Goal: Task Accomplishment & Management: Complete application form

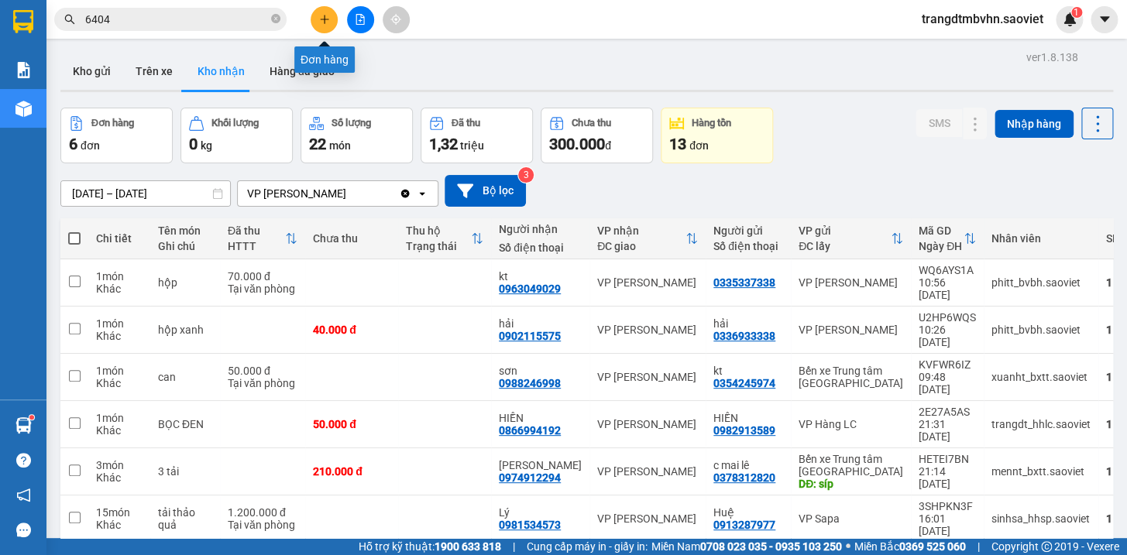
click at [320, 17] on icon "plus" at bounding box center [324, 19] width 11 height 11
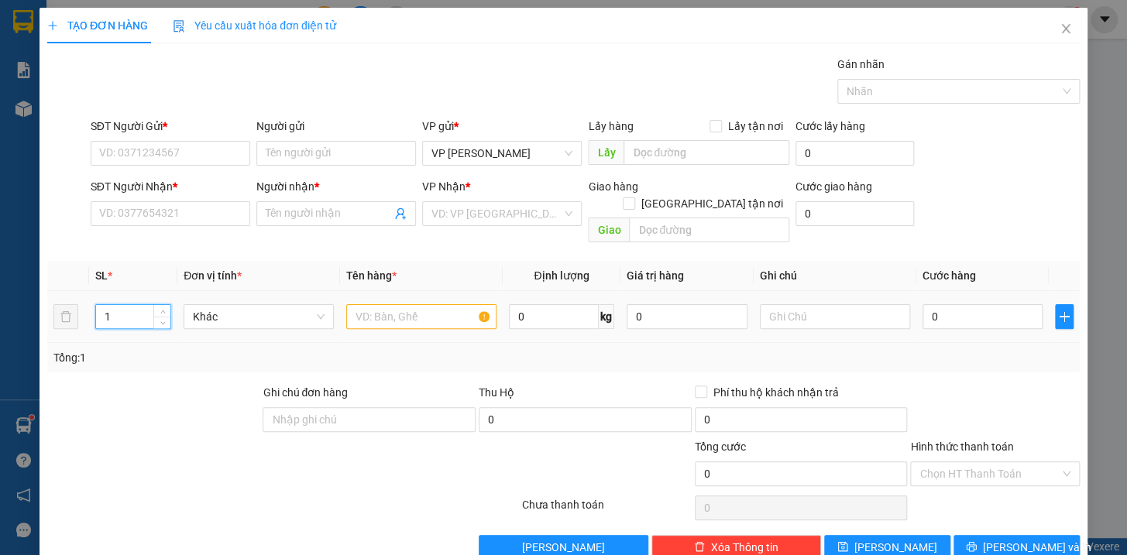
click at [133, 305] on input "1" at bounding box center [133, 316] width 74 height 23
type input "2"
click at [357, 306] on input "text" at bounding box center [421, 316] width 150 height 25
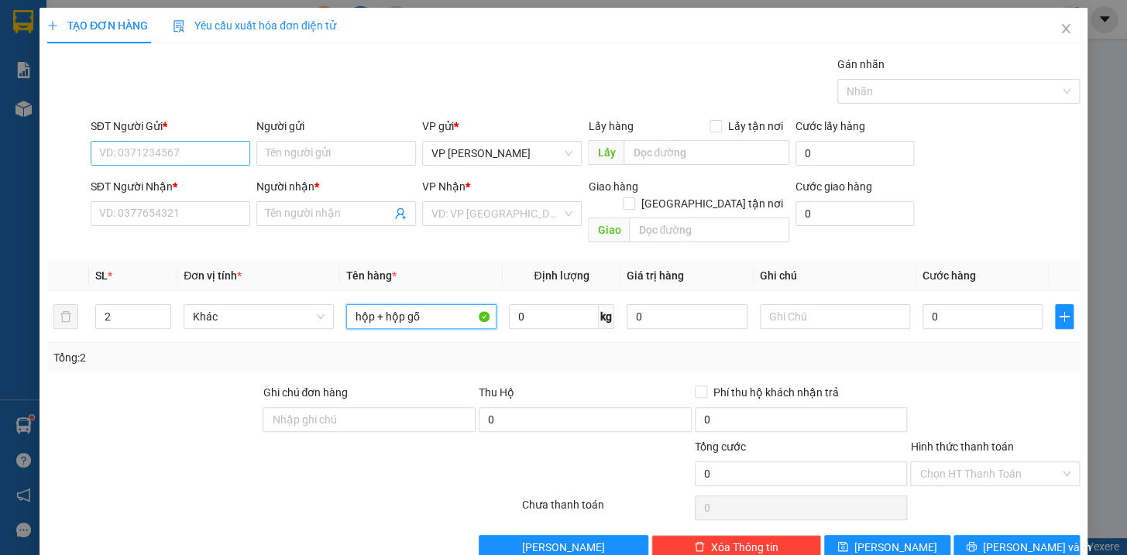
type input "hộp + hộp gỗ"
click at [168, 154] on input "SĐT Người Gửi *" at bounding box center [171, 153] width 160 height 25
type input "0373580428"
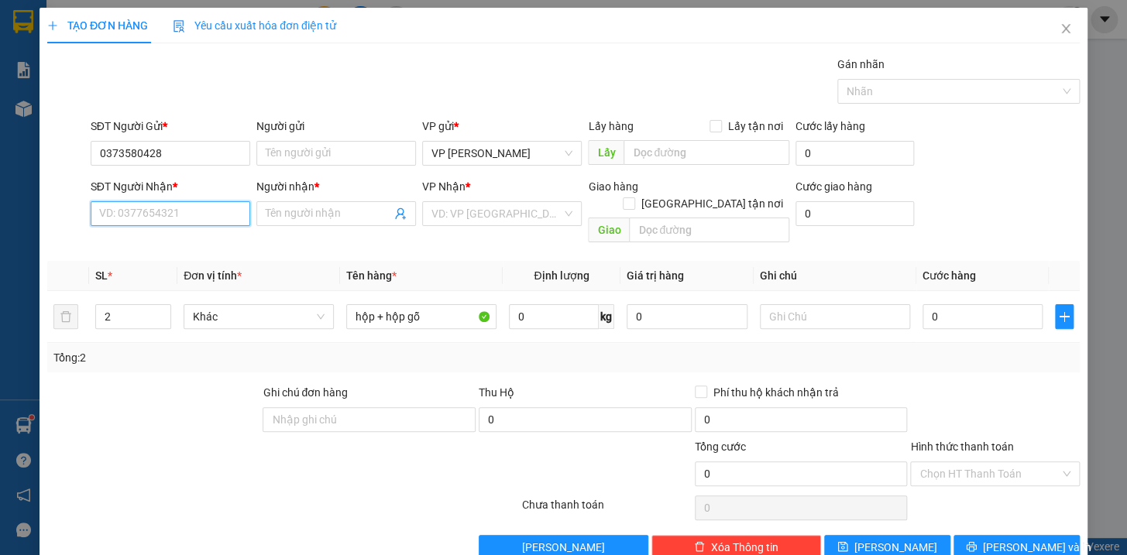
click at [160, 214] on input "SĐT Người Nhận *" at bounding box center [171, 213] width 160 height 25
type input "0394737039"
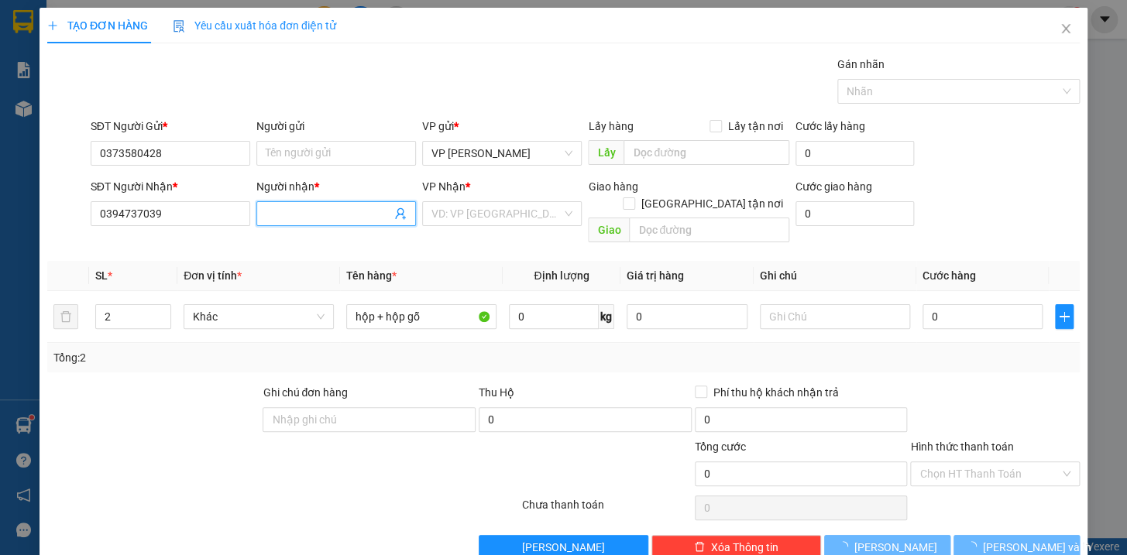
click at [327, 207] on input "Người nhận *" at bounding box center [328, 213] width 125 height 17
type input "Hiệp"
click at [476, 208] on input "search" at bounding box center [496, 213] width 130 height 23
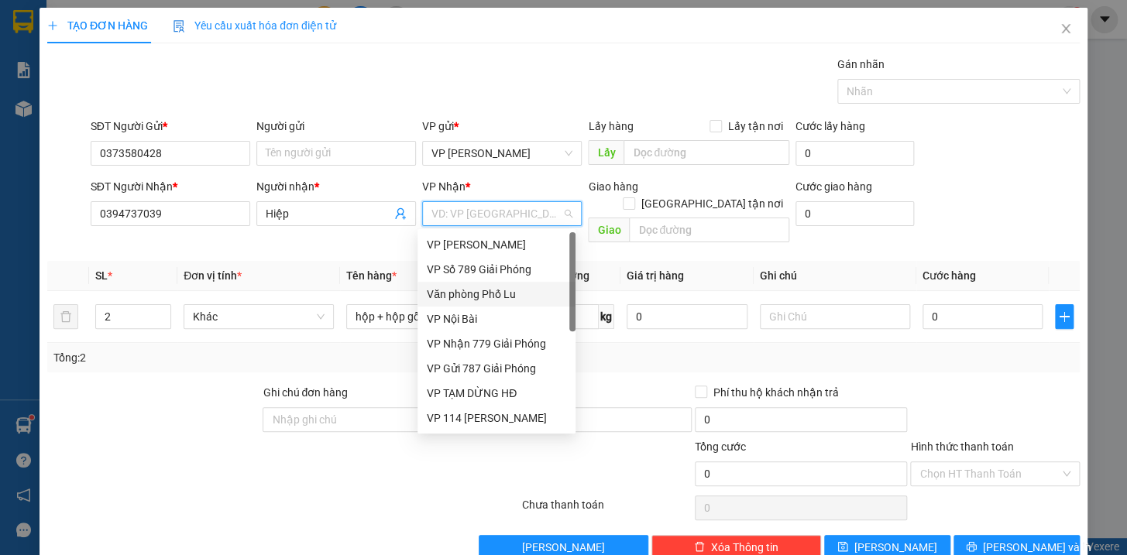
drag, startPoint x: 571, startPoint y: 287, endPoint x: 565, endPoint y: 263, distance: 23.9
click at [565, 263] on div "VP [PERSON_NAME] VP Số 789 Giải Phóng Văn phòng Phố Lu VP Nội Bài VP Nhận 779…" at bounding box center [496, 331] width 158 height 198
drag, startPoint x: 565, startPoint y: 266, endPoint x: 566, endPoint y: 294, distance: 27.9
click at [566, 294] on div "VP [PERSON_NAME] VP Số 789 Giải Phóng Văn phòng Phố Lu VP Nội Bài VP Nhận 779…" at bounding box center [496, 356] width 158 height 248
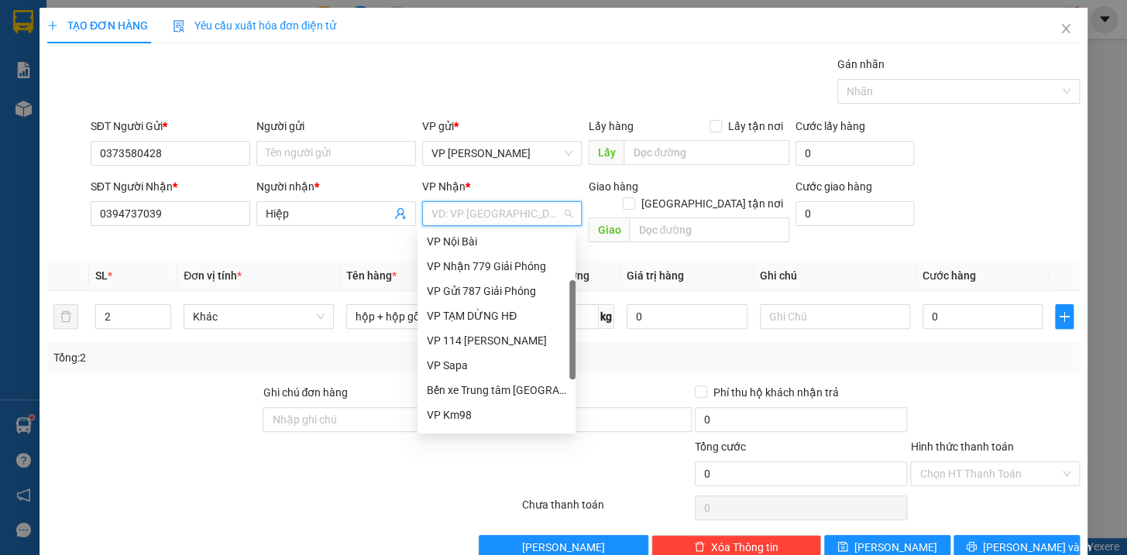
scroll to position [77, 0]
drag, startPoint x: 570, startPoint y: 296, endPoint x: 565, endPoint y: 345, distance: 49.8
click at [565, 345] on div "VP Nội Bài VP Nhận 779 Giải Phóng VP Gửi 787 Giải Phóng VP TẠM DỪNG HĐ VP 114…" at bounding box center [496, 331] width 158 height 198
click at [464, 365] on div "VP Sapa" at bounding box center [496, 365] width 139 height 17
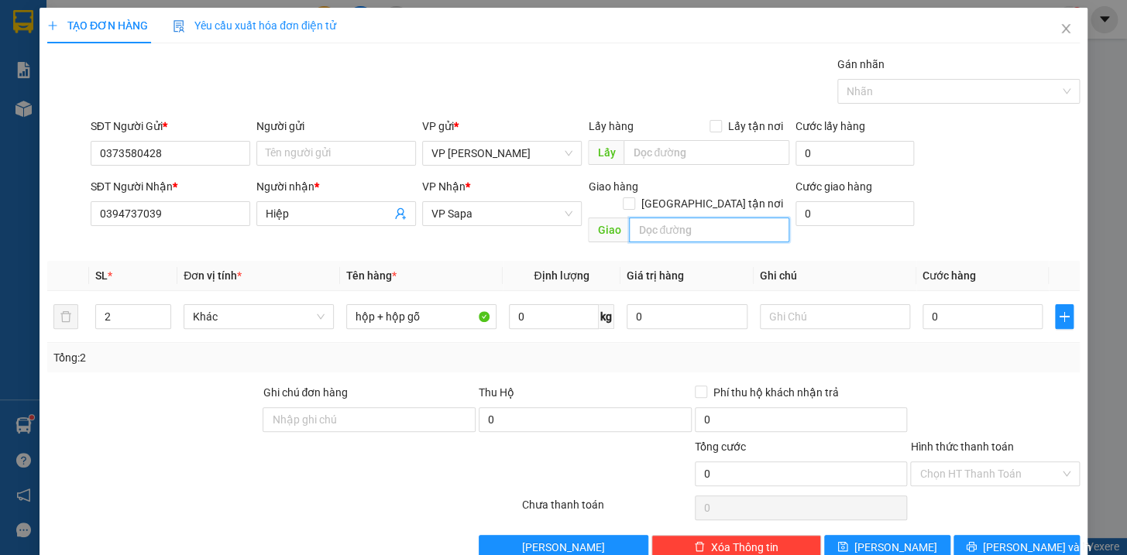
click at [673, 218] on input "text" at bounding box center [709, 230] width 160 height 25
click at [676, 218] on input "sun wort fanxipang" at bounding box center [709, 230] width 160 height 25
type input "089 [PERSON_NAME] fanxipang"
click at [634, 197] on input "[GEOGRAPHIC_DATA] tận nơi" at bounding box center [628, 202] width 11 height 11
checkbox input "true"
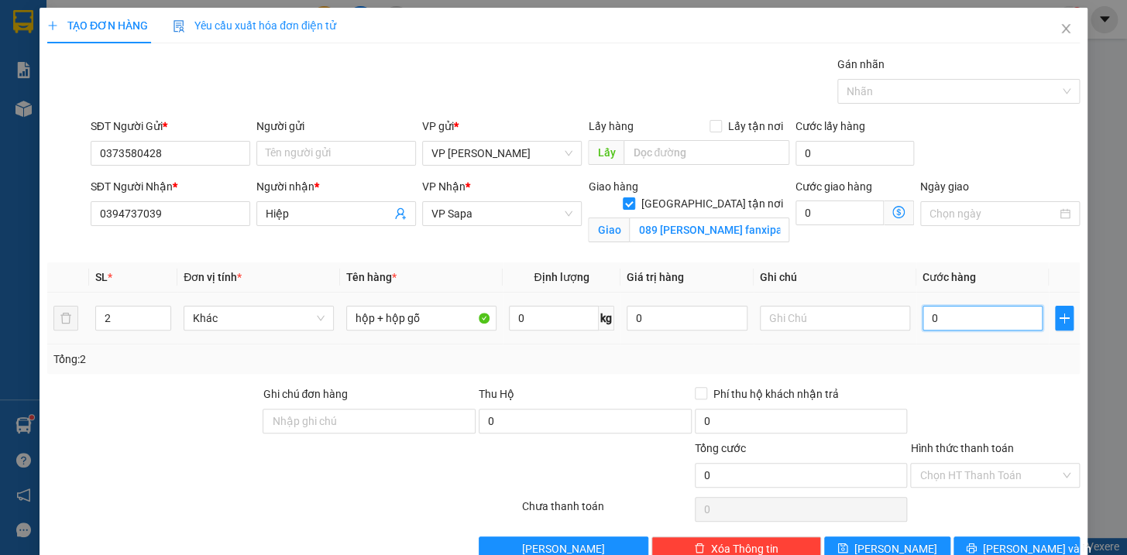
click at [970, 326] on input "0" at bounding box center [982, 318] width 121 height 25
type input "1"
type input "15"
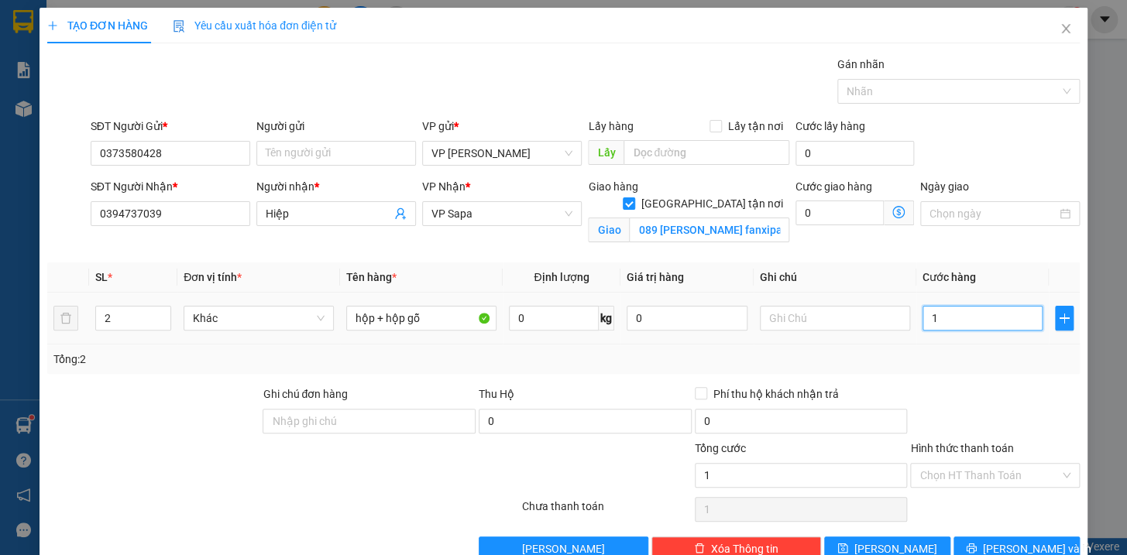
type input "15"
type input "150"
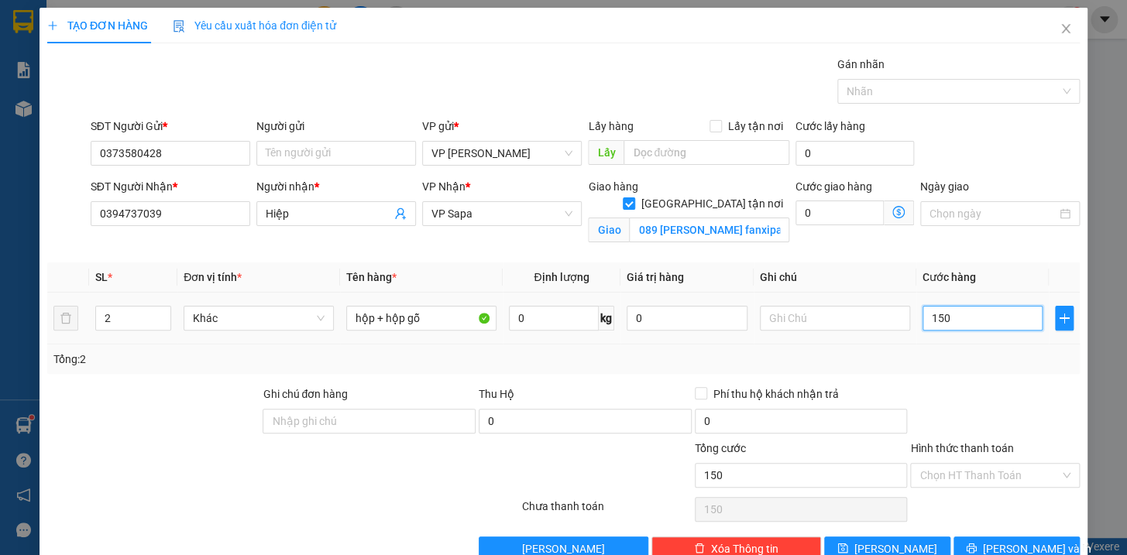
type input "1.500"
type input "15.000"
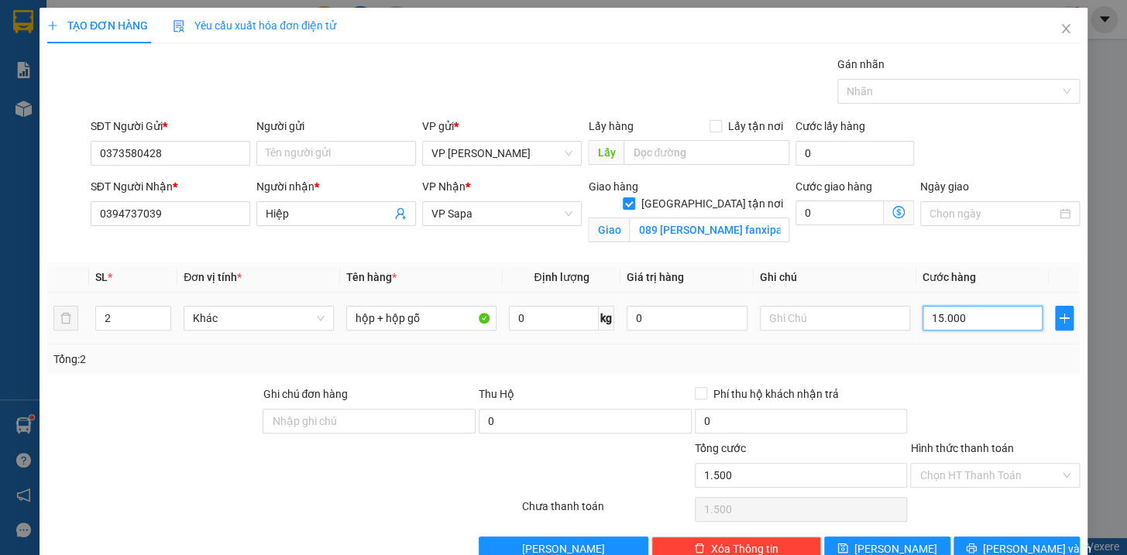
type input "15.000"
type input "150.000"
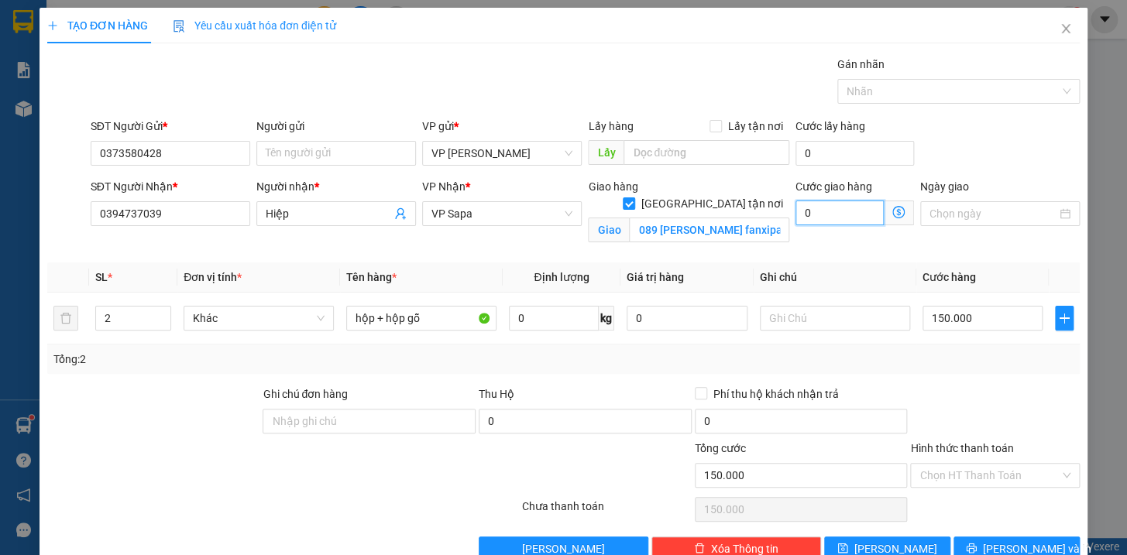
click at [839, 213] on input "0" at bounding box center [839, 213] width 88 height 25
type input "1"
type input "150.001"
type input "10"
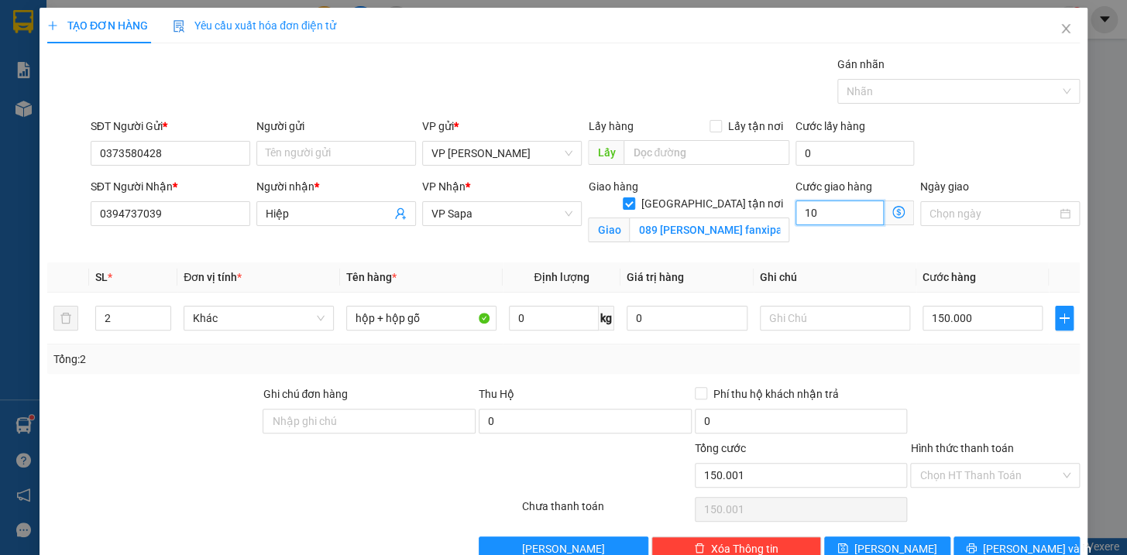
type input "150.010"
type input "100"
type input "150.100"
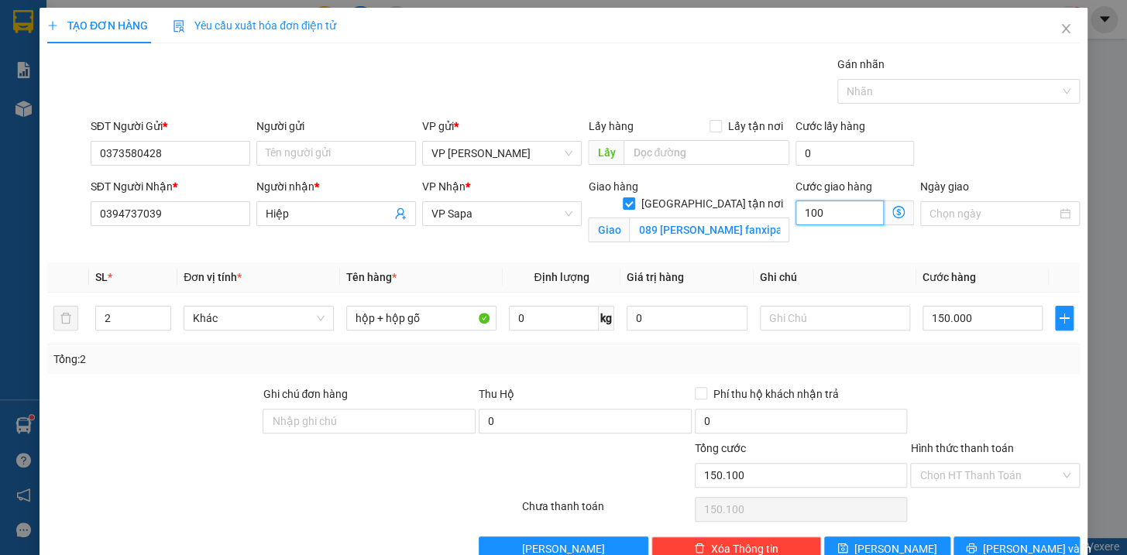
type input "1.000"
type input "151.000"
type input "10.000"
type input "160.000"
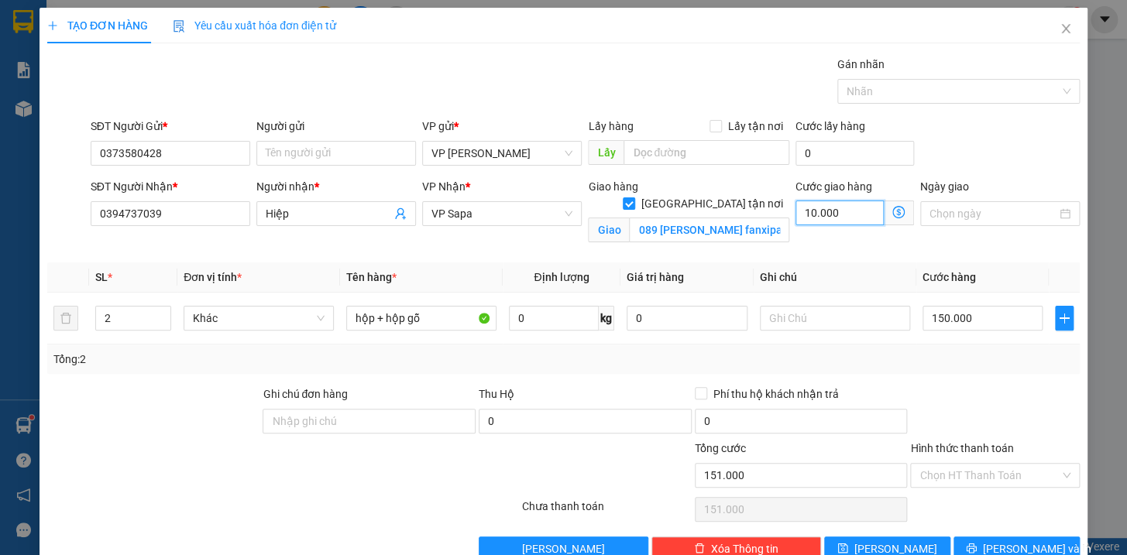
type input "160.000"
type input "100.000"
type input "250.000"
type input "100.000"
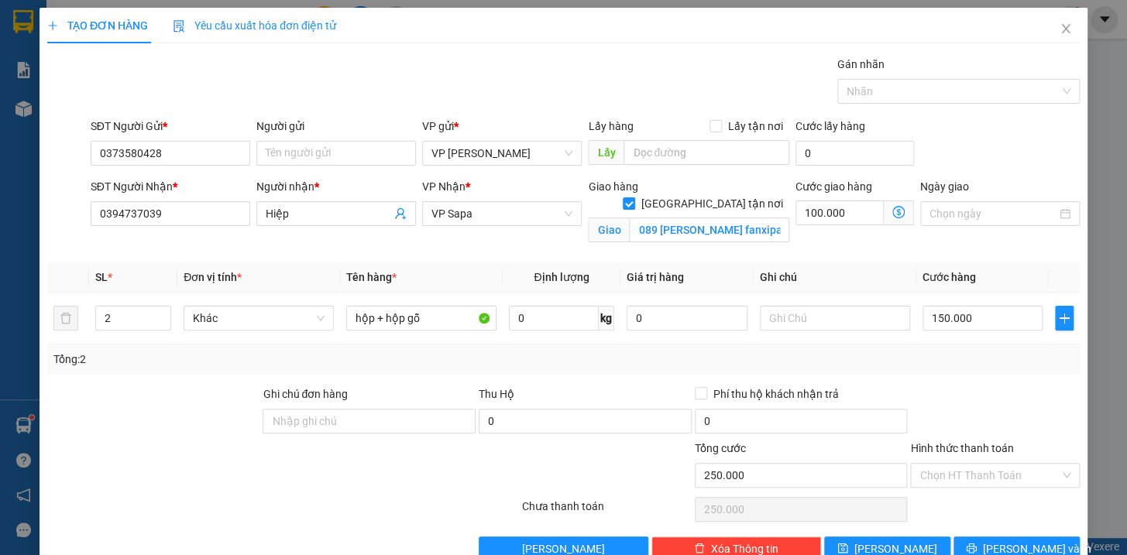
scroll to position [35, 0]
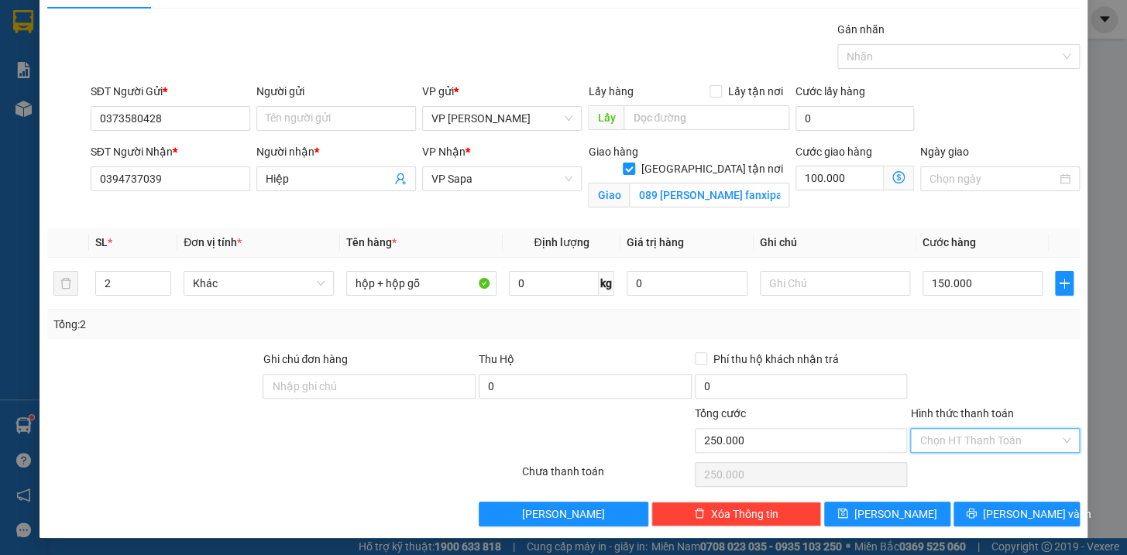
click at [1010, 437] on input "Hình thức thanh toán" at bounding box center [989, 440] width 140 height 23
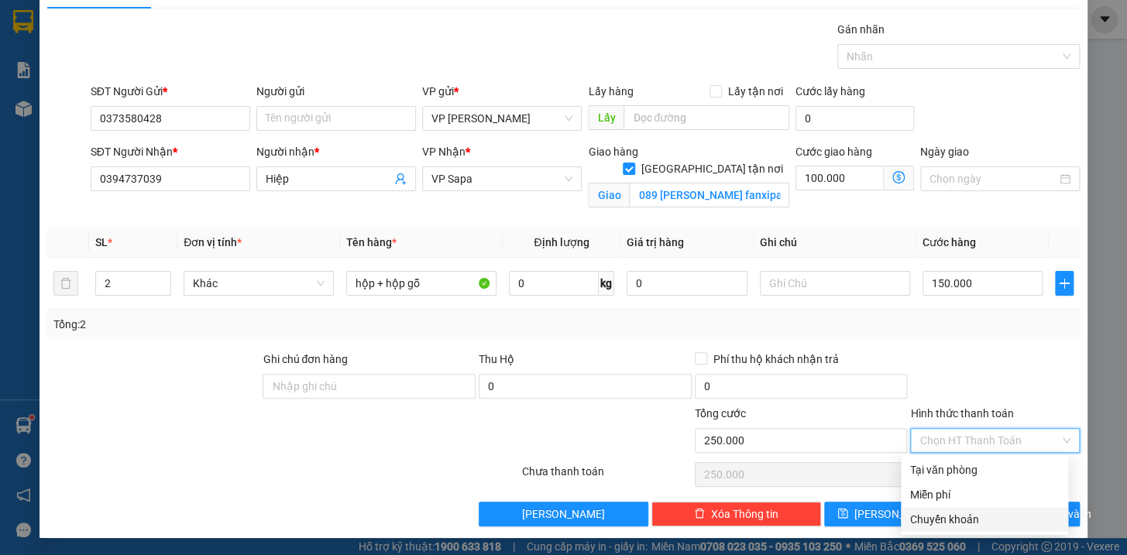
click at [960, 518] on div "Chuyển khoản" at bounding box center [984, 519] width 149 height 17
type input "0"
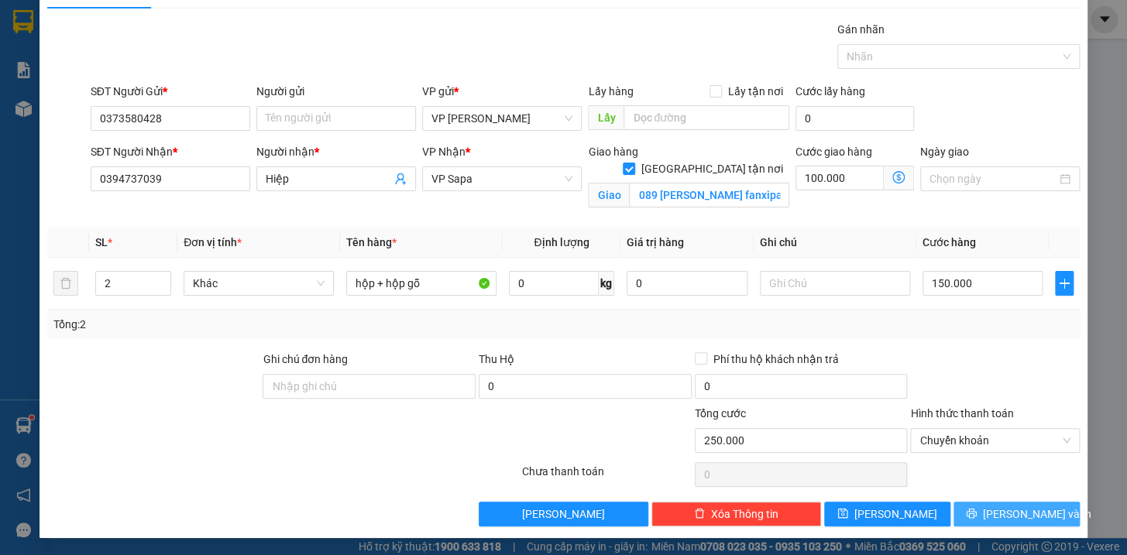
click at [1053, 513] on button "[PERSON_NAME] và In" at bounding box center [1016, 514] width 126 height 25
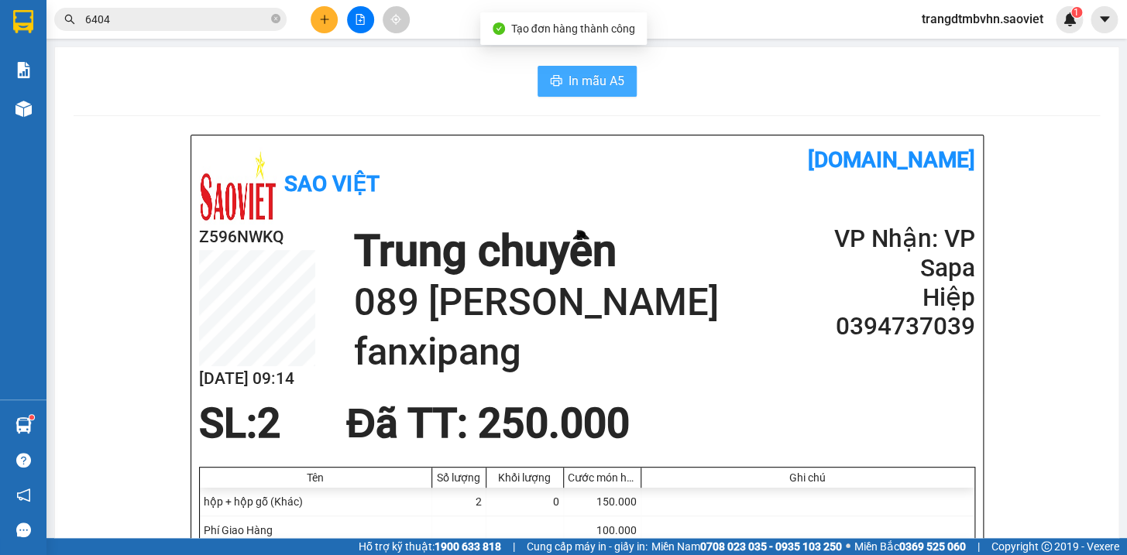
click at [568, 81] on span "In mẫu A5" at bounding box center [596, 80] width 56 height 19
click at [589, 84] on span "In mẫu A5" at bounding box center [596, 80] width 56 height 19
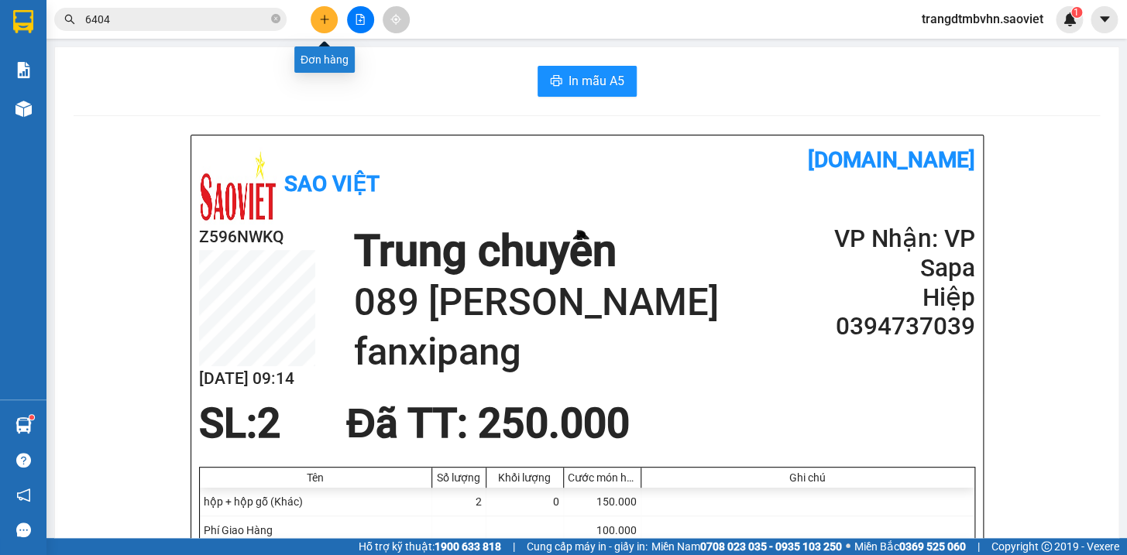
click at [325, 18] on icon "plus" at bounding box center [324, 19] width 11 height 11
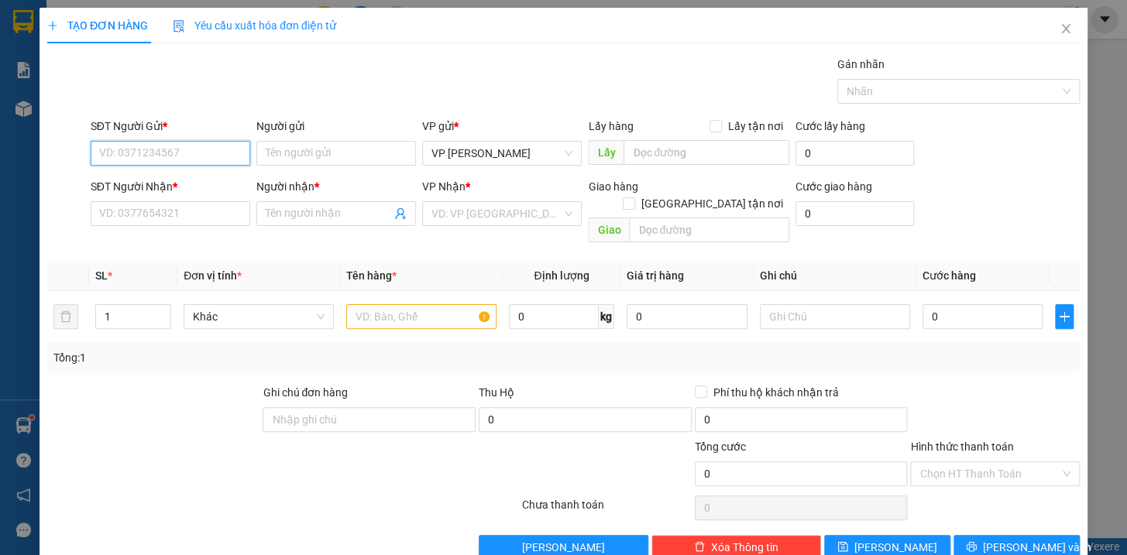
click at [167, 155] on input "SĐT Người Gửi *" at bounding box center [171, 153] width 160 height 25
type input "0969830250"
click at [124, 222] on input "SĐT Người Nhận *" at bounding box center [171, 213] width 160 height 25
type input "0945685113"
click at [304, 218] on input "Người nhận *" at bounding box center [328, 213] width 125 height 17
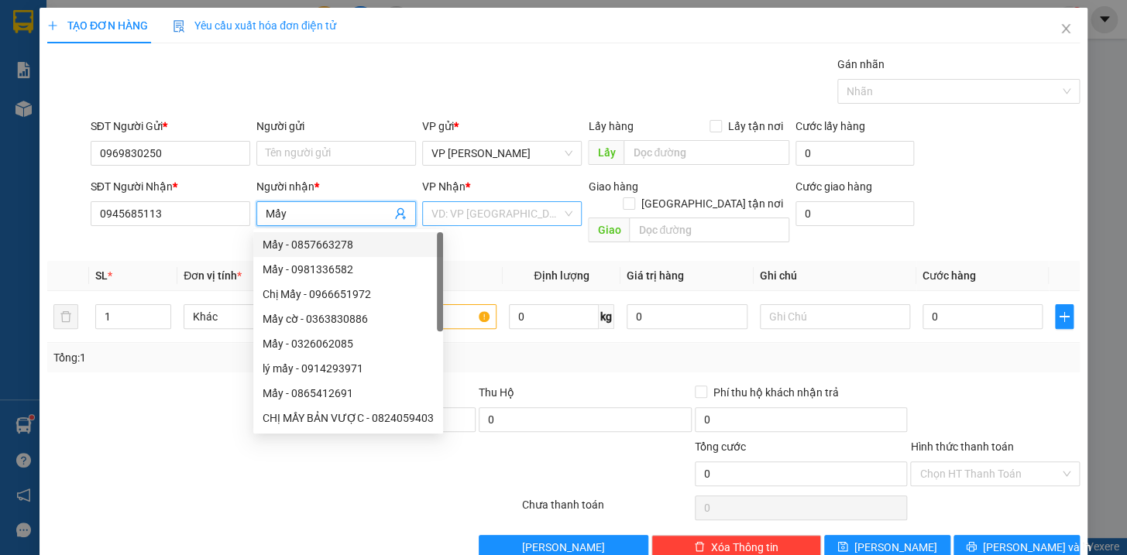
type input "Mẩy"
click at [450, 218] on input "search" at bounding box center [496, 213] width 130 height 23
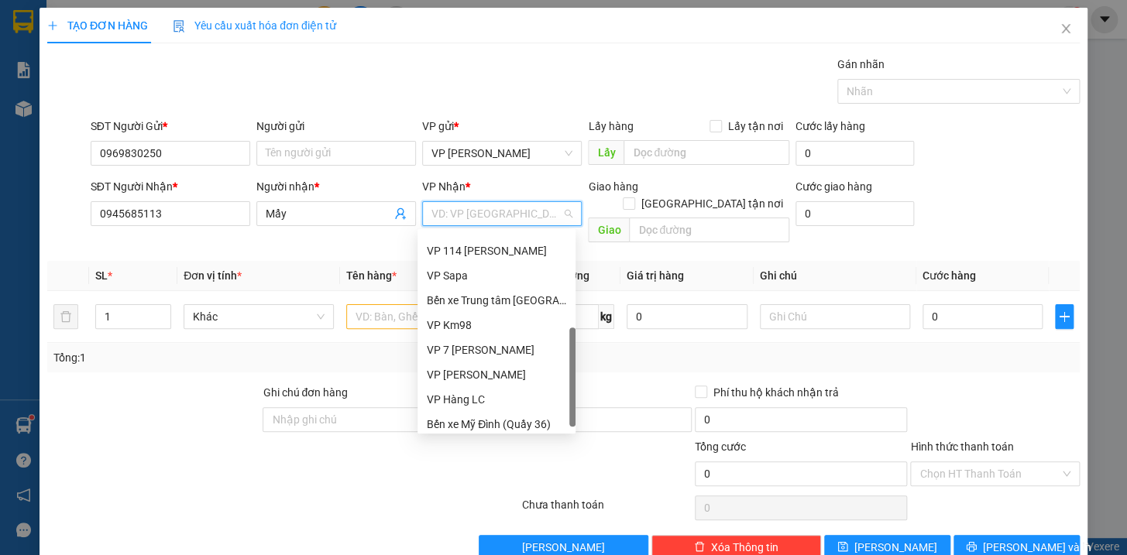
scroll to position [173, 0]
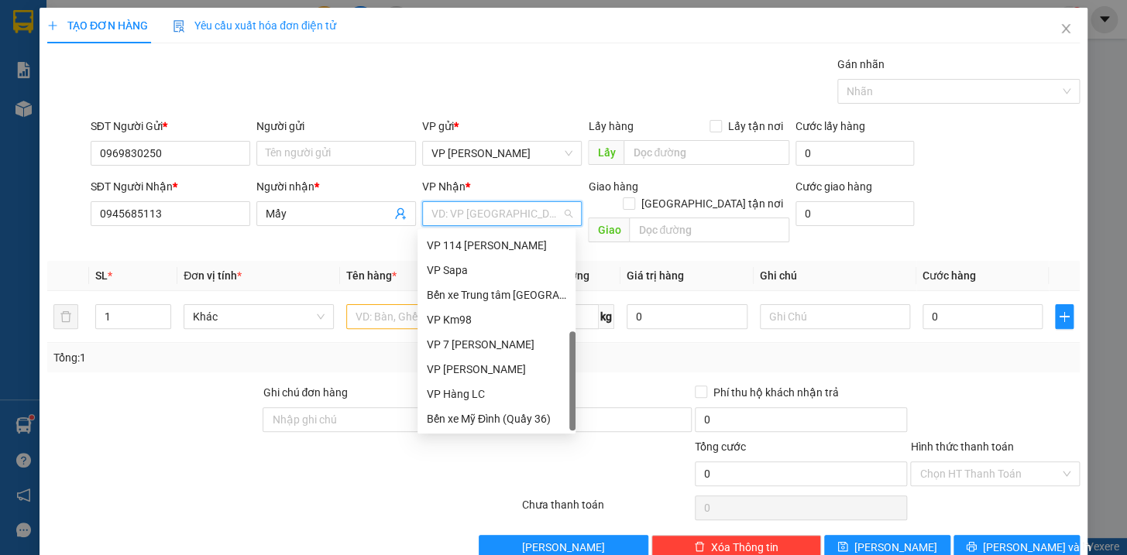
drag, startPoint x: 569, startPoint y: 296, endPoint x: 565, endPoint y: 408, distance: 112.4
click at [565, 408] on div "VP TẠM DỪNG HĐ VP 114 [PERSON_NAME] VP Sapa Bến xe Trung tâm Lào Cai VP Km98 VP…" at bounding box center [496, 331] width 158 height 198
click at [496, 394] on div "VP Hàng LC" at bounding box center [496, 394] width 139 height 17
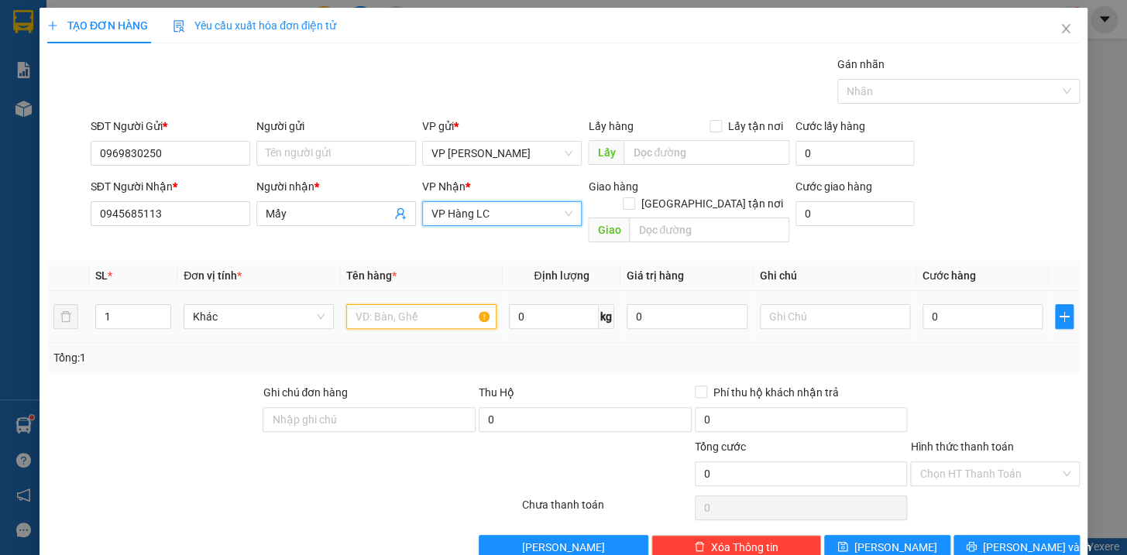
click at [407, 304] on input "text" at bounding box center [421, 316] width 150 height 25
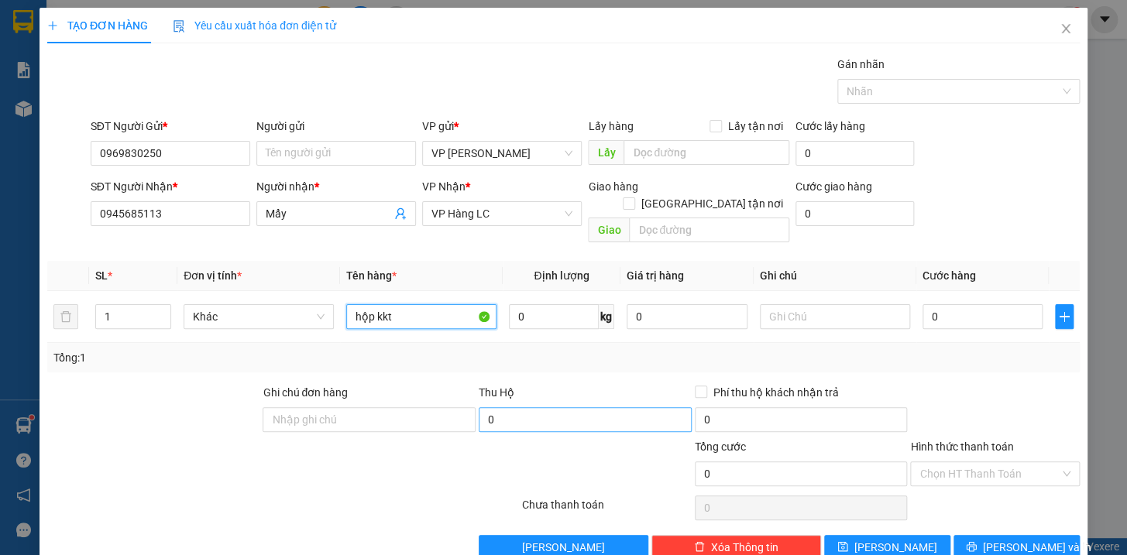
type input "hộp kkt"
click at [542, 407] on input "0" at bounding box center [585, 419] width 213 height 25
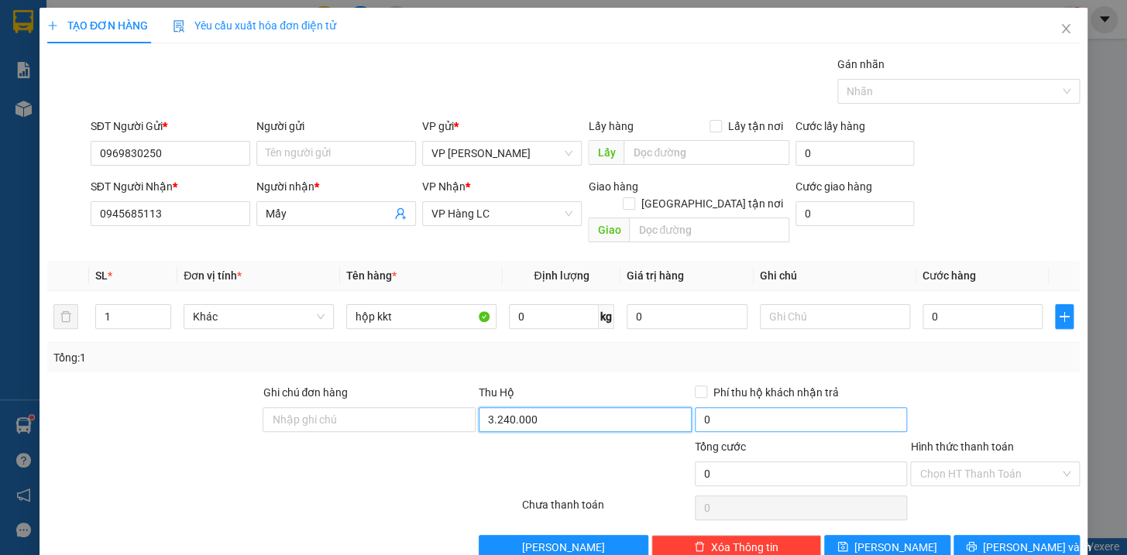
type input "3.240.000"
click at [746, 407] on input "0" at bounding box center [801, 419] width 213 height 25
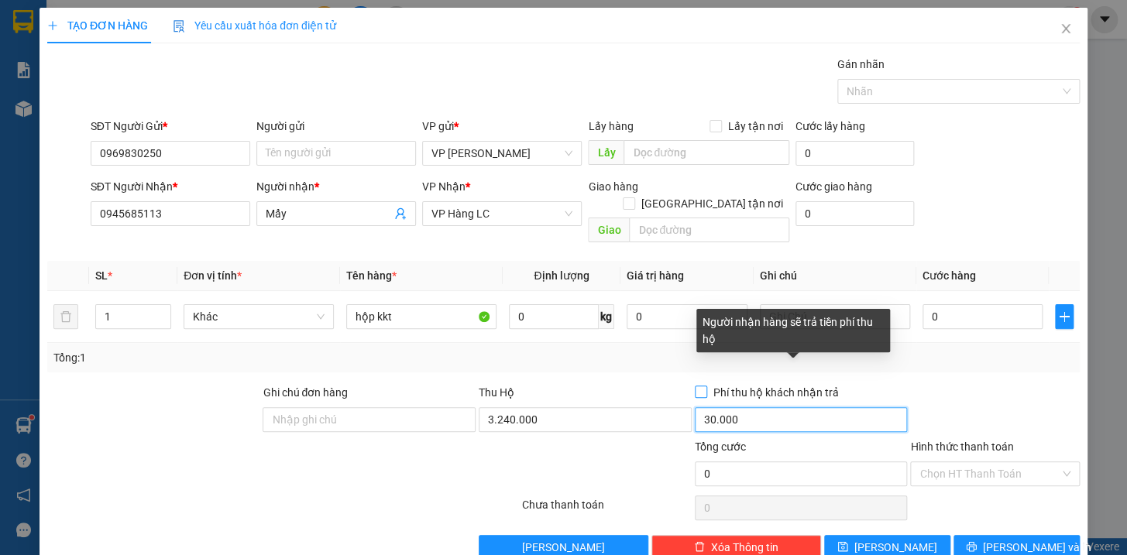
type input "30.000"
click at [697, 386] on span at bounding box center [701, 392] width 12 height 12
click at [697, 386] on input "Phí thu hộ khách nhận trả" at bounding box center [700, 391] width 11 height 11
checkbox input "true"
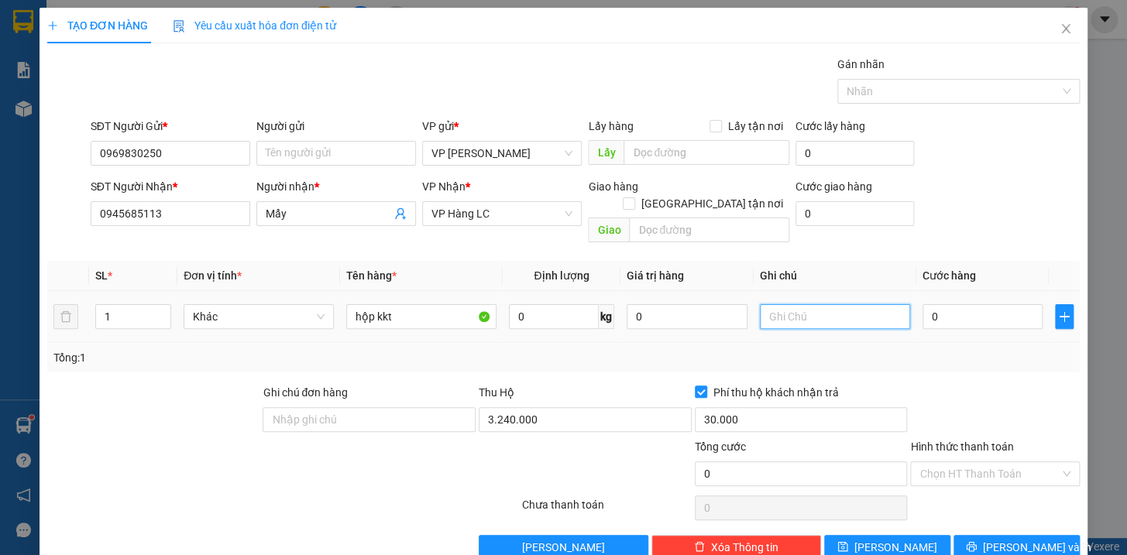
click at [816, 304] on input "text" at bounding box center [835, 316] width 150 height 25
type input "lc trả phí"
click at [993, 304] on input "0" at bounding box center [982, 316] width 121 height 25
type input "5"
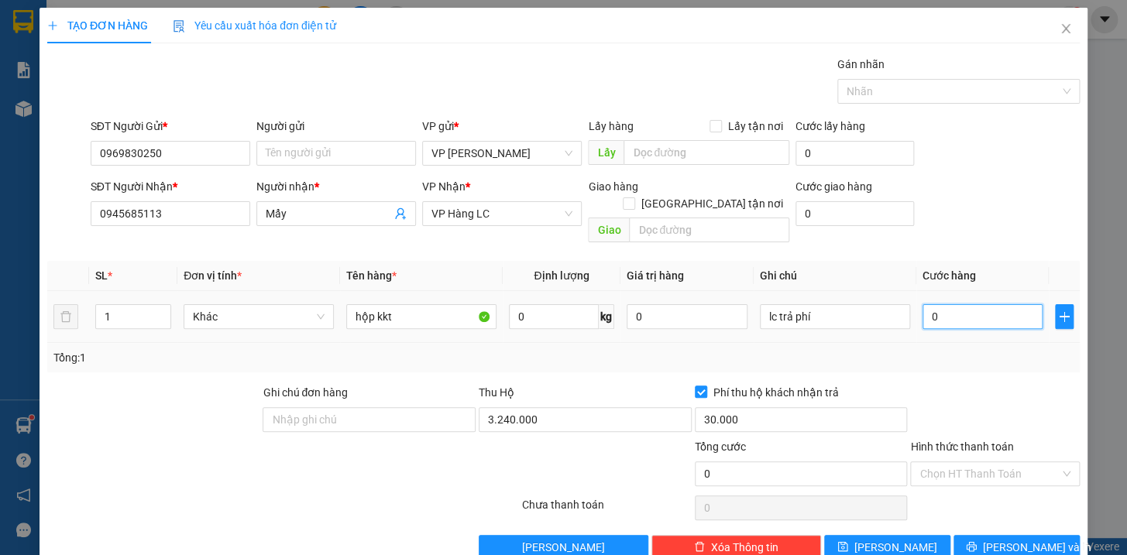
type input "5"
type input "50"
type input "500"
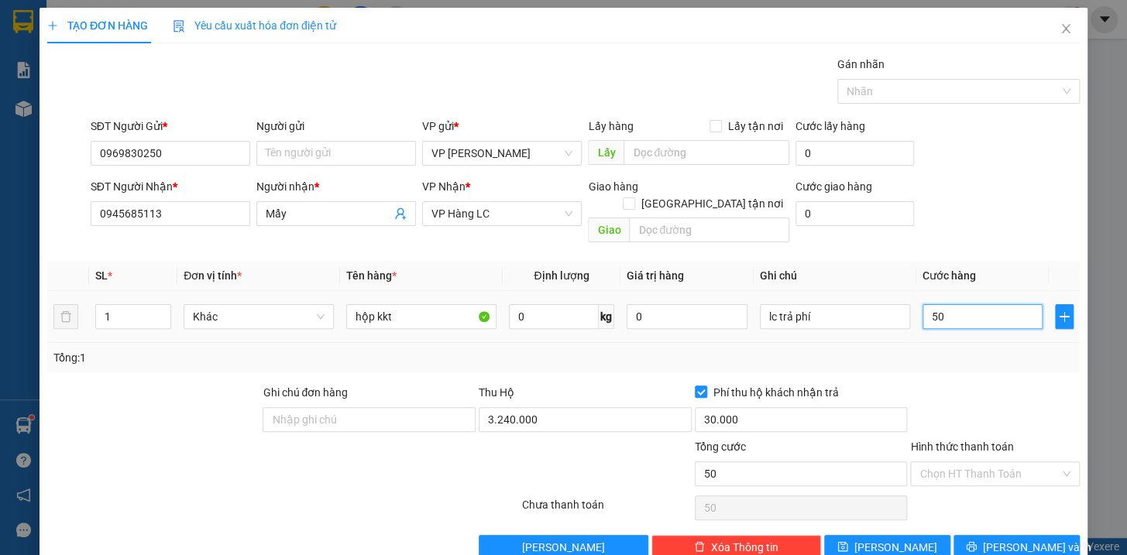
type input "500"
type input "5.000"
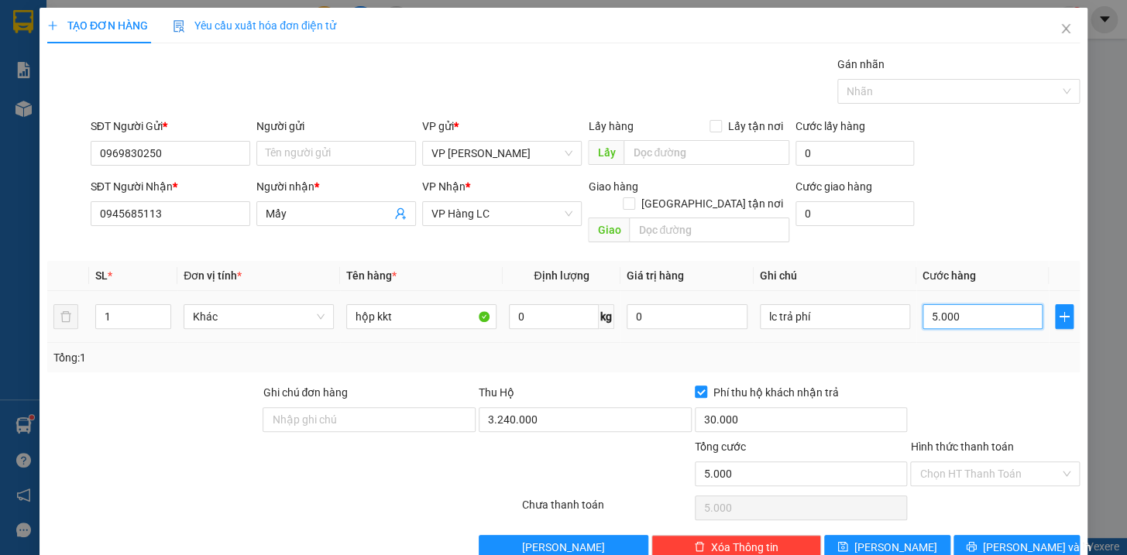
type input "50.000"
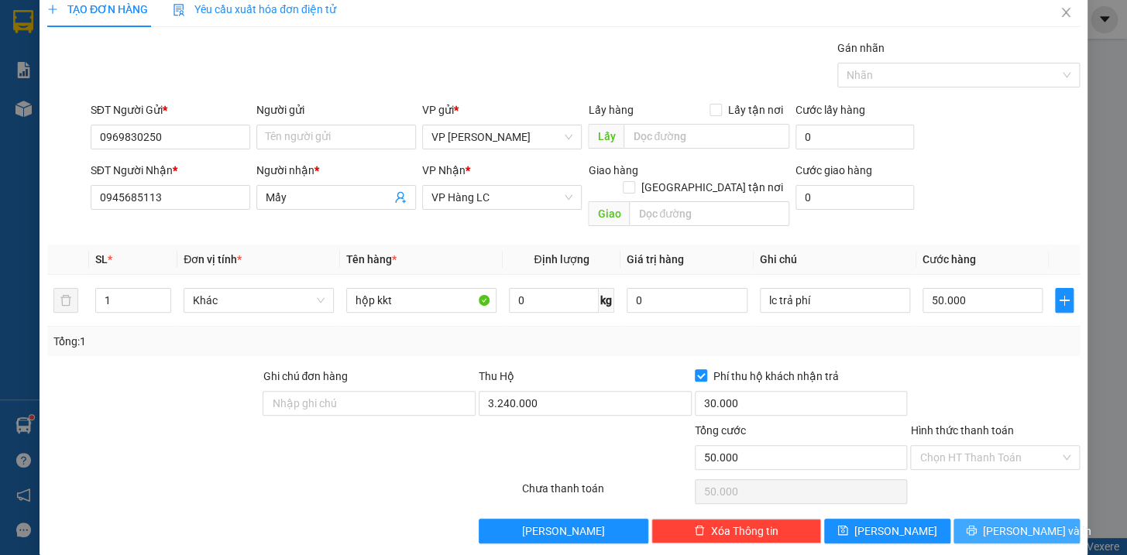
click at [1029, 523] on span "[PERSON_NAME] và In" at bounding box center [1037, 531] width 108 height 17
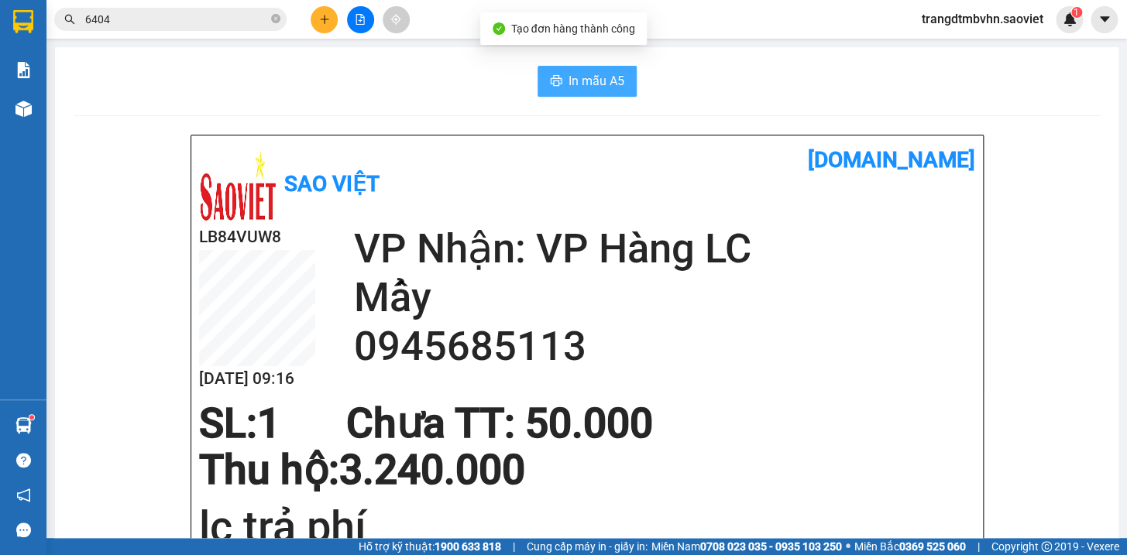
click at [595, 76] on span "In mẫu A5" at bounding box center [596, 80] width 56 height 19
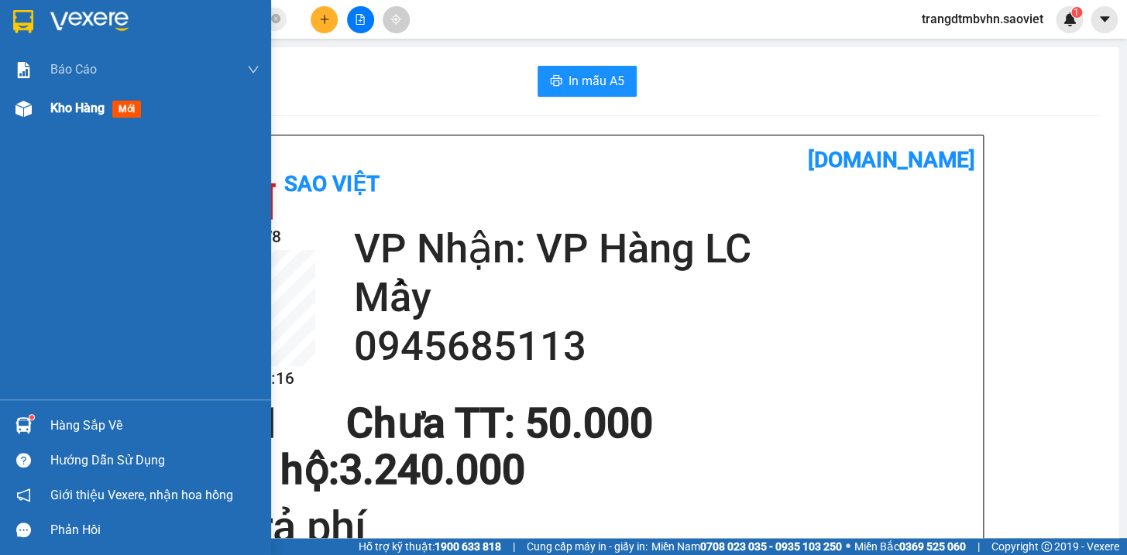
click at [75, 106] on span "Kho hàng" at bounding box center [77, 108] width 54 height 15
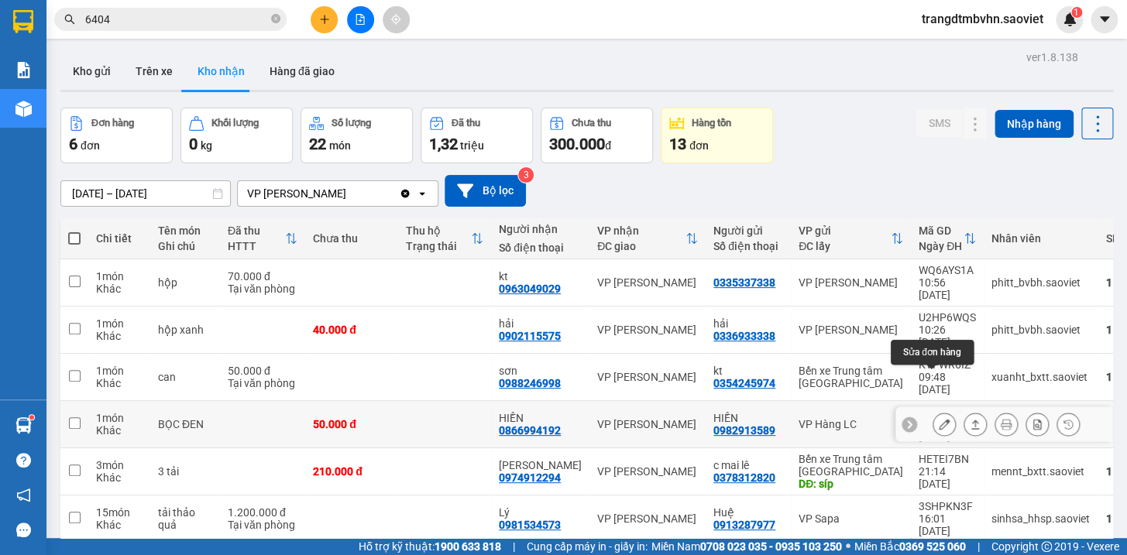
click at [939, 419] on icon at bounding box center [944, 424] width 11 height 11
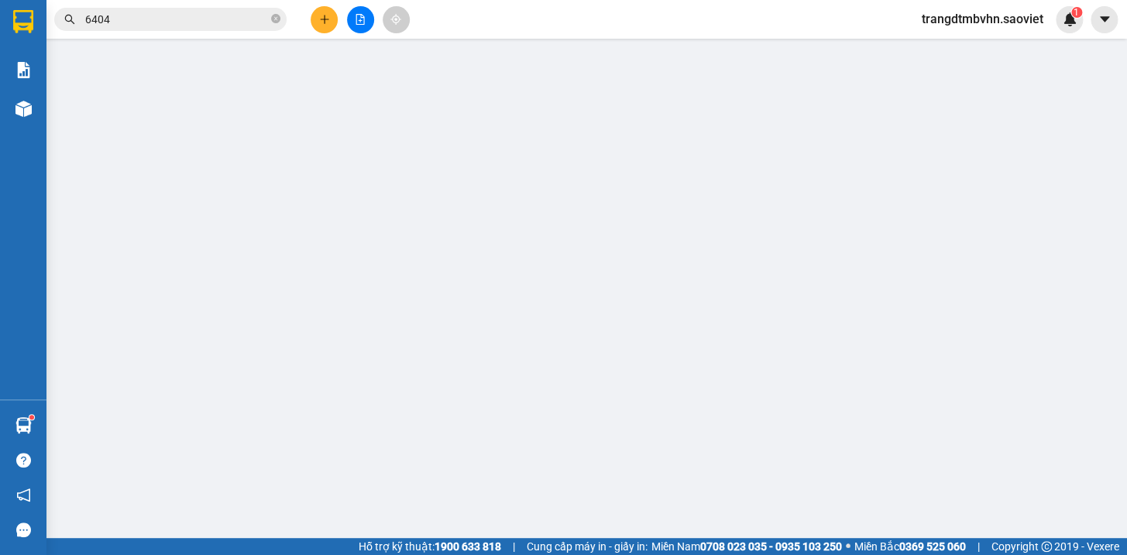
type input "0982913589"
type input "HIỀN"
type input "0866994192"
type input "HIỀN"
type input "50.000"
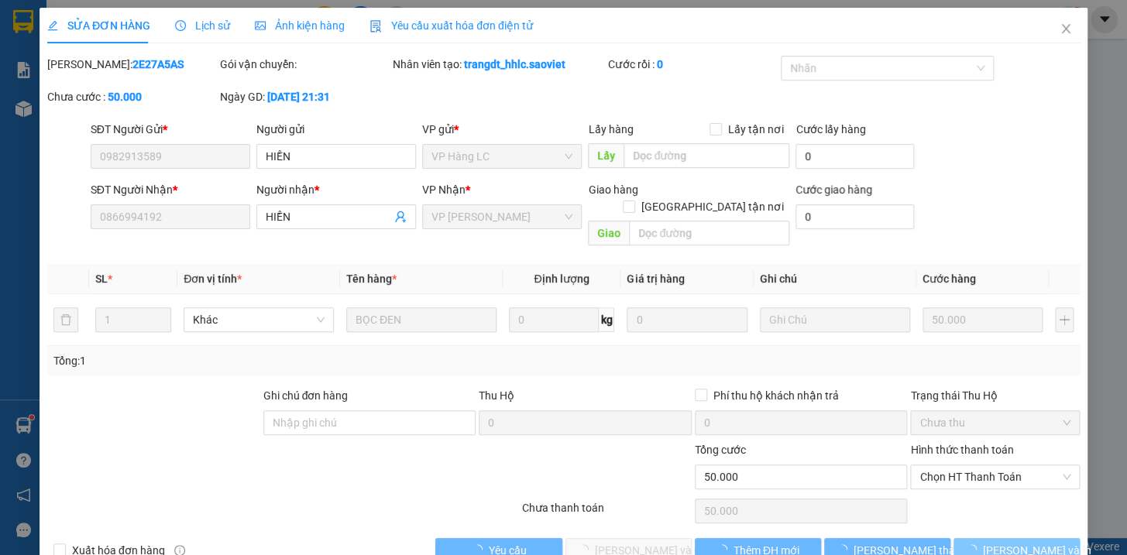
scroll to position [20, 0]
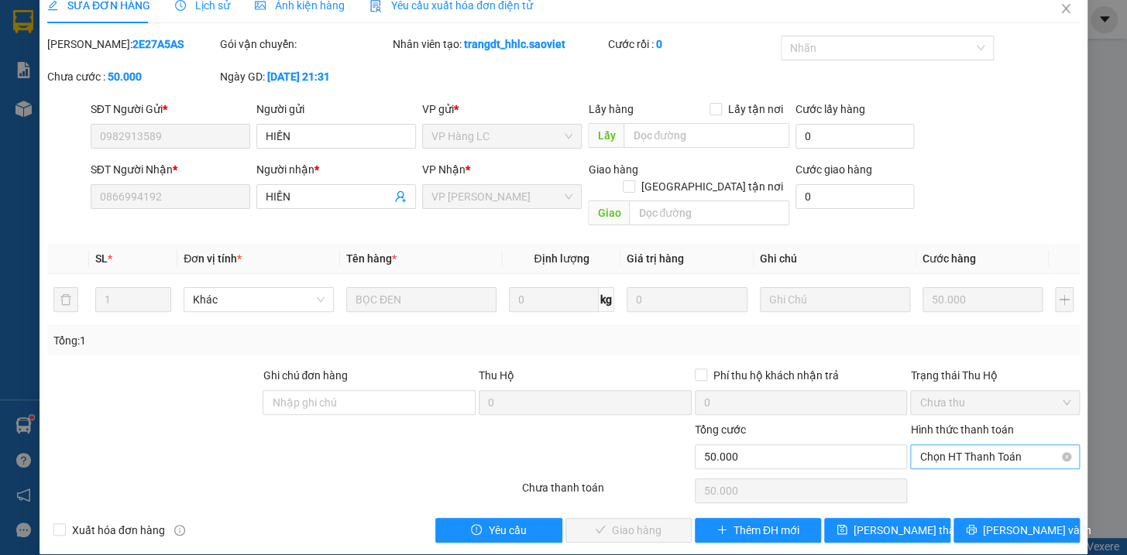
click at [992, 445] on span "Chọn HT Thanh Toán" at bounding box center [994, 456] width 151 height 23
click at [949, 474] on div "Tại văn phòng" at bounding box center [984, 470] width 149 height 17
type input "0"
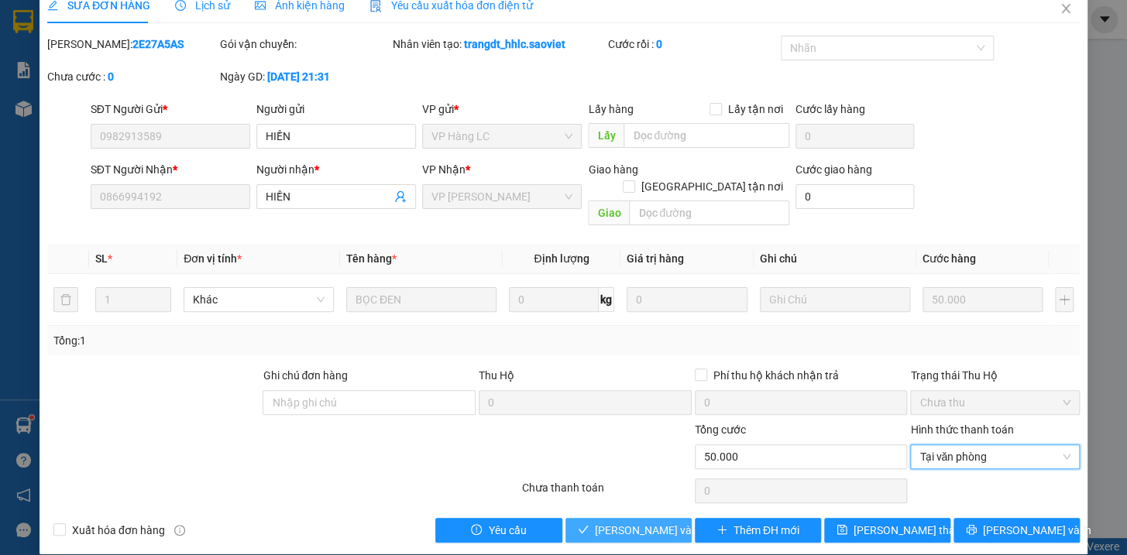
click at [637, 522] on span "[PERSON_NAME] và Giao hàng" at bounding box center [669, 530] width 149 height 17
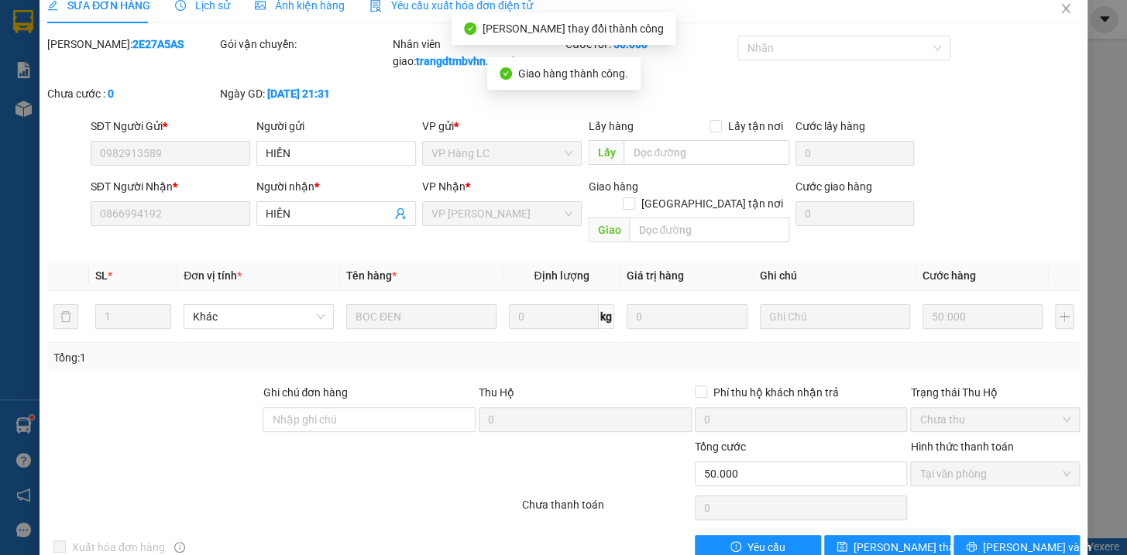
scroll to position [0, 0]
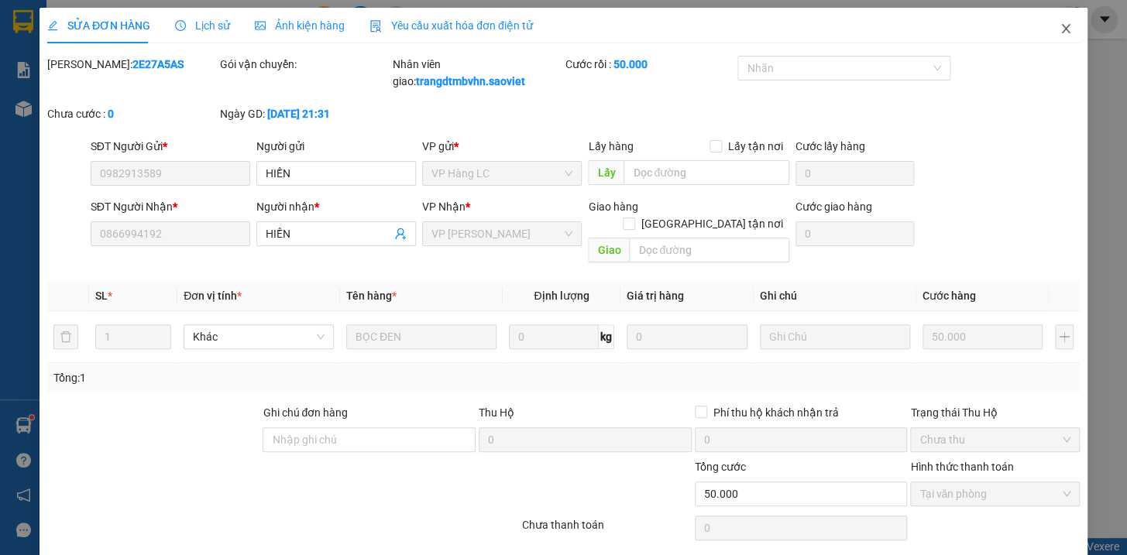
click at [1059, 27] on icon "close" at bounding box center [1065, 28] width 12 height 12
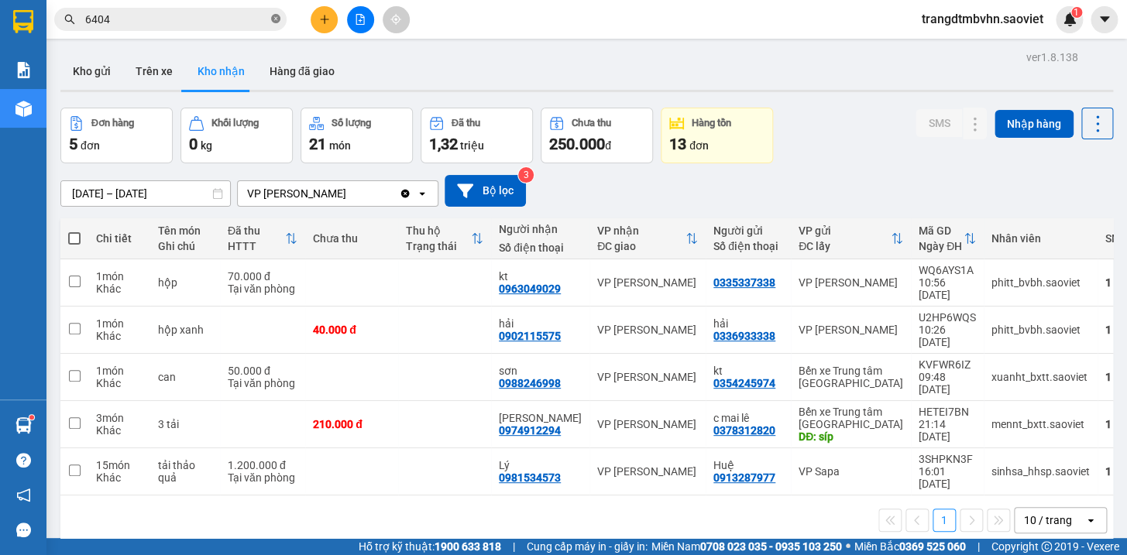
click at [276, 21] on icon "close-circle" at bounding box center [275, 18] width 9 height 9
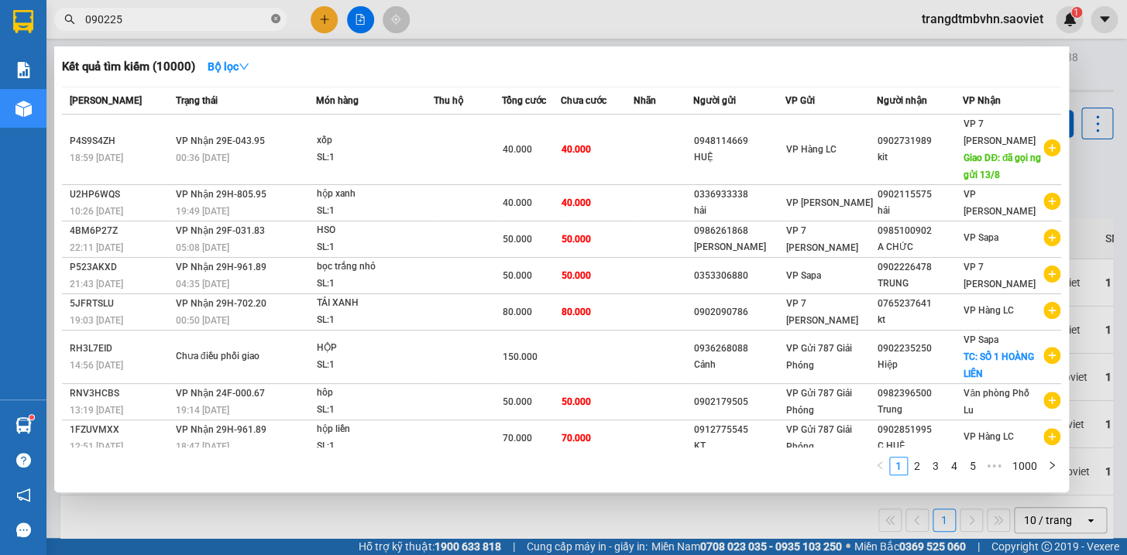
type input "0902250"
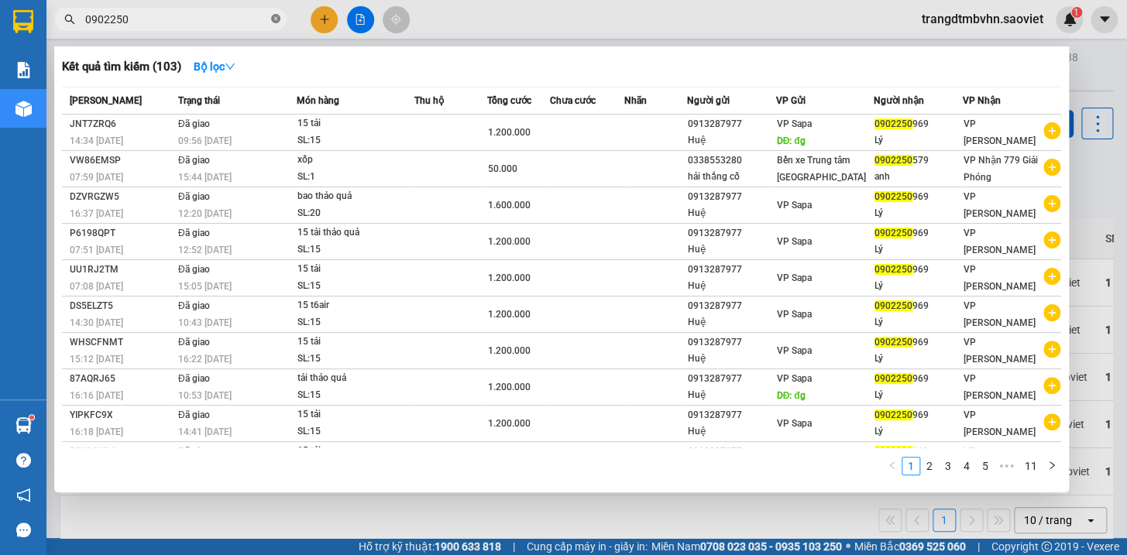
click at [277, 19] on icon "close-circle" at bounding box center [275, 18] width 9 height 9
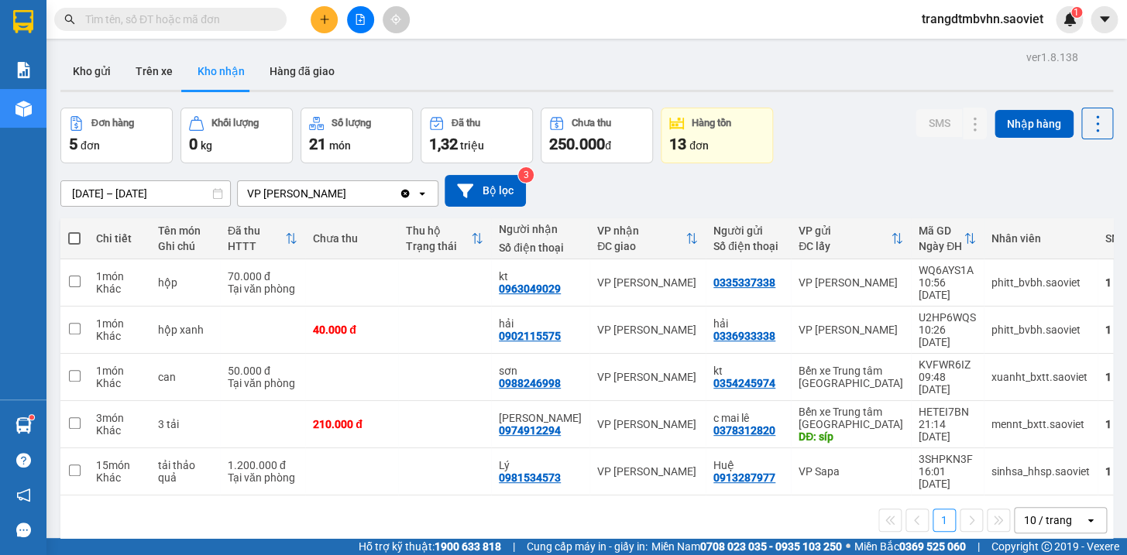
click at [232, 22] on input "text" at bounding box center [176, 19] width 183 height 17
click at [151, 74] on button "Trên xe" at bounding box center [154, 71] width 62 height 37
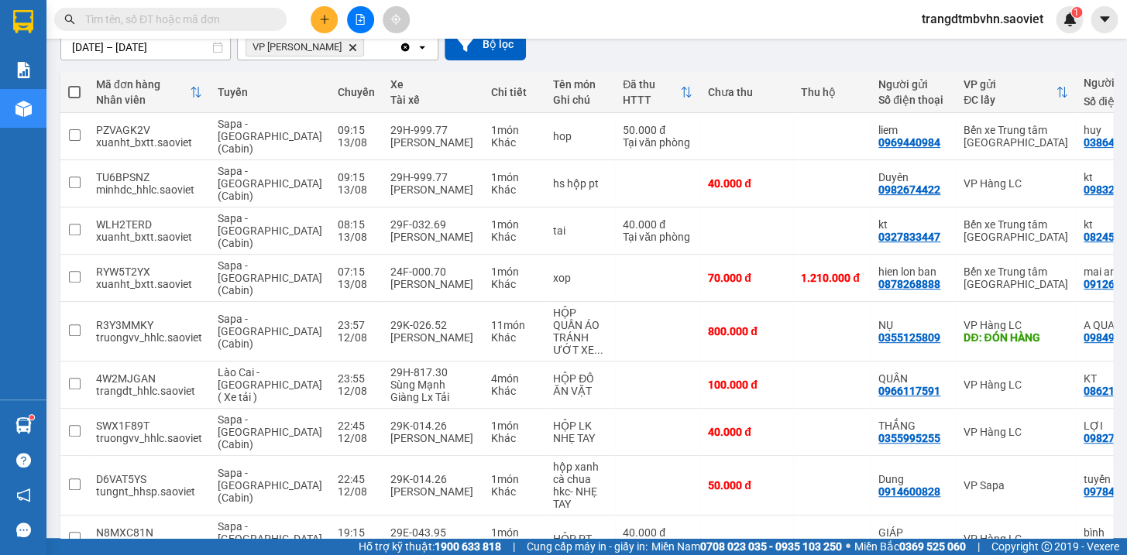
scroll to position [178, 0]
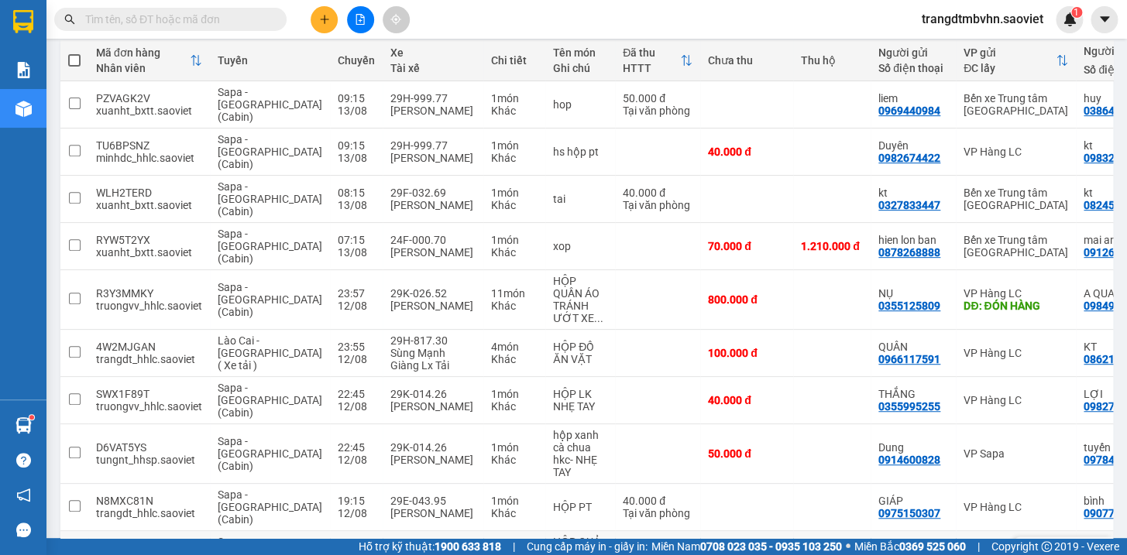
click at [1089, 549] on icon at bounding box center [1094, 554] width 11 height 11
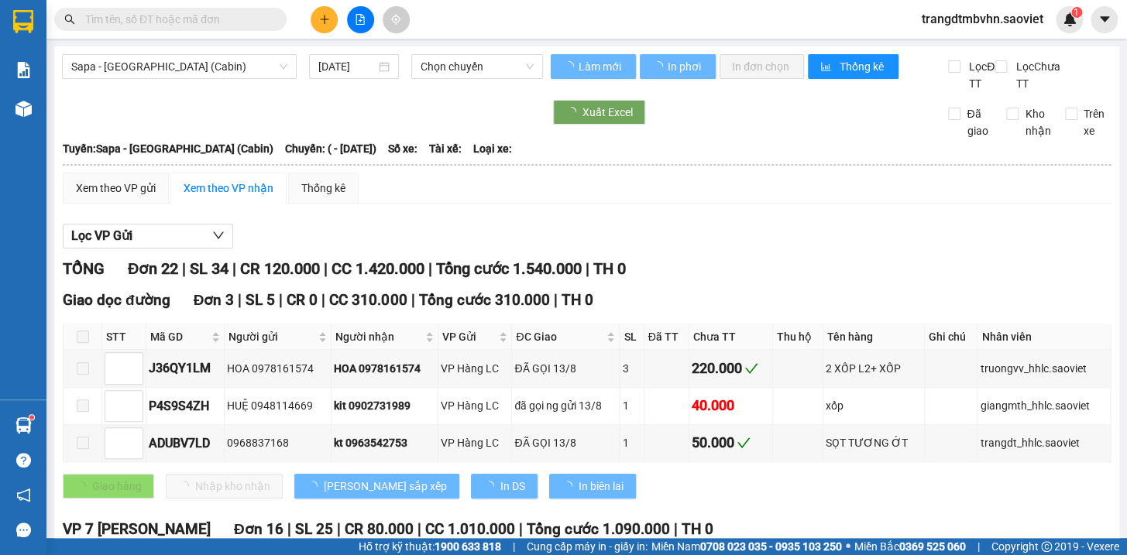
type input "[DATE]"
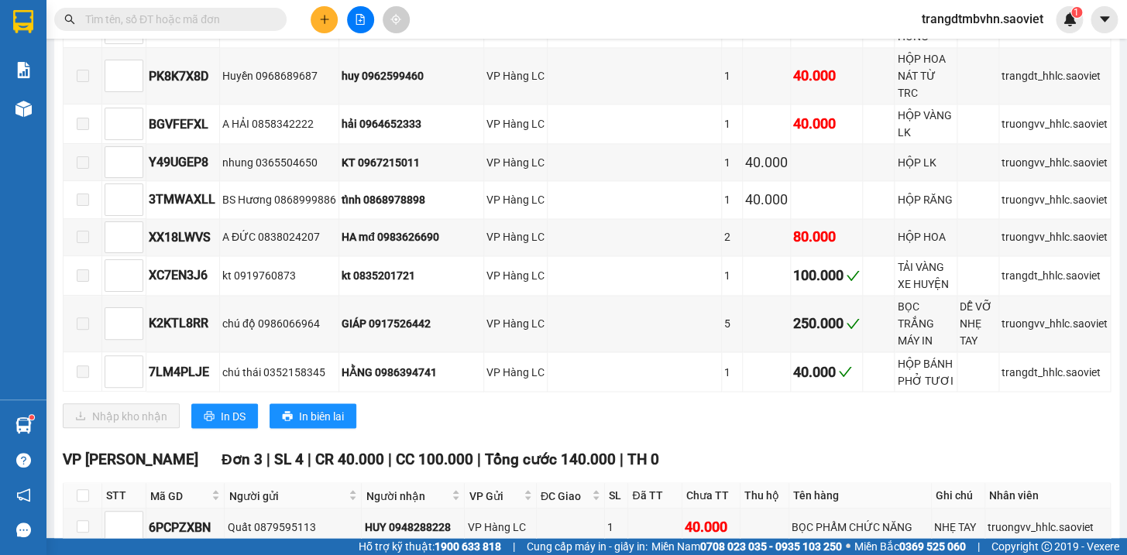
scroll to position [1011, 0]
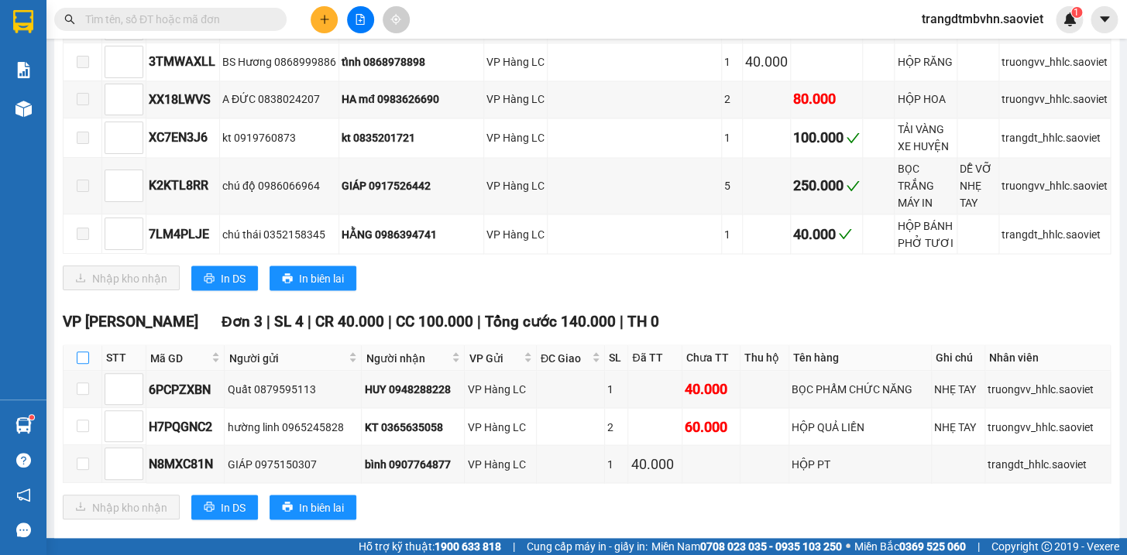
click at [80, 352] on input "checkbox" at bounding box center [83, 358] width 12 height 12
checkbox input "true"
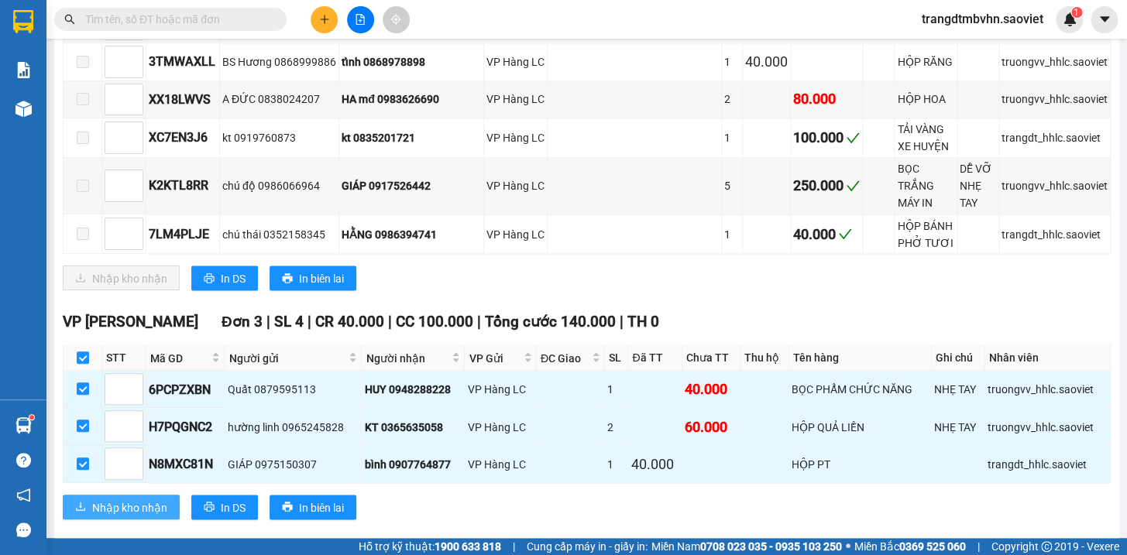
click at [159, 499] on span "Nhập kho nhận" at bounding box center [129, 507] width 75 height 17
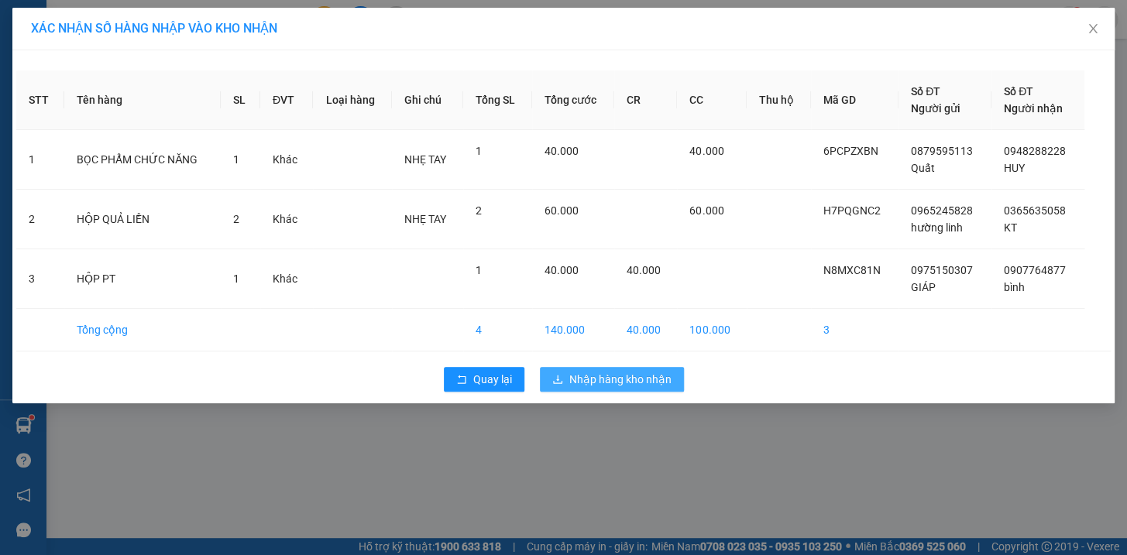
click at [640, 374] on span "Nhập hàng kho nhận" at bounding box center [620, 379] width 102 height 17
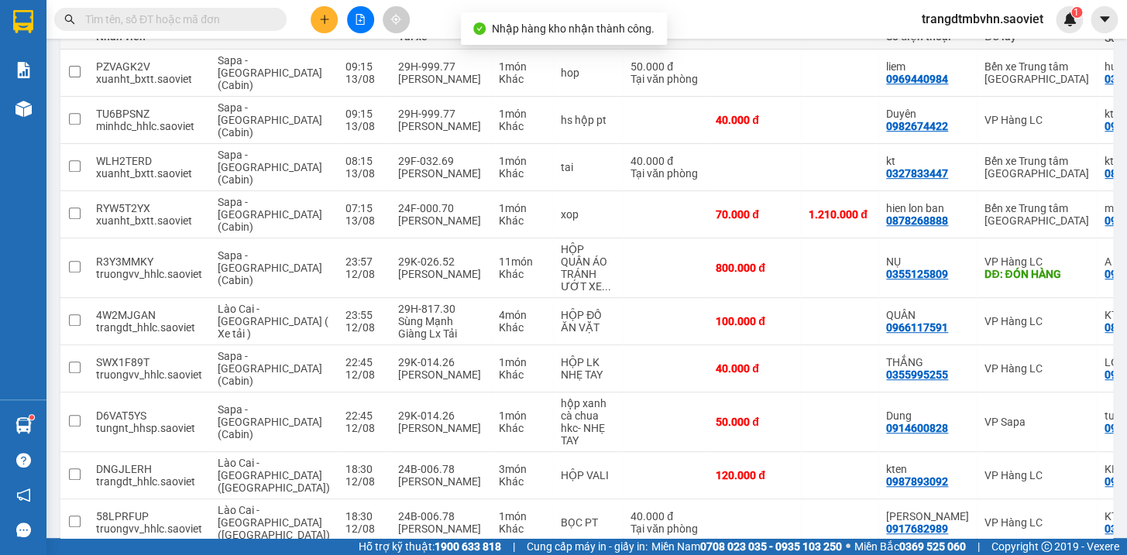
scroll to position [236, 0]
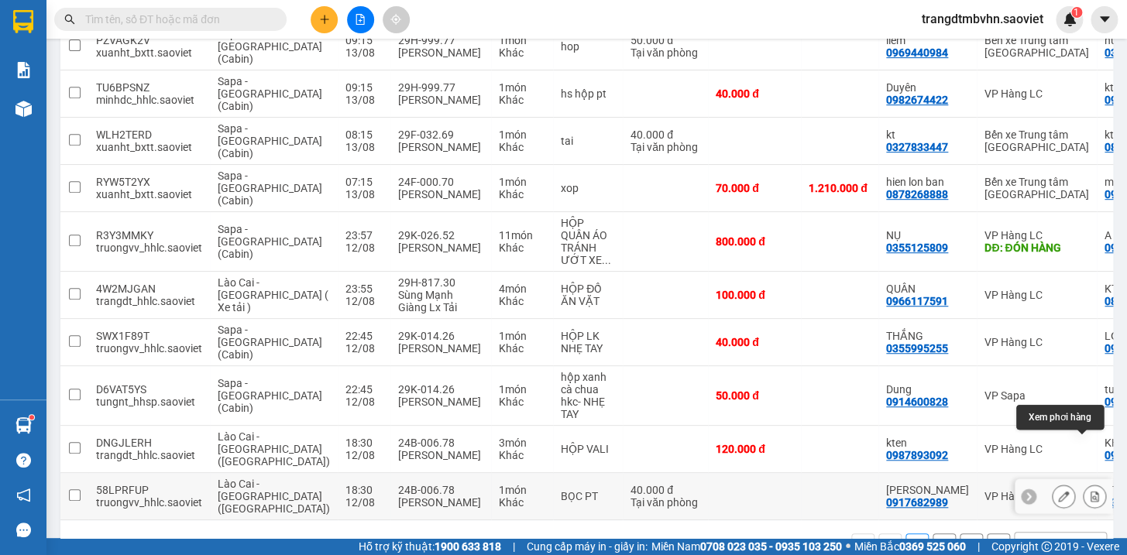
click at [1090, 491] on icon at bounding box center [1094, 496] width 9 height 11
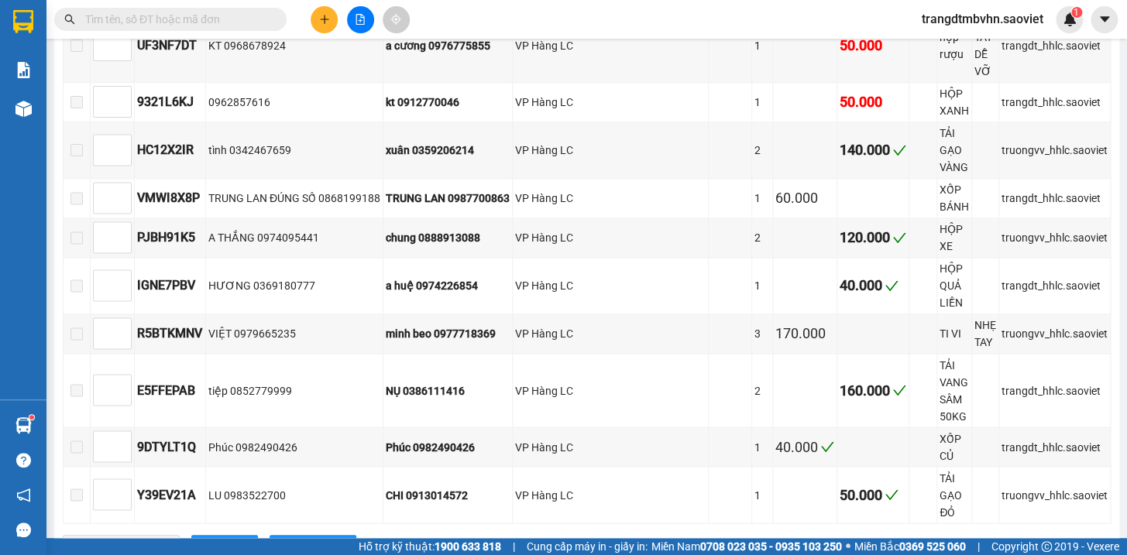
scroll to position [1070, 0]
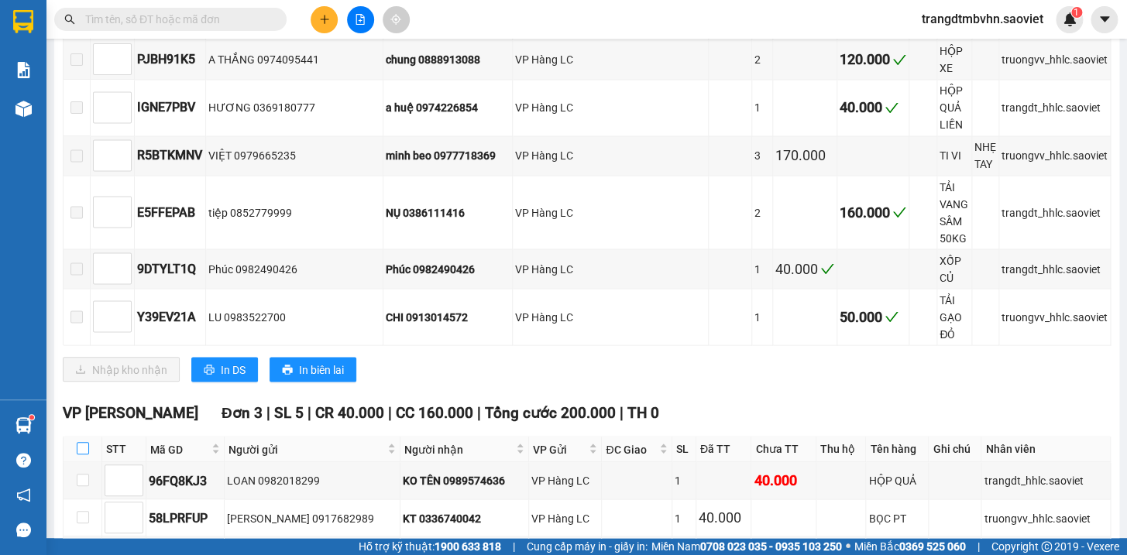
click at [77, 442] on input "checkbox" at bounding box center [83, 448] width 12 height 12
checkbox input "true"
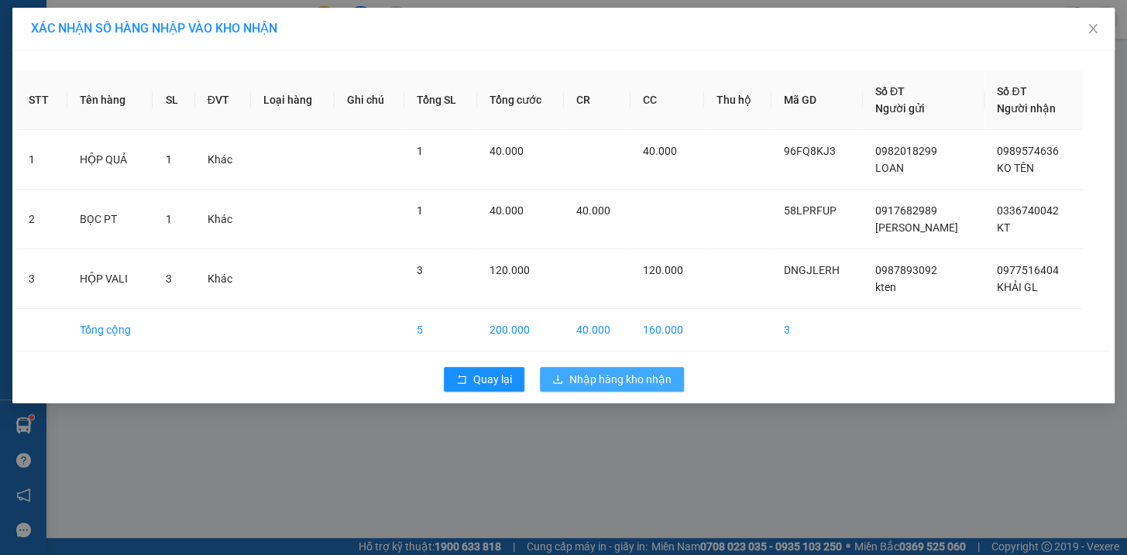
click at [617, 380] on span "Nhập hàng kho nhận" at bounding box center [620, 379] width 102 height 17
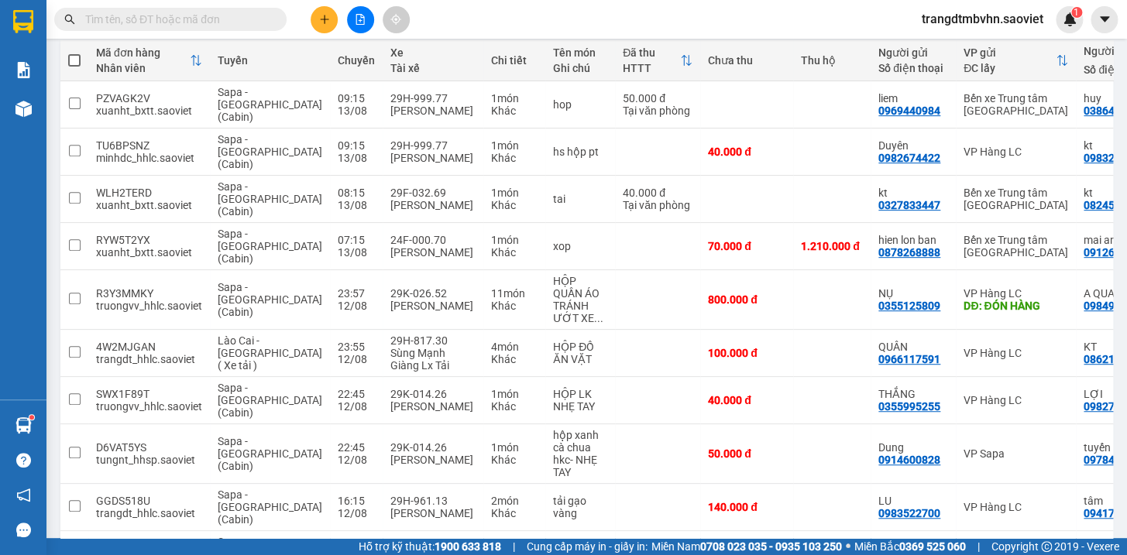
scroll to position [189, 0]
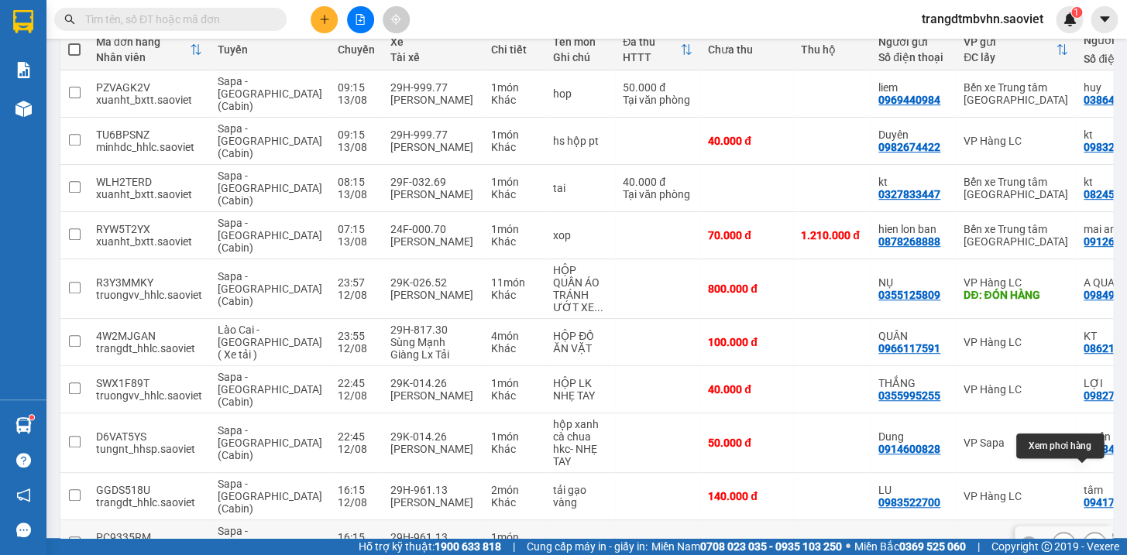
click at [1090, 538] on icon at bounding box center [1094, 543] width 9 height 11
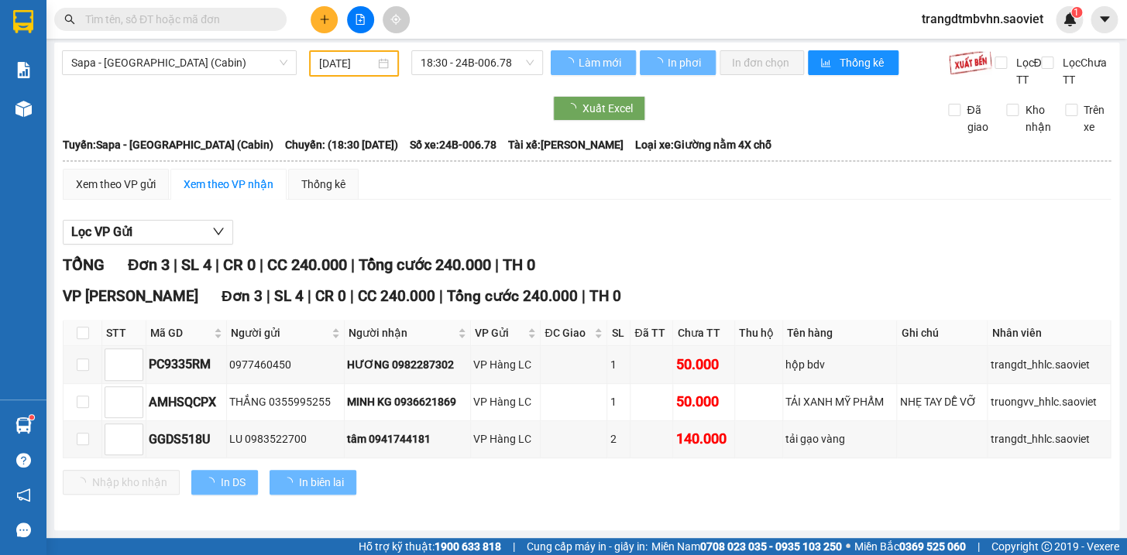
scroll to position [19, 0]
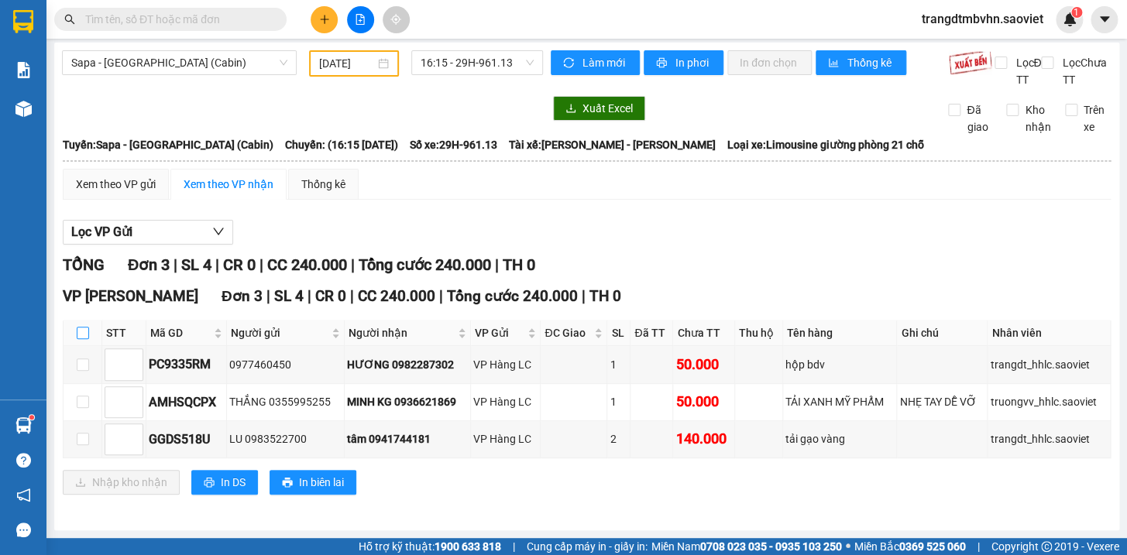
click at [79, 332] on input "checkbox" at bounding box center [83, 333] width 12 height 12
checkbox input "true"
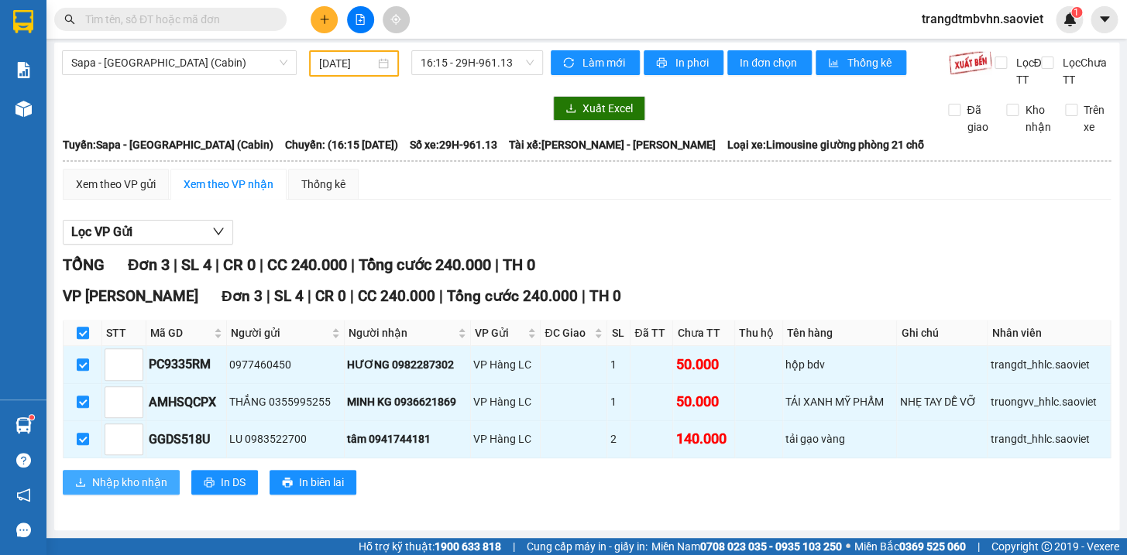
click at [109, 484] on span "Nhập kho nhận" at bounding box center [129, 482] width 75 height 17
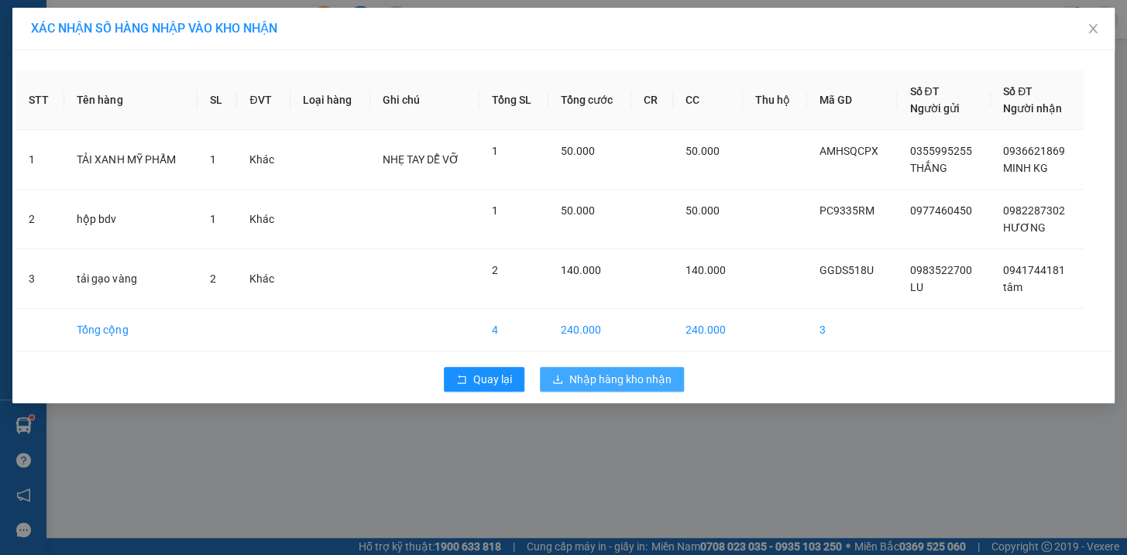
click at [630, 379] on span "Nhập hàng kho nhận" at bounding box center [620, 379] width 102 height 17
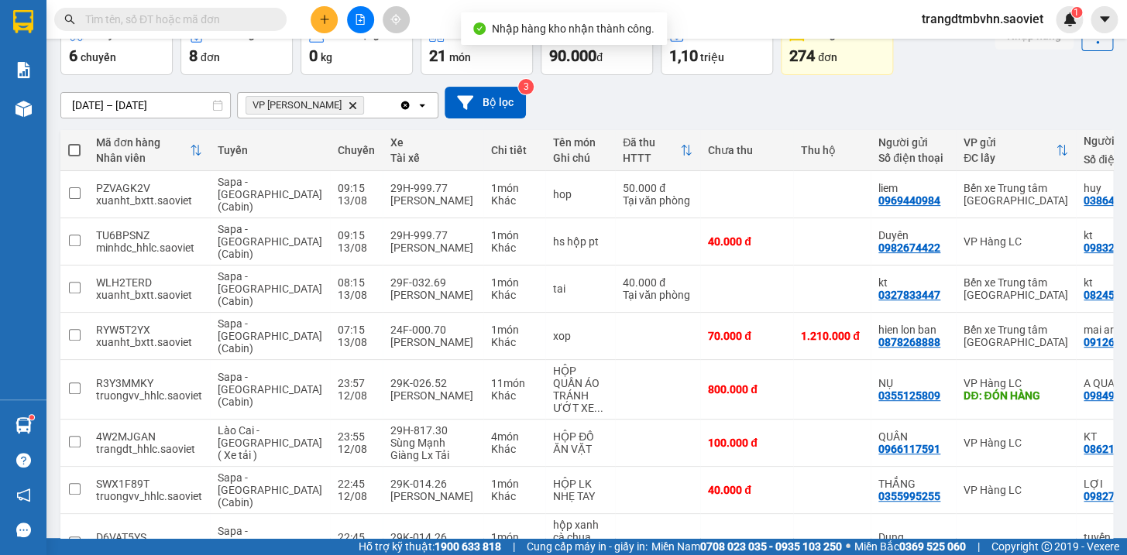
scroll to position [142, 0]
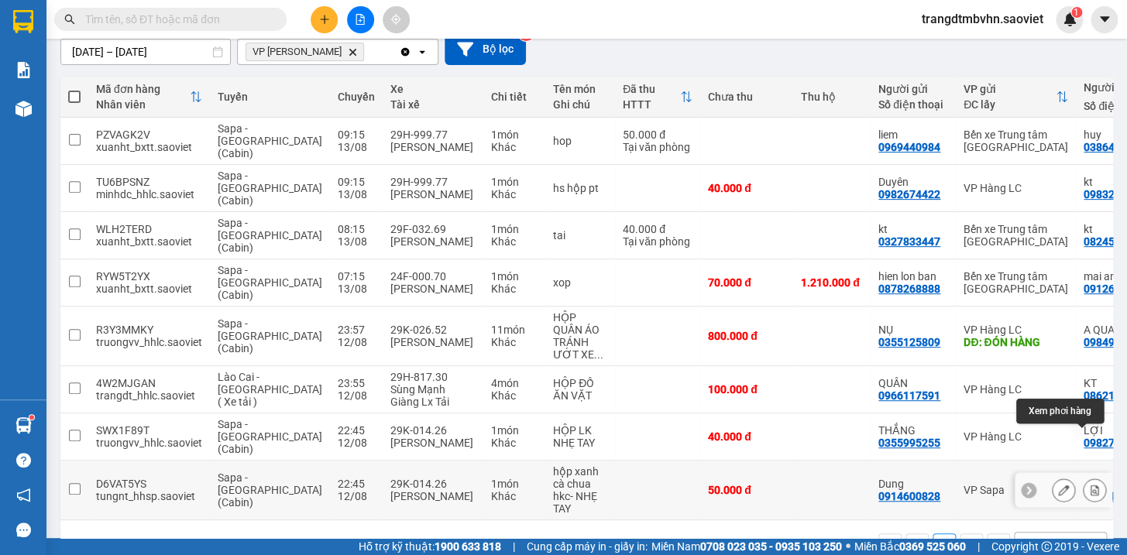
click at [1089, 485] on icon at bounding box center [1094, 490] width 11 height 11
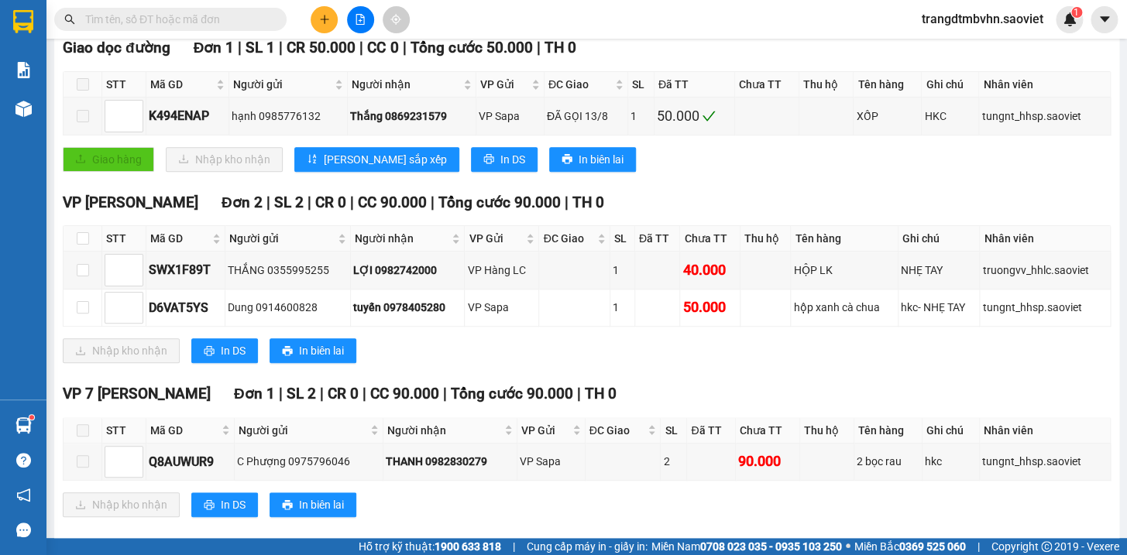
scroll to position [259, 0]
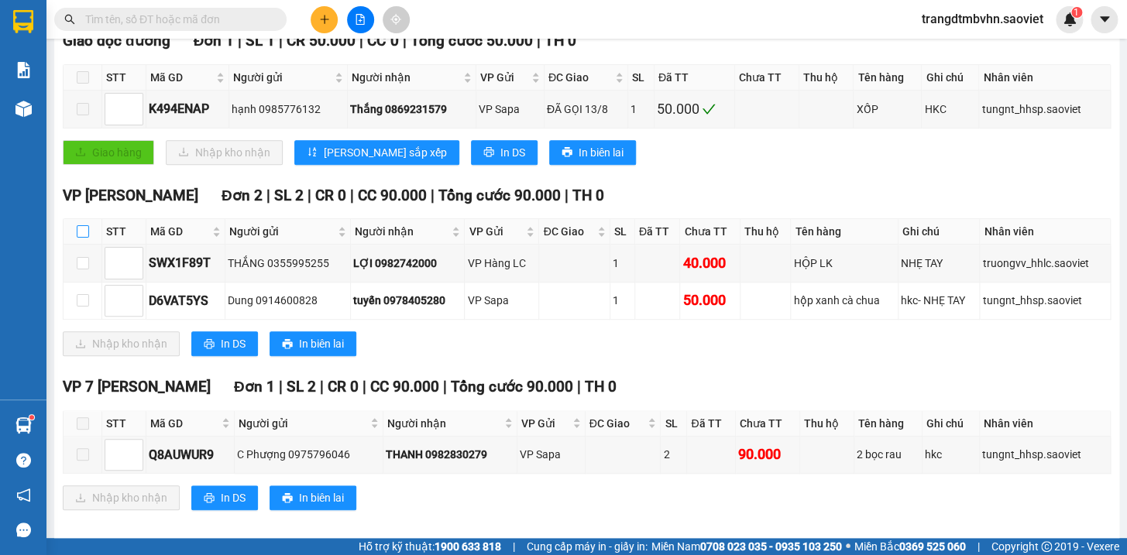
click at [79, 238] on input "checkbox" at bounding box center [83, 231] width 12 height 12
checkbox input "true"
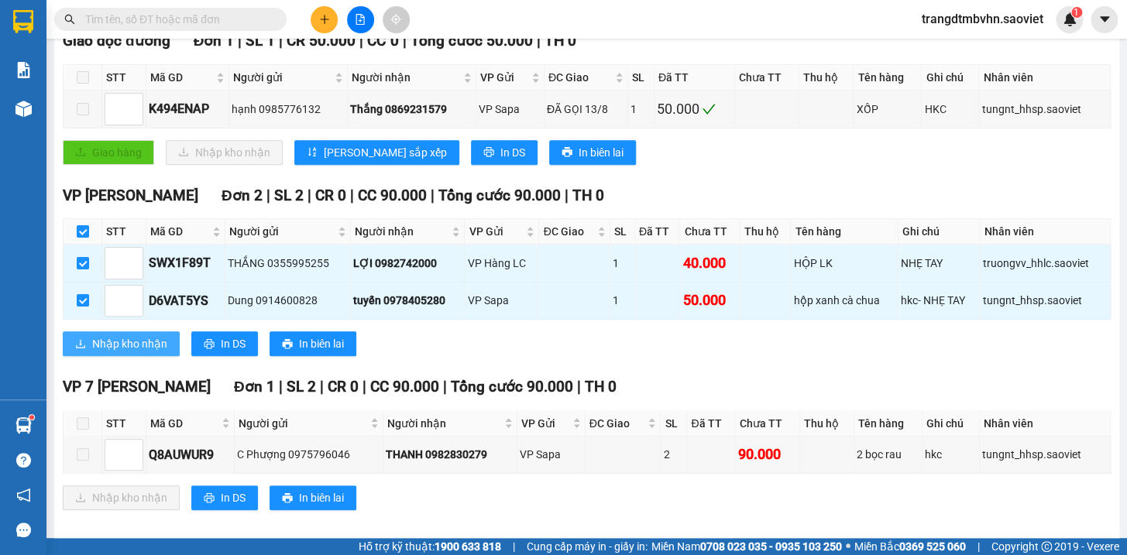
click at [156, 352] on span "Nhập kho nhận" at bounding box center [129, 343] width 75 height 17
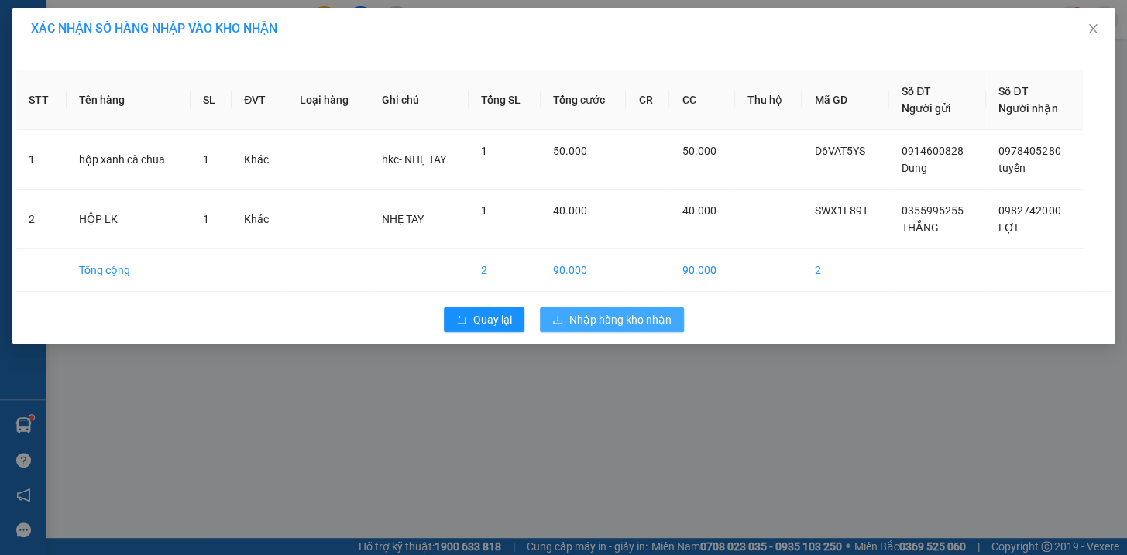
click at [630, 318] on span "Nhập hàng kho nhận" at bounding box center [620, 319] width 102 height 17
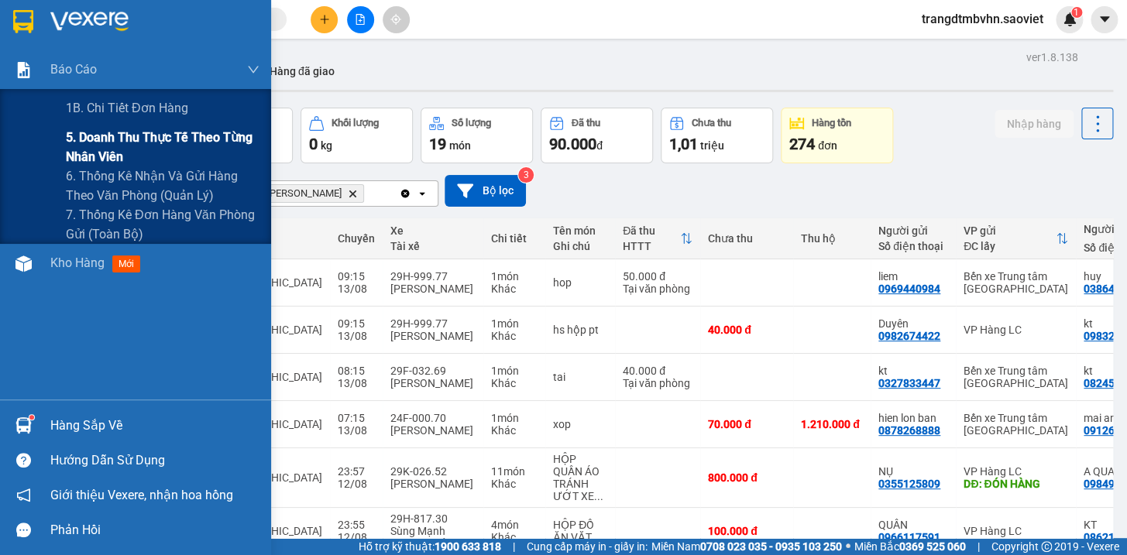
click at [160, 136] on span "5. Doanh thu thực tế theo từng nhân viên" at bounding box center [163, 147] width 194 height 39
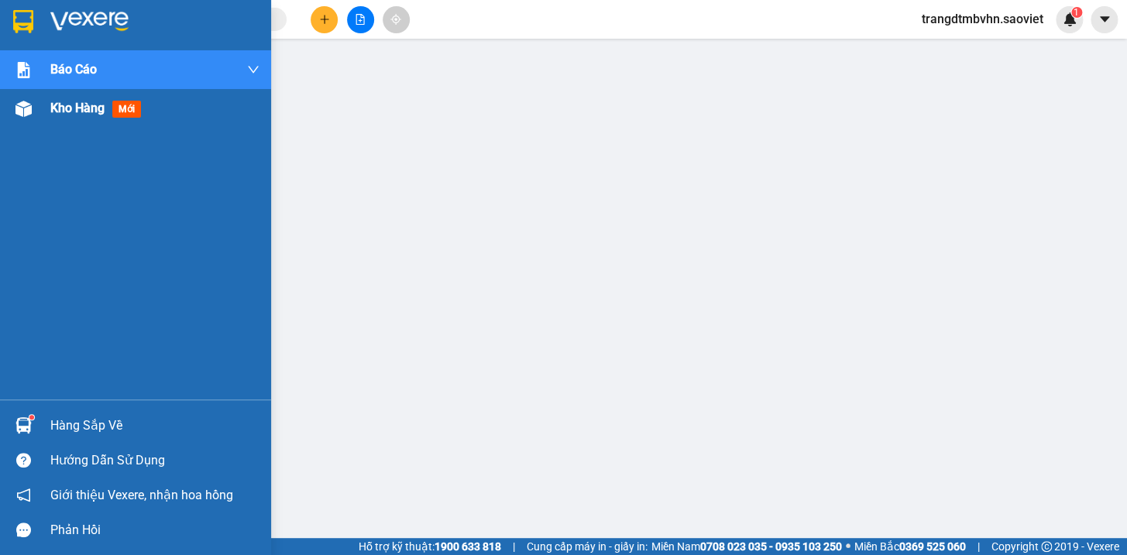
click at [64, 105] on span "Kho hàng" at bounding box center [77, 108] width 54 height 15
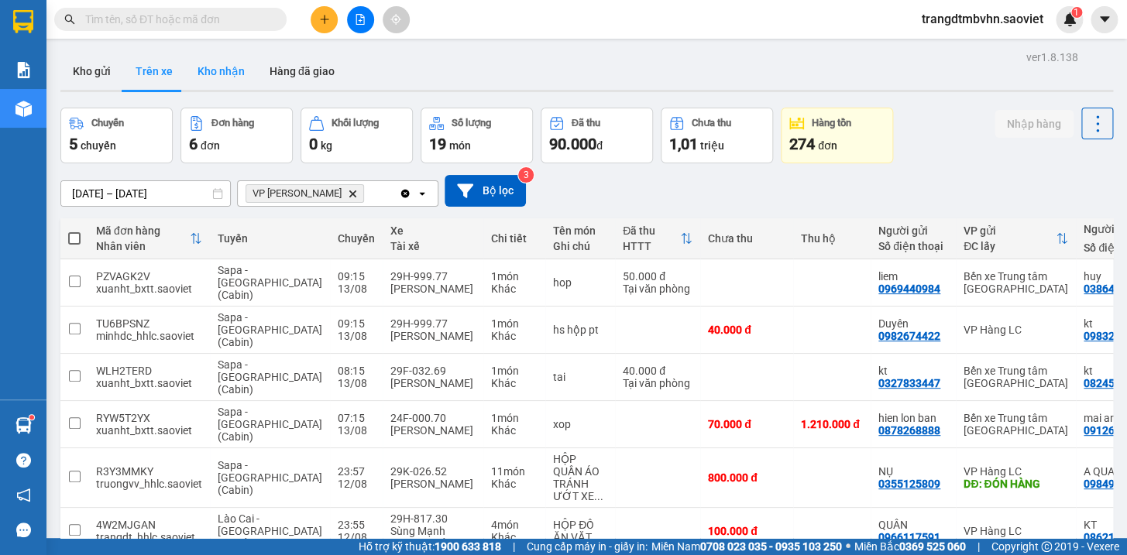
click at [217, 71] on button "Kho nhận" at bounding box center [221, 71] width 72 height 37
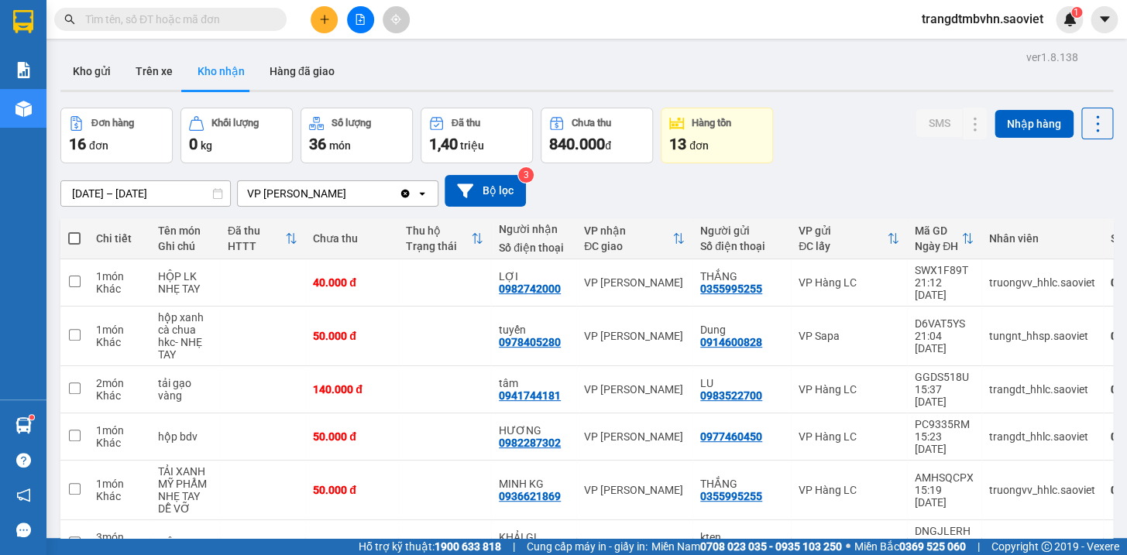
click at [74, 238] on span at bounding box center [74, 238] width 12 height 12
click at [74, 231] on input "checkbox" at bounding box center [74, 231] width 0 height 0
checkbox input "true"
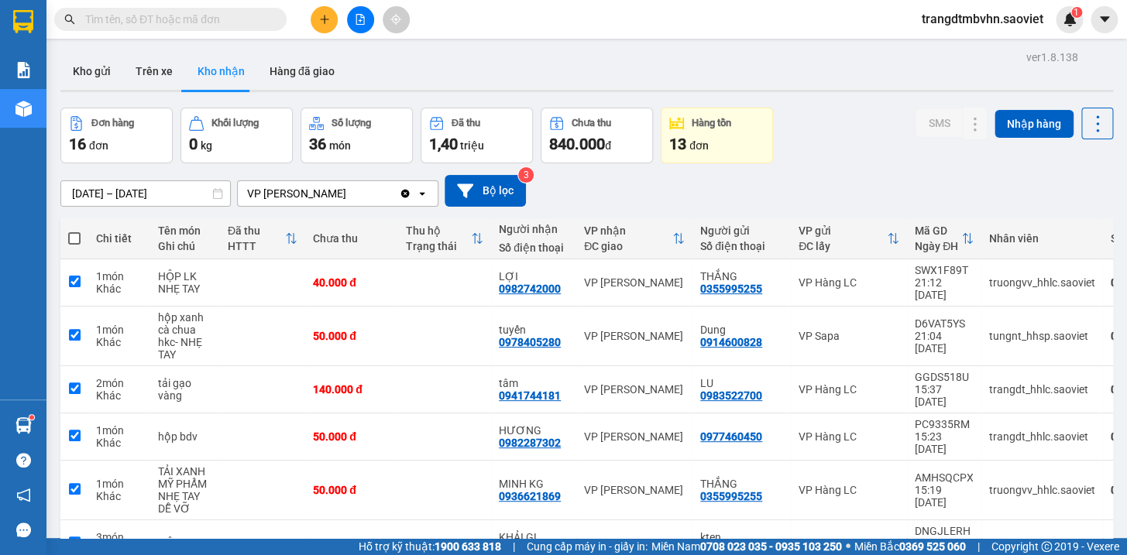
checkbox input "true"
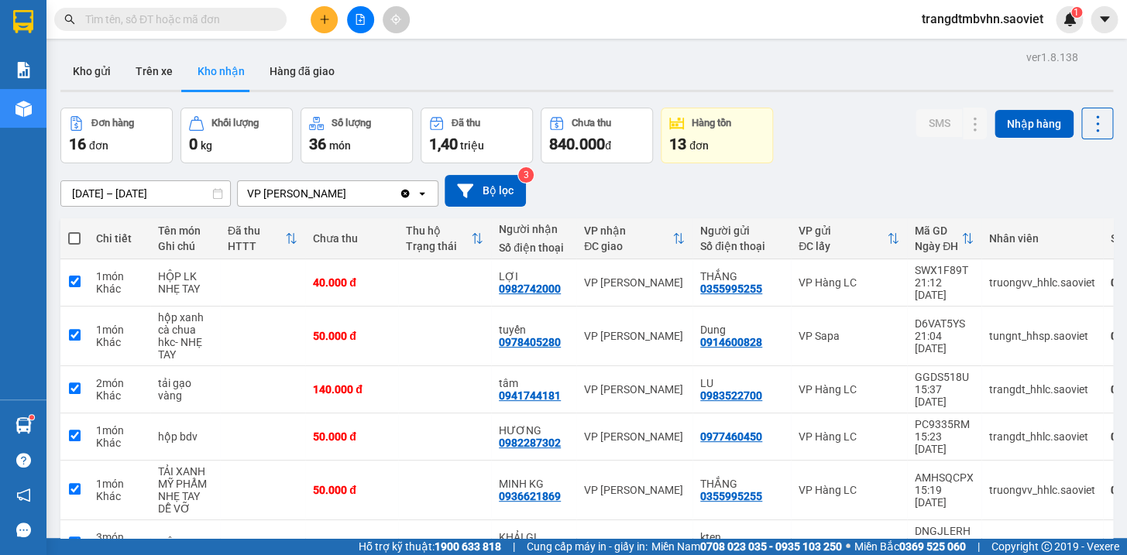
checkbox input "true"
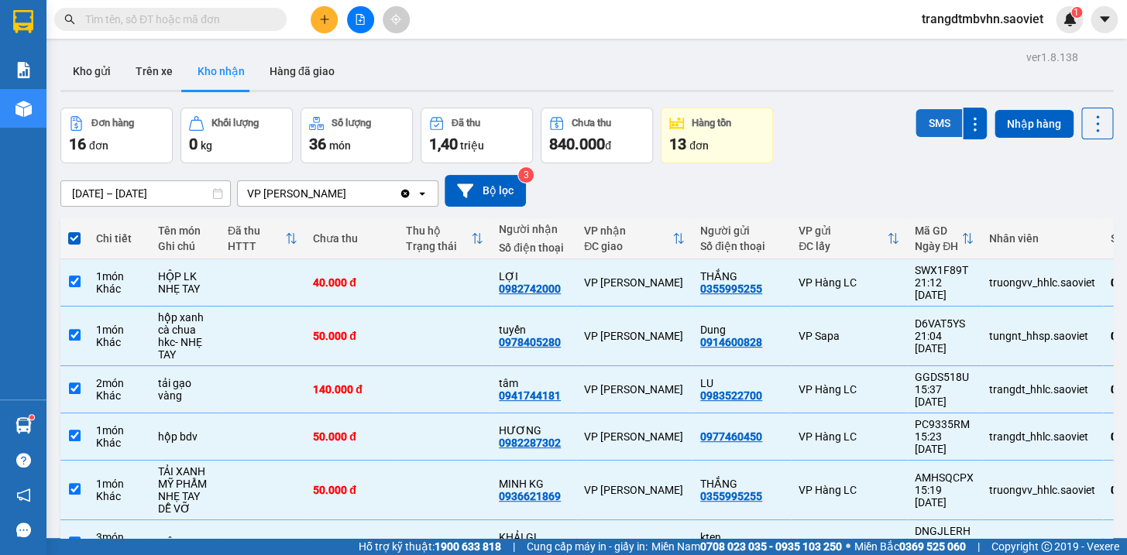
click at [943, 126] on button "SMS" at bounding box center [938, 123] width 46 height 28
click at [75, 238] on span at bounding box center [74, 238] width 12 height 12
click at [74, 231] on input "checkbox" at bounding box center [74, 231] width 0 height 0
checkbox input "false"
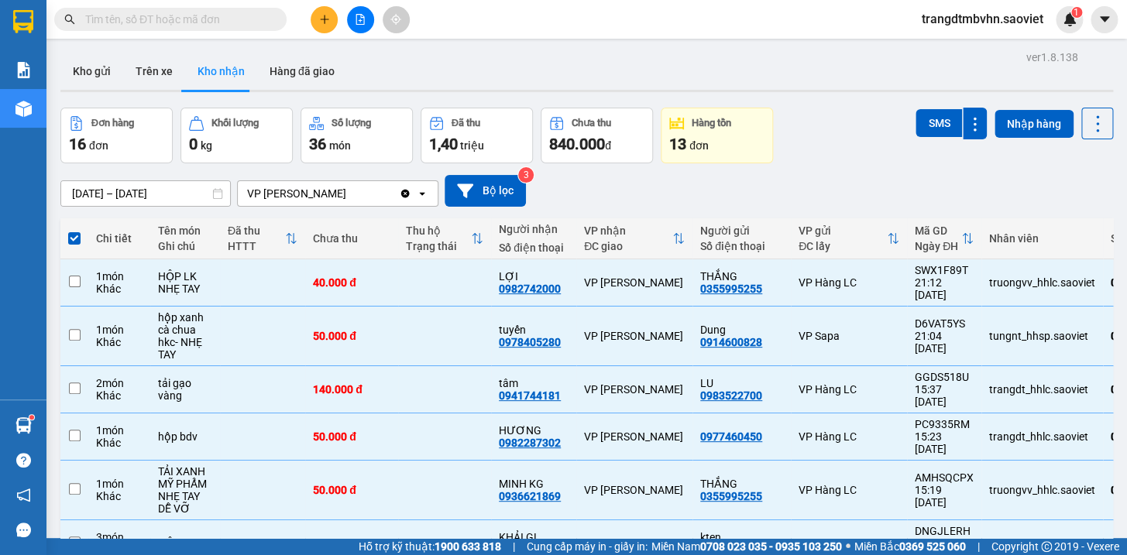
checkbox input "false"
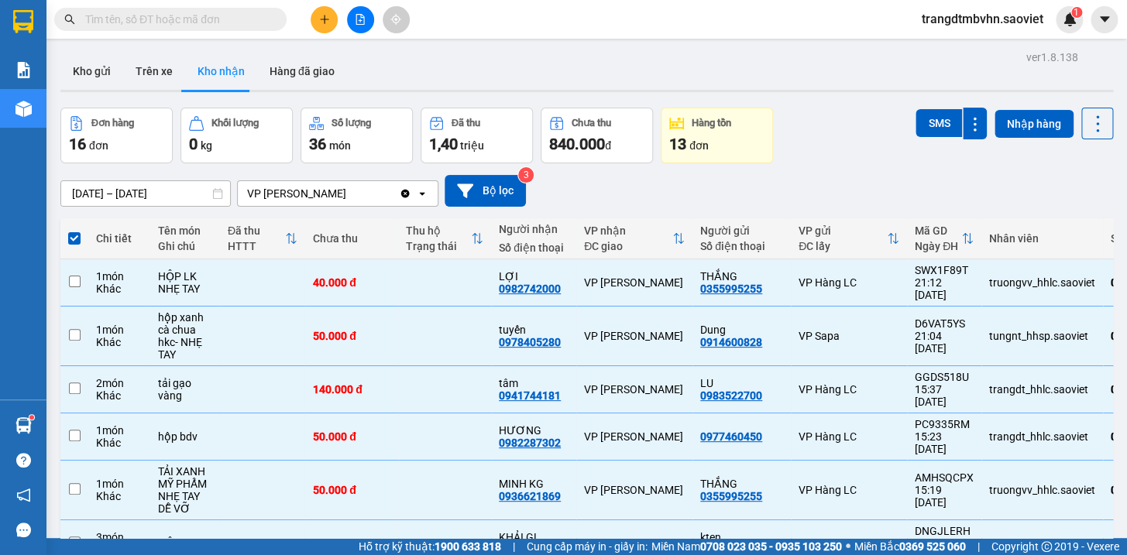
checkbox input "false"
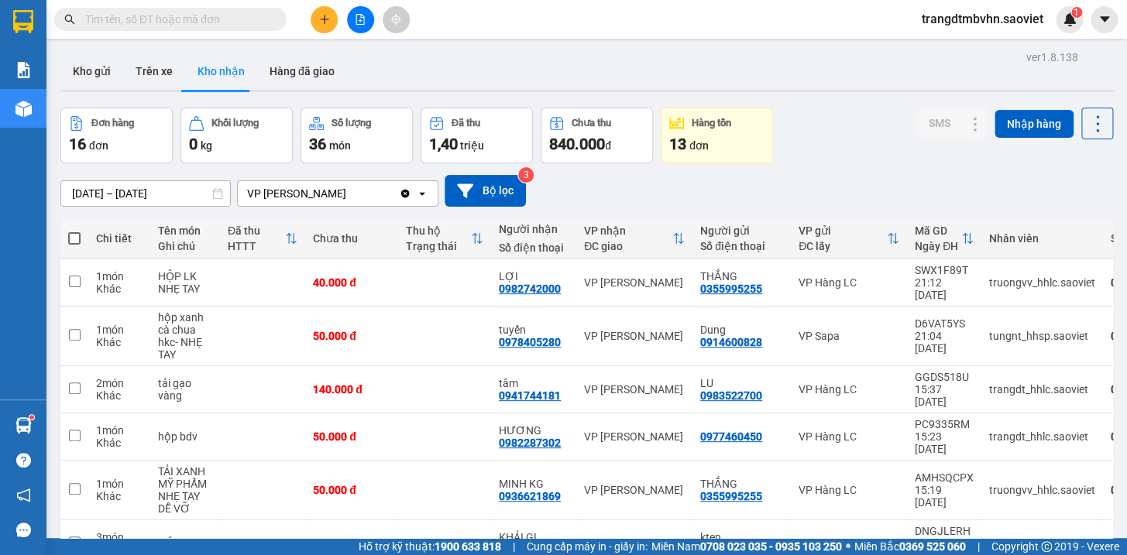
scroll to position [199, 0]
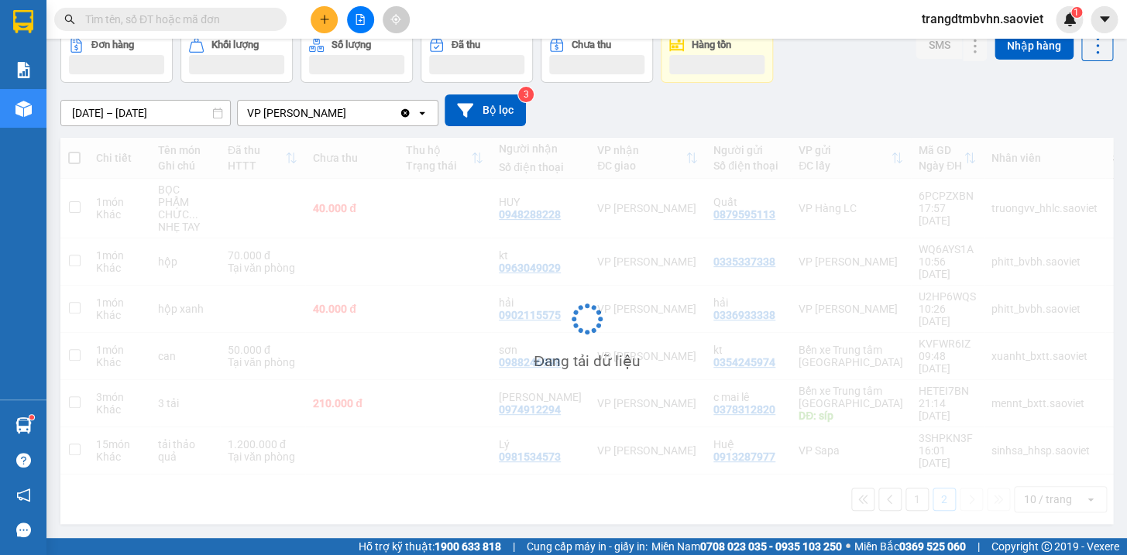
scroll to position [70, 0]
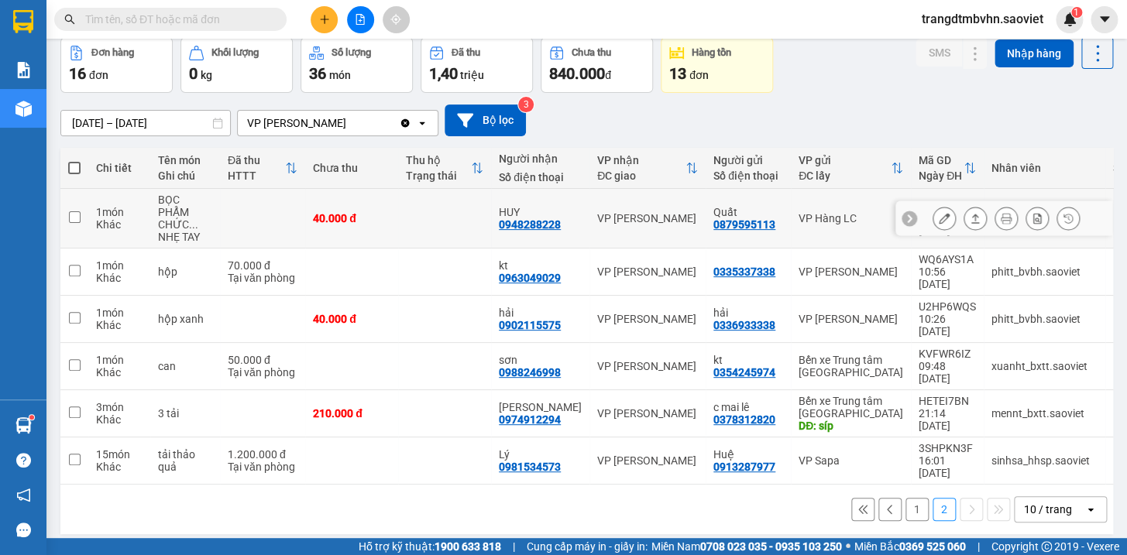
click at [418, 225] on td at bounding box center [444, 219] width 93 height 60
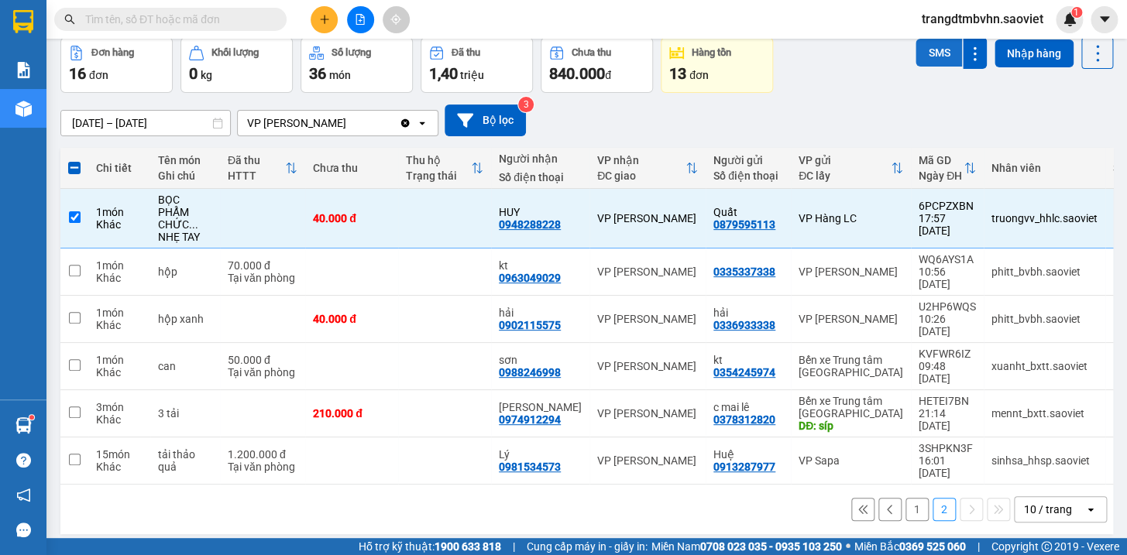
click at [937, 55] on button "SMS" at bounding box center [938, 53] width 46 height 28
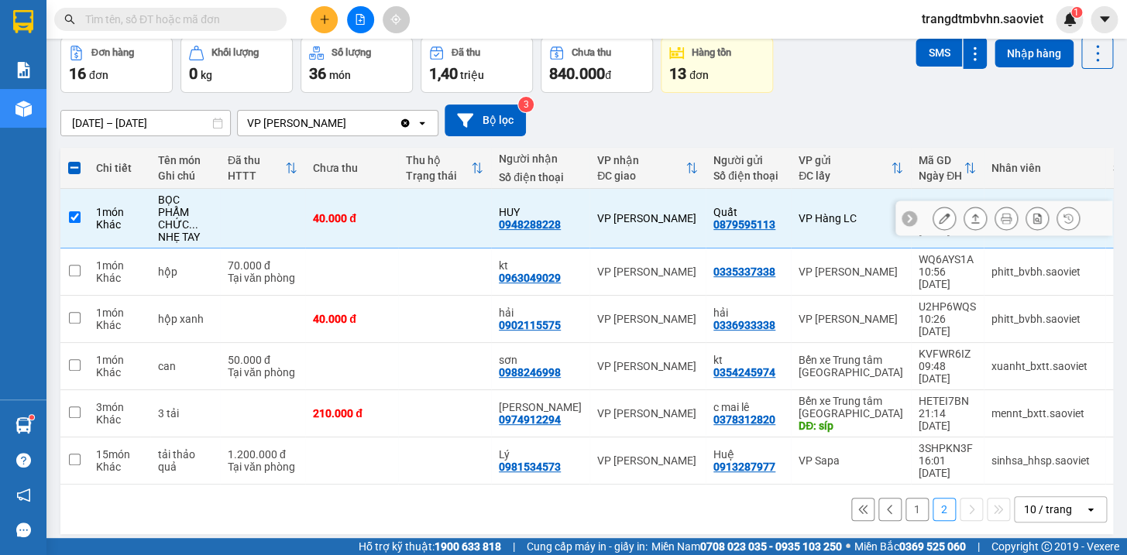
click at [367, 208] on td "40.000 đ" at bounding box center [351, 219] width 93 height 60
checkbox input "false"
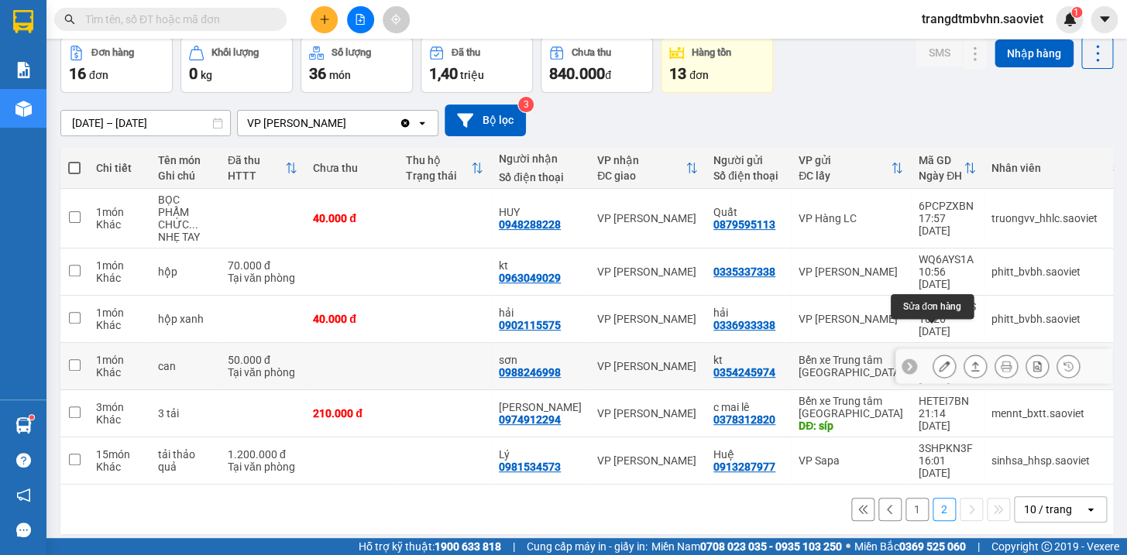
click at [939, 361] on icon at bounding box center [944, 366] width 11 height 11
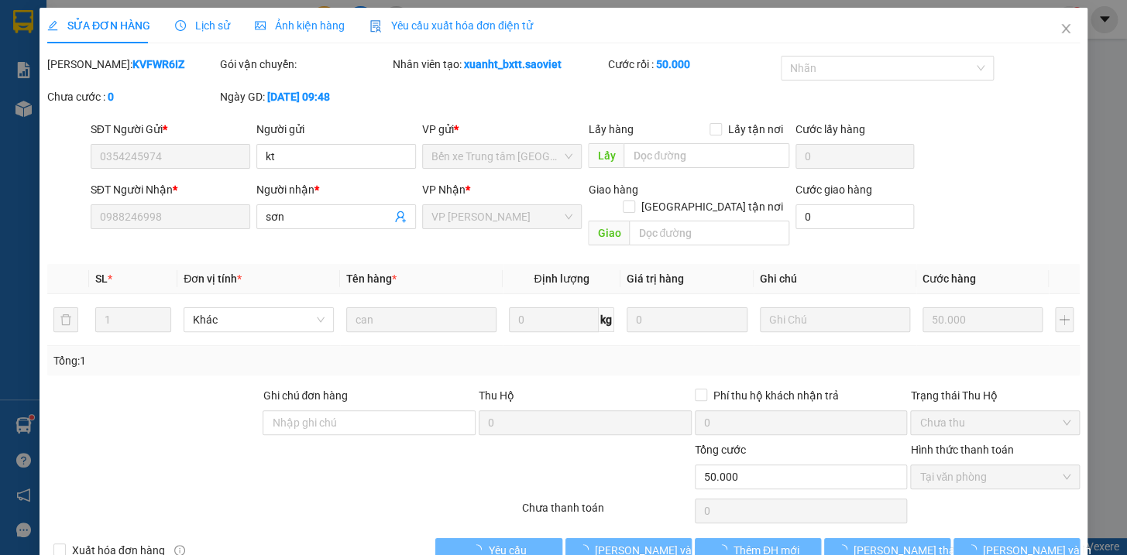
type input "0354245974"
type input "kt"
type input "0988246998"
type input "sơn"
type input "50.000"
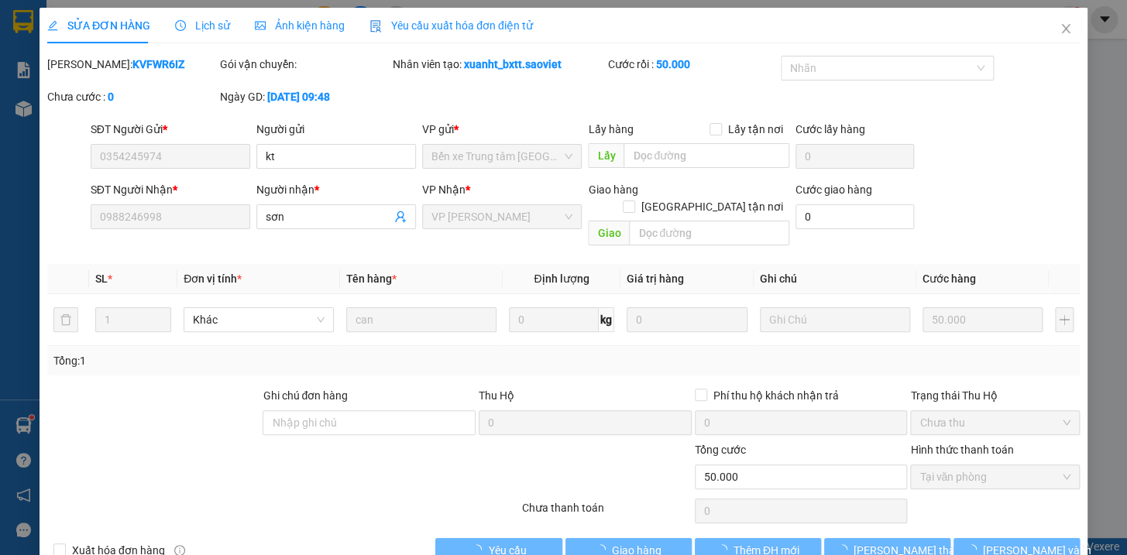
scroll to position [12, 0]
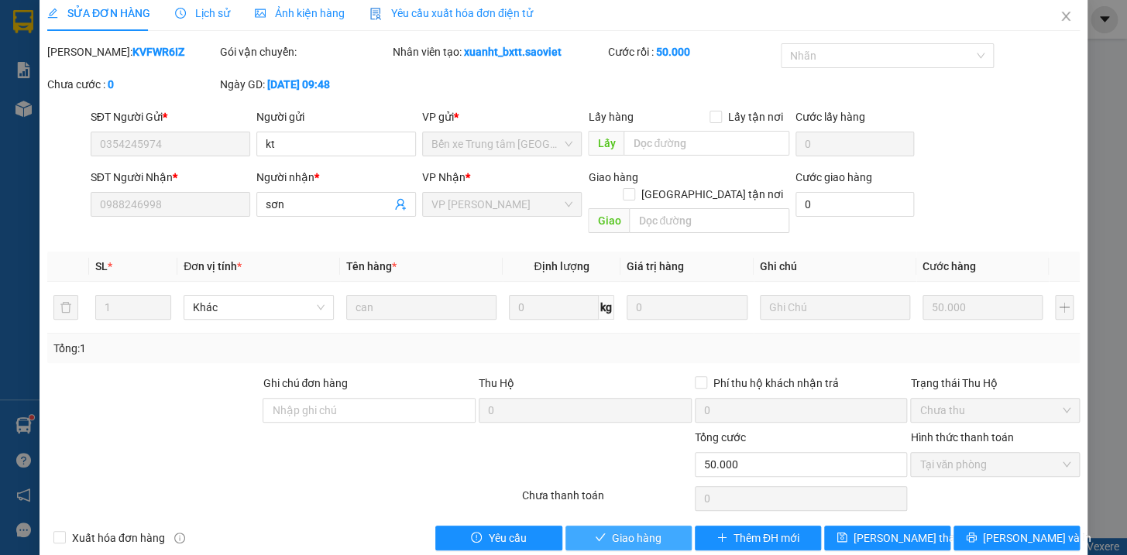
click at [657, 526] on button "Giao hàng" at bounding box center [628, 538] width 126 height 25
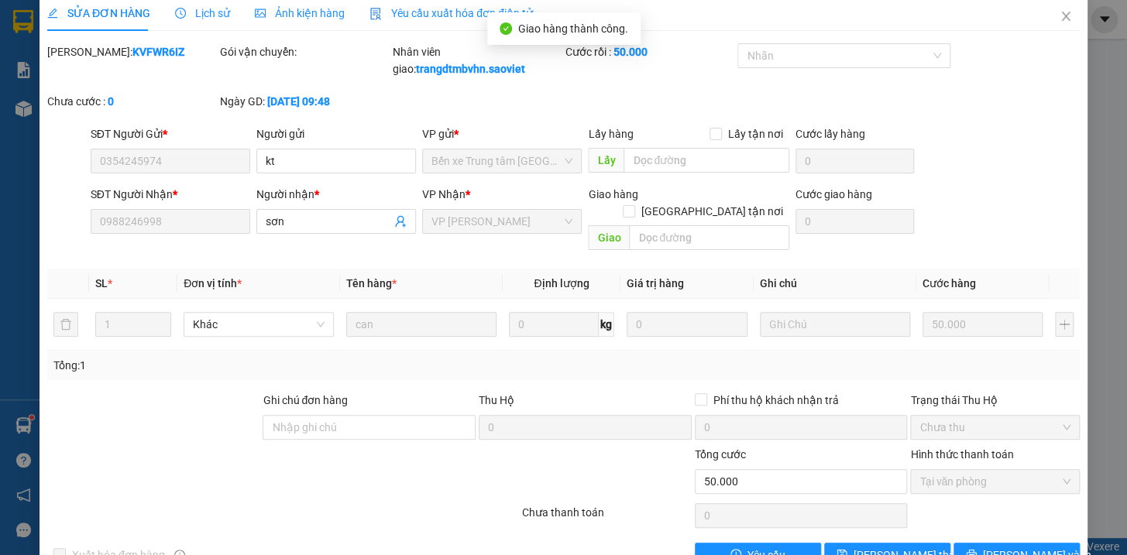
scroll to position [0, 0]
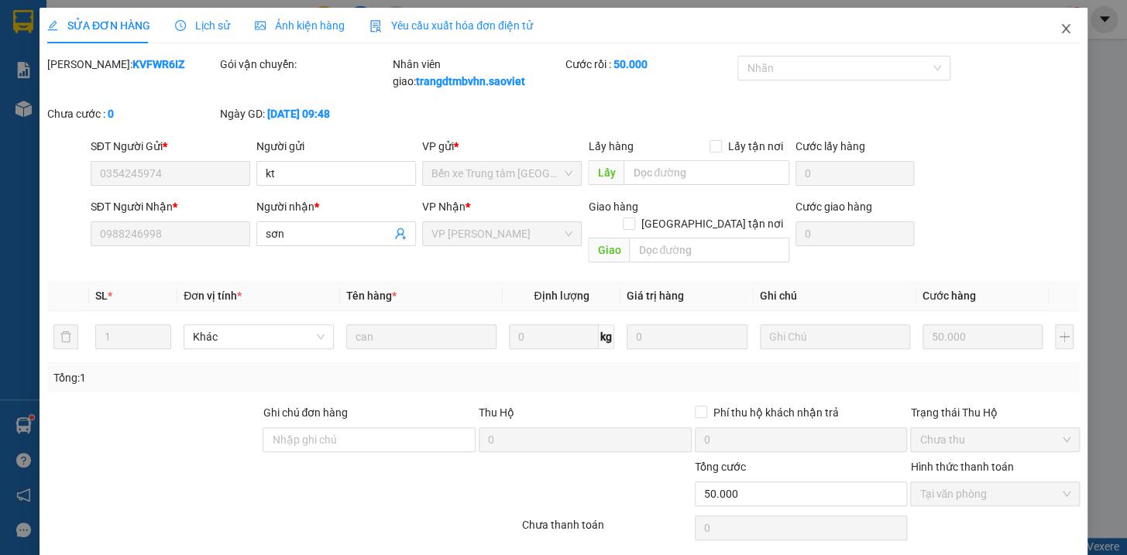
click at [1059, 30] on icon "close" at bounding box center [1065, 28] width 12 height 12
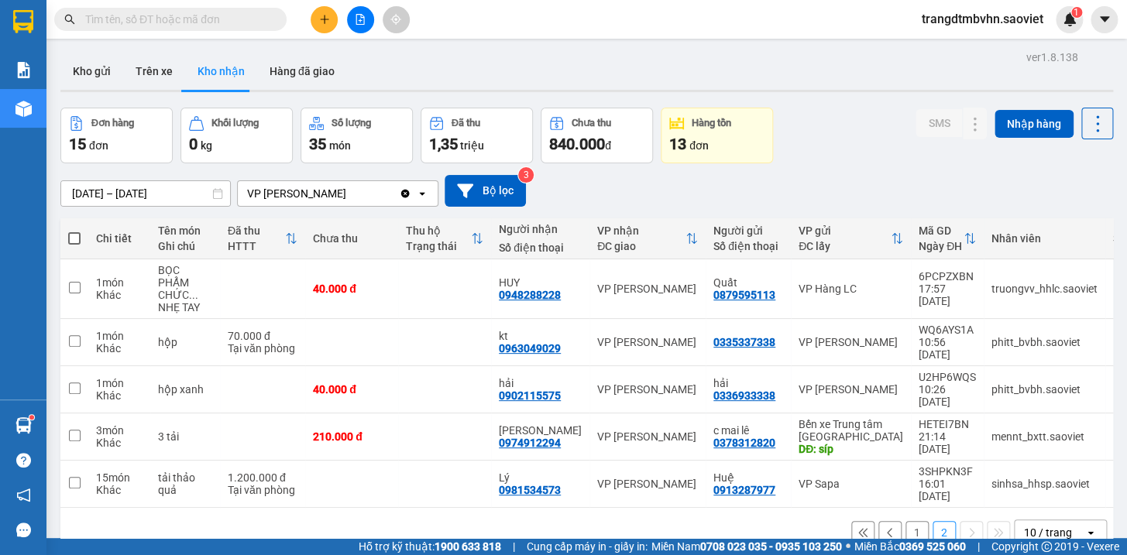
click at [905, 521] on button "1" at bounding box center [916, 532] width 23 height 23
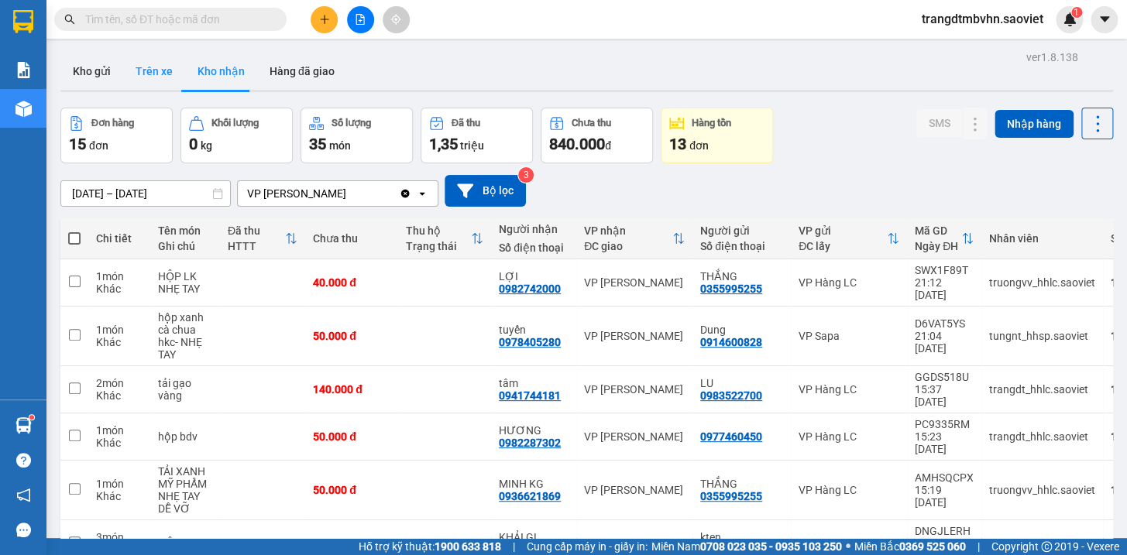
click at [164, 72] on button "Trên xe" at bounding box center [154, 71] width 62 height 37
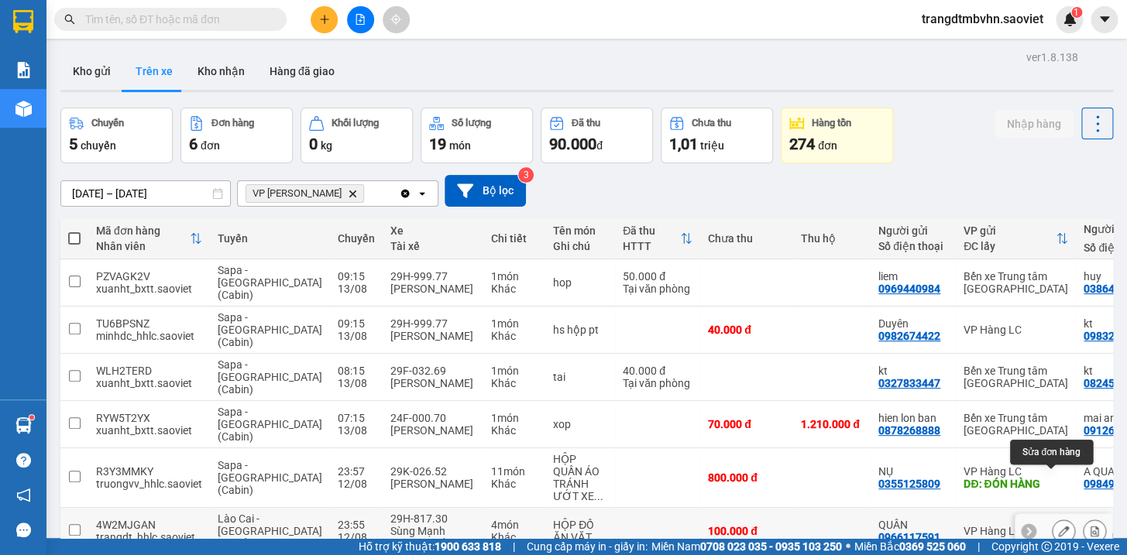
click at [1058, 526] on icon at bounding box center [1063, 531] width 11 height 11
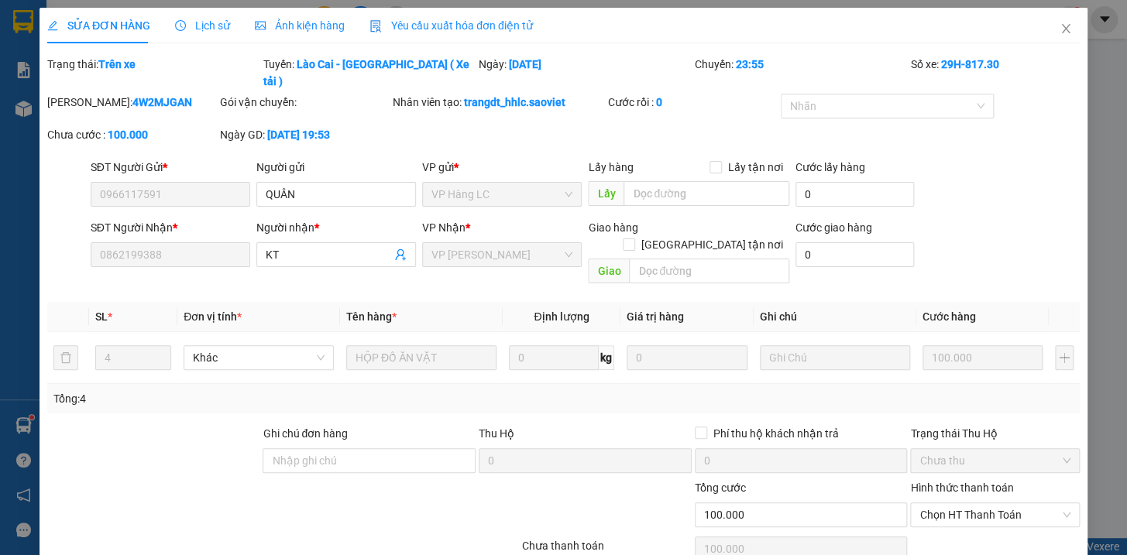
type input "0966117591"
type input "QUÂN"
type input "0862199388"
type input "KT"
type input "100.000"
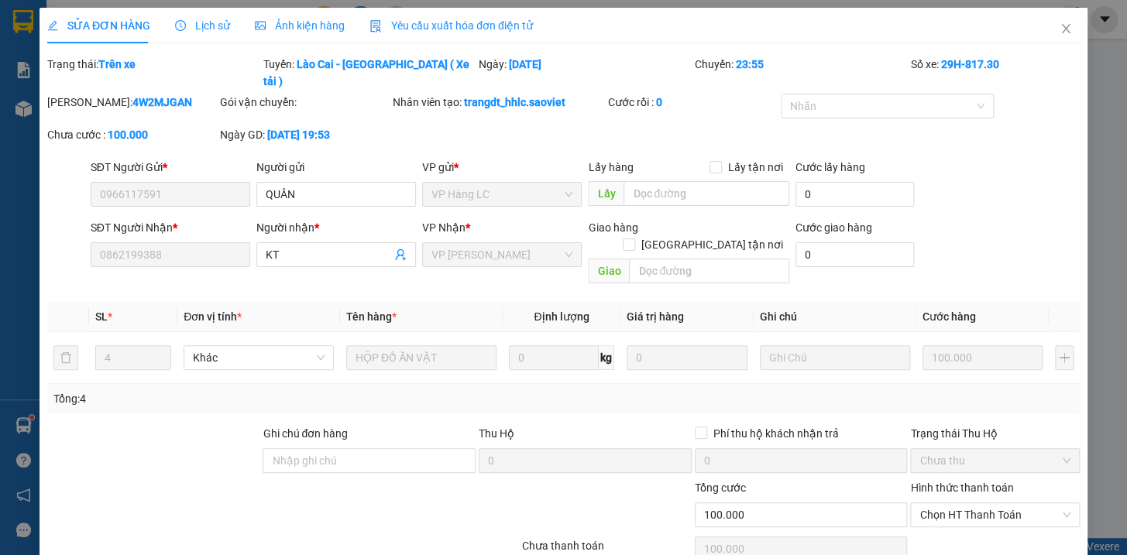
type input "100.000"
click at [678, 181] on input "text" at bounding box center [706, 193] width 166 height 25
type input "t1"
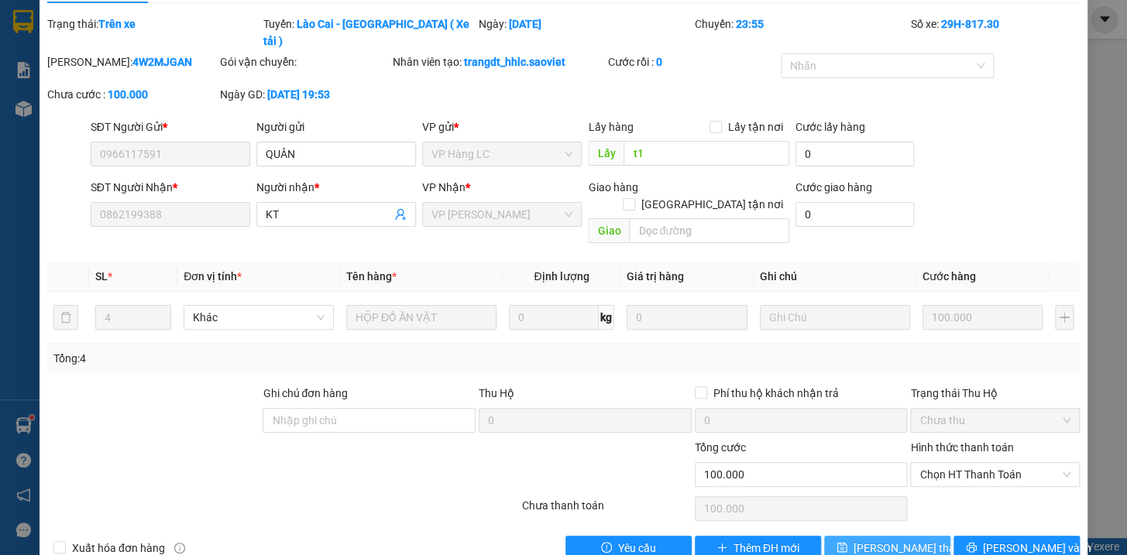
click at [915, 540] on span "[PERSON_NAME] thay đổi" at bounding box center [915, 548] width 124 height 17
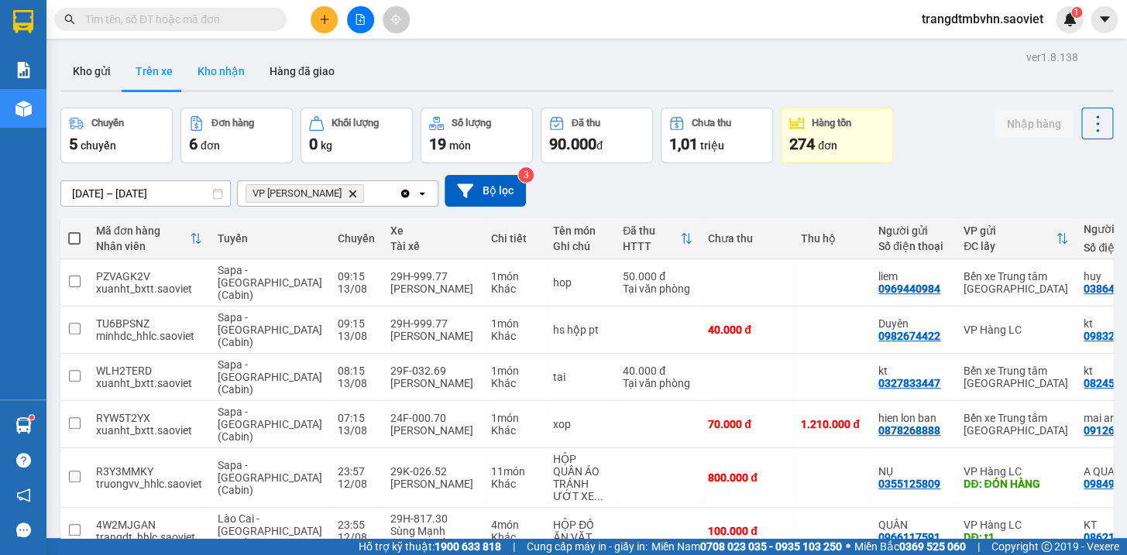
click at [205, 70] on button "Kho nhận" at bounding box center [221, 71] width 72 height 37
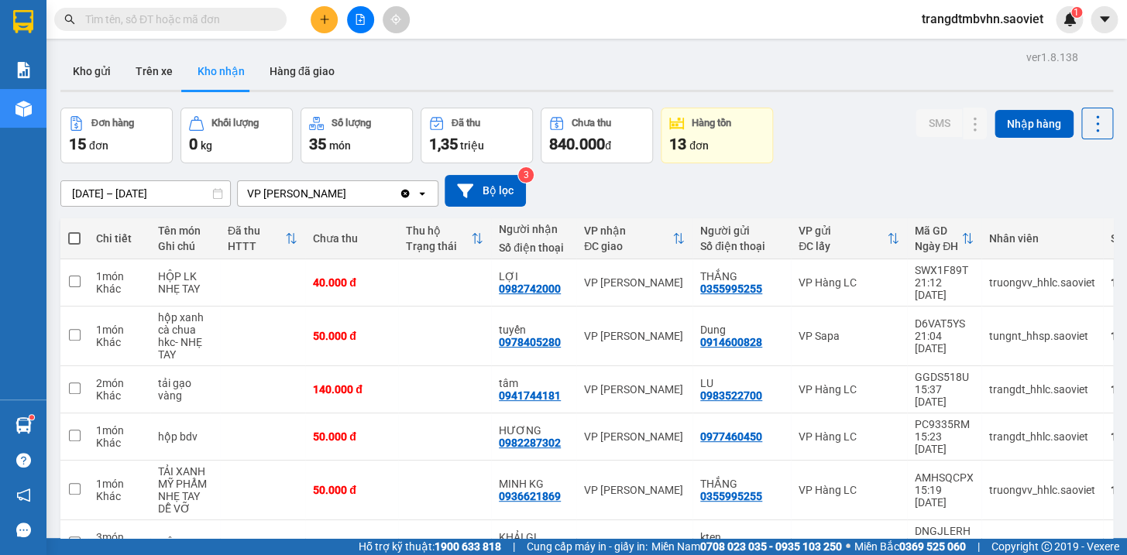
click at [154, 19] on input "text" at bounding box center [176, 19] width 183 height 17
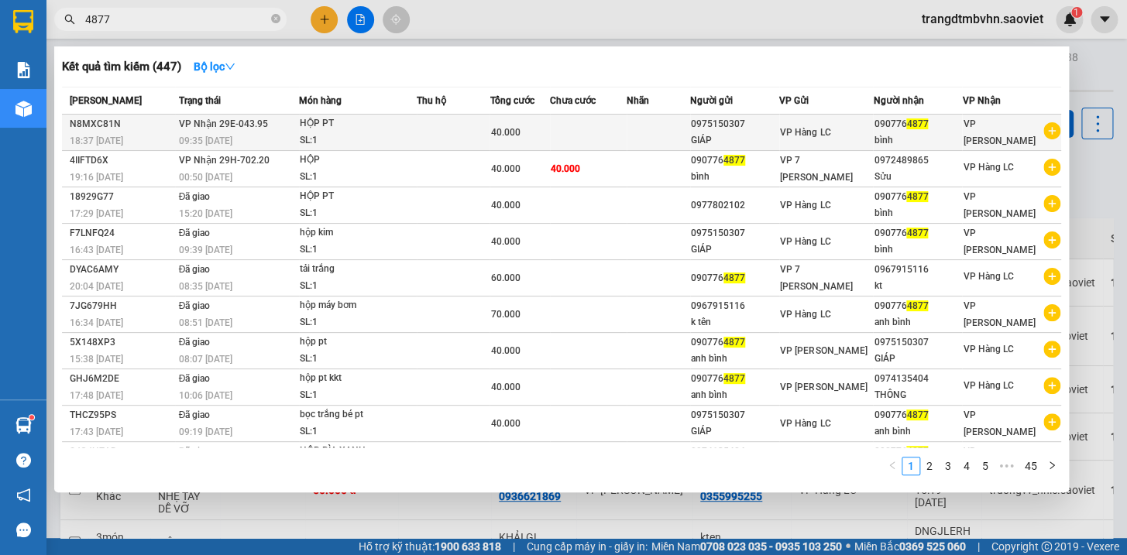
type input "4877"
click at [897, 131] on div "090776 4877" at bounding box center [918, 124] width 88 height 16
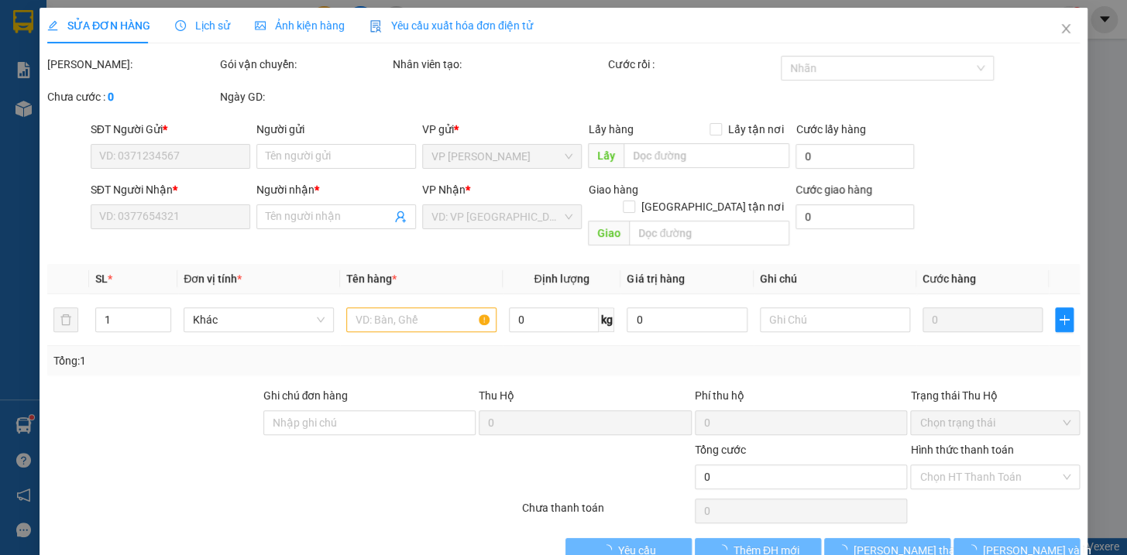
type input "0975150307"
type input "GIÁP"
type input "0907764877"
type input "bình"
type input "40.000"
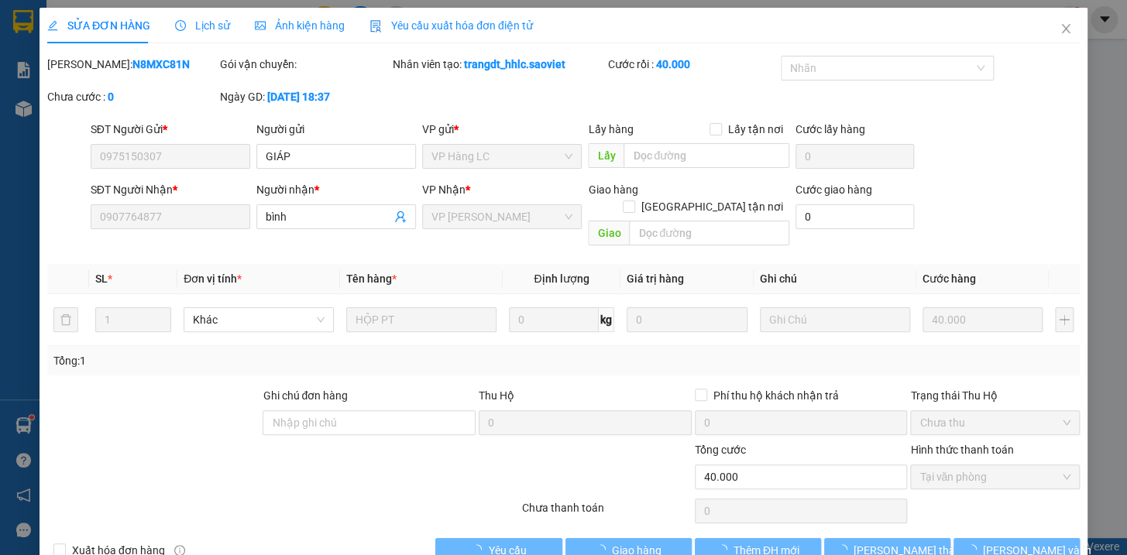
scroll to position [20, 0]
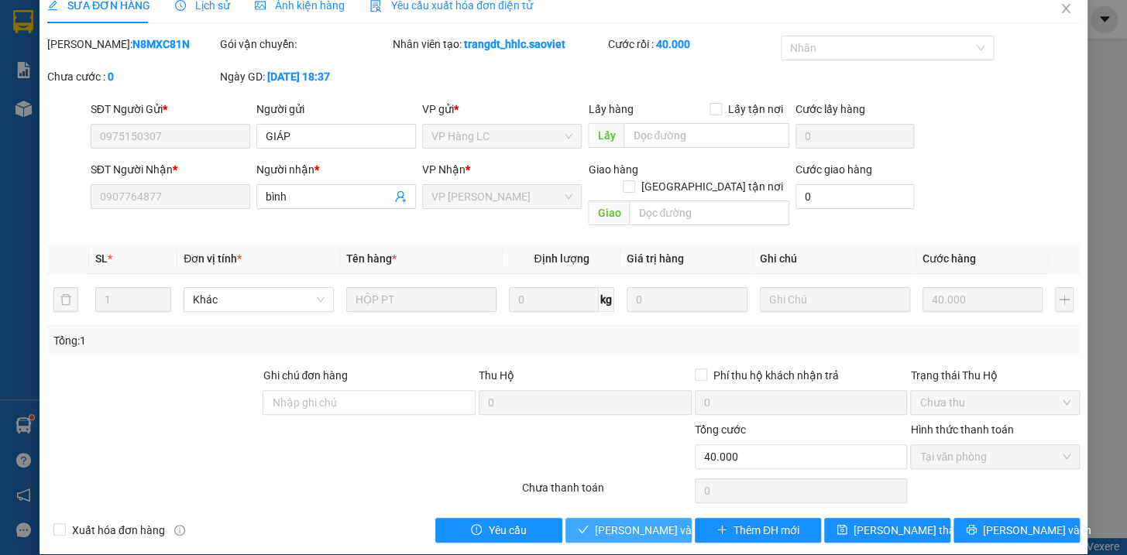
click at [631, 522] on span "[PERSON_NAME] và Giao hàng" at bounding box center [669, 530] width 149 height 17
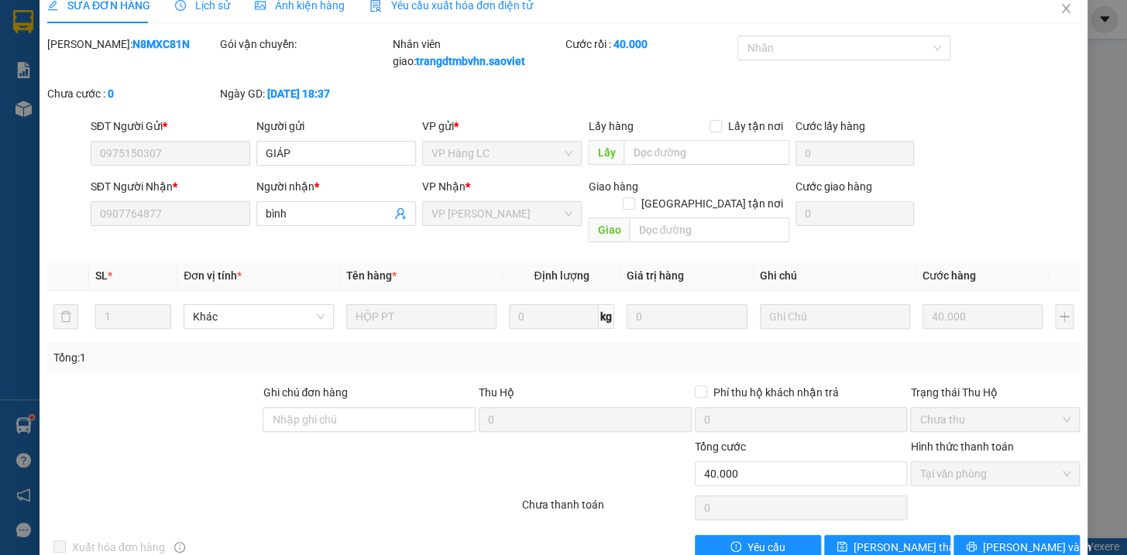
scroll to position [0, 0]
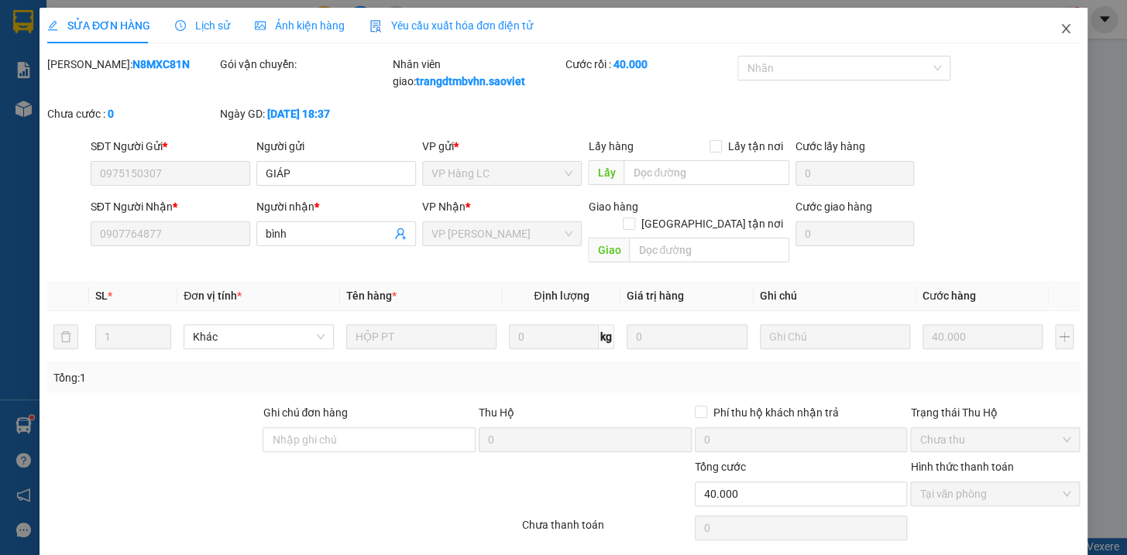
click at [1059, 30] on icon "close" at bounding box center [1065, 28] width 12 height 12
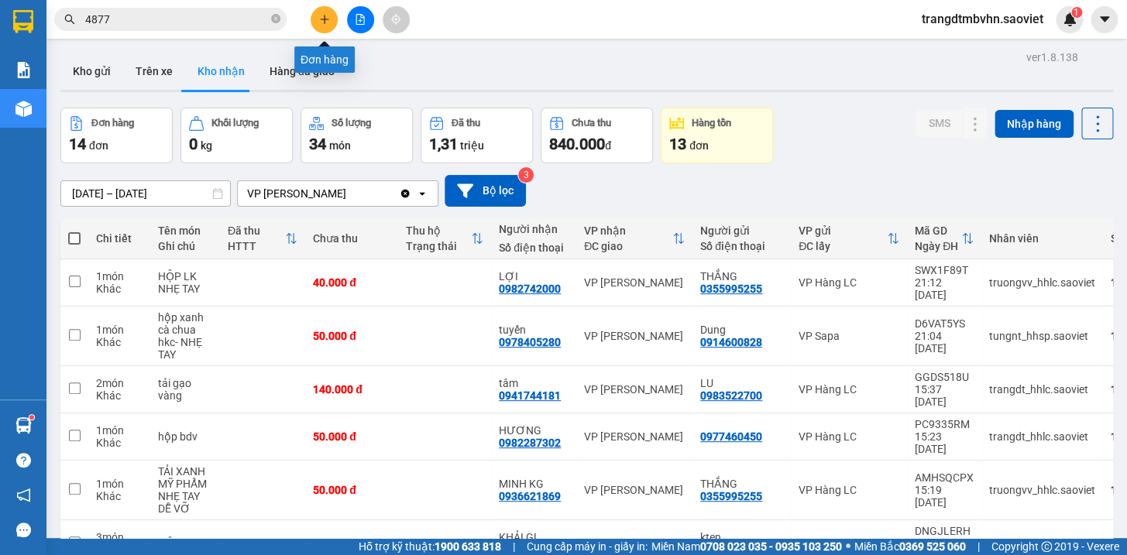
click at [323, 24] on icon "plus" at bounding box center [324, 19] width 11 height 11
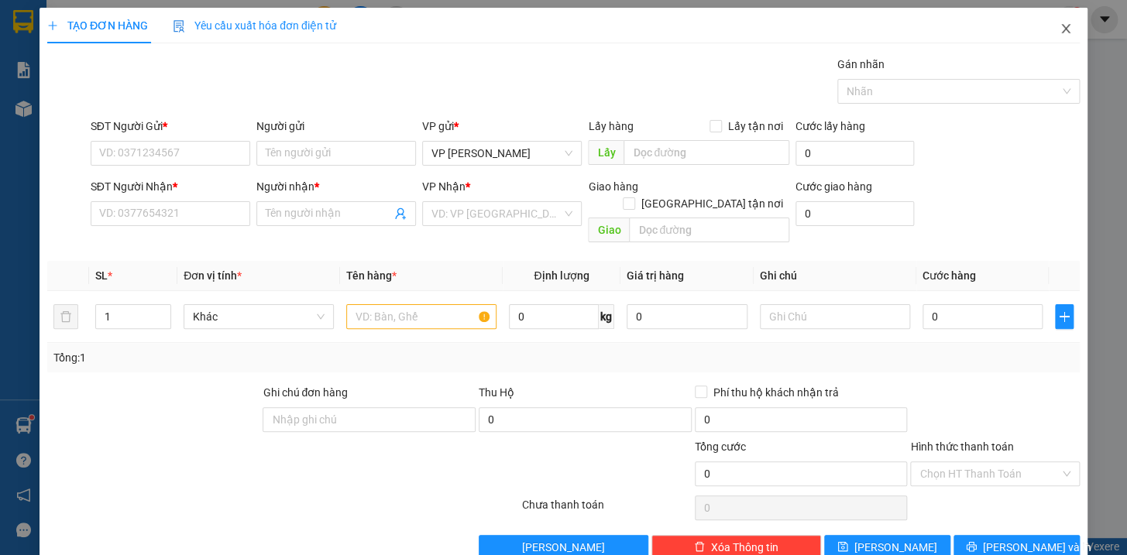
click at [1046, 27] on span "Close" at bounding box center [1065, 29] width 43 height 43
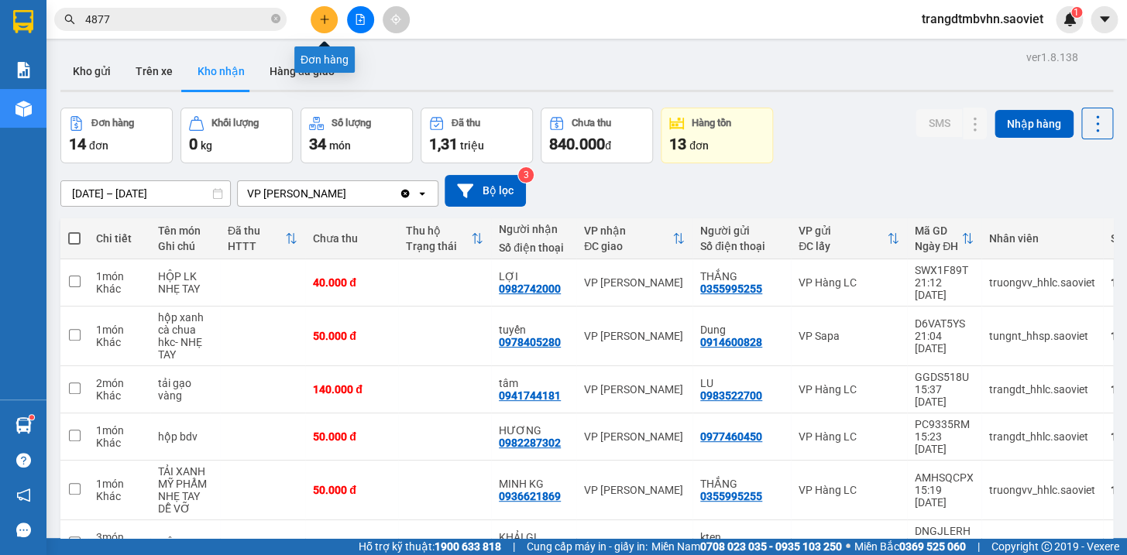
click at [319, 20] on icon "plus" at bounding box center [324, 19] width 11 height 11
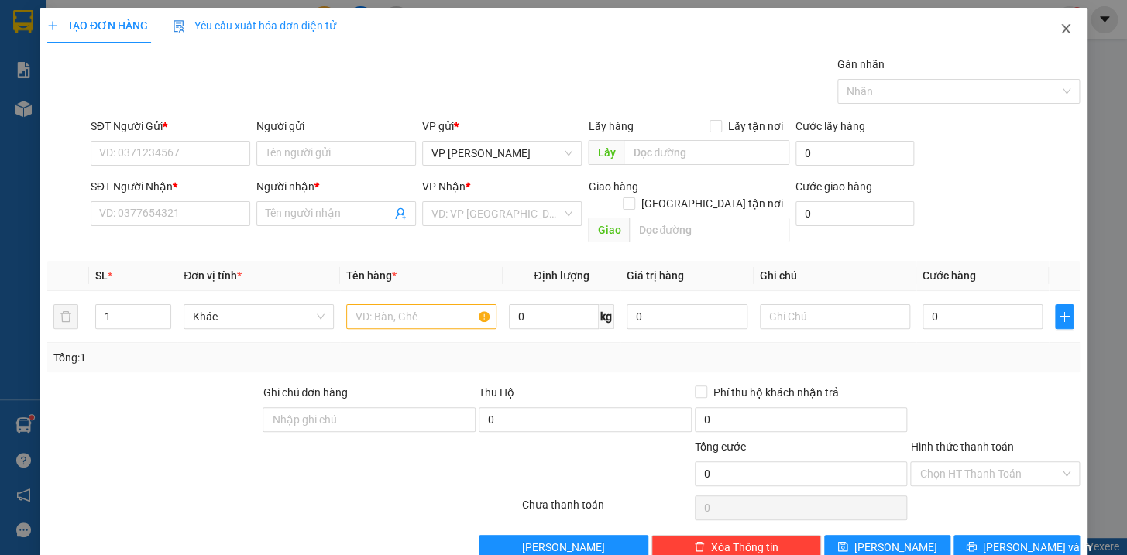
click at [1061, 31] on icon "close" at bounding box center [1065, 28] width 9 height 9
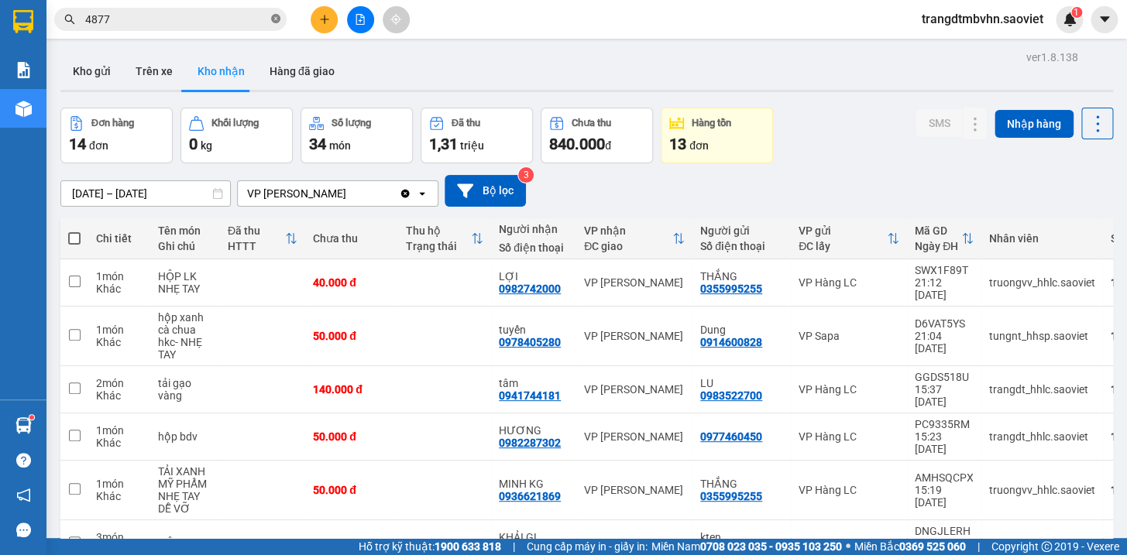
click at [273, 18] on icon "close-circle" at bounding box center [275, 18] width 9 height 9
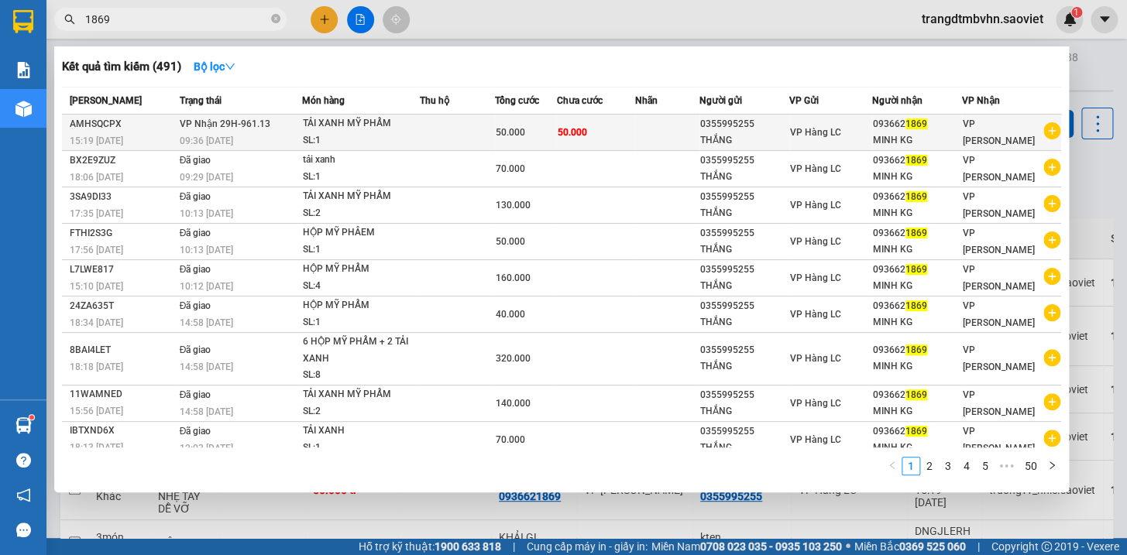
type input "1869"
click at [909, 133] on div "MINH KG" at bounding box center [917, 140] width 88 height 16
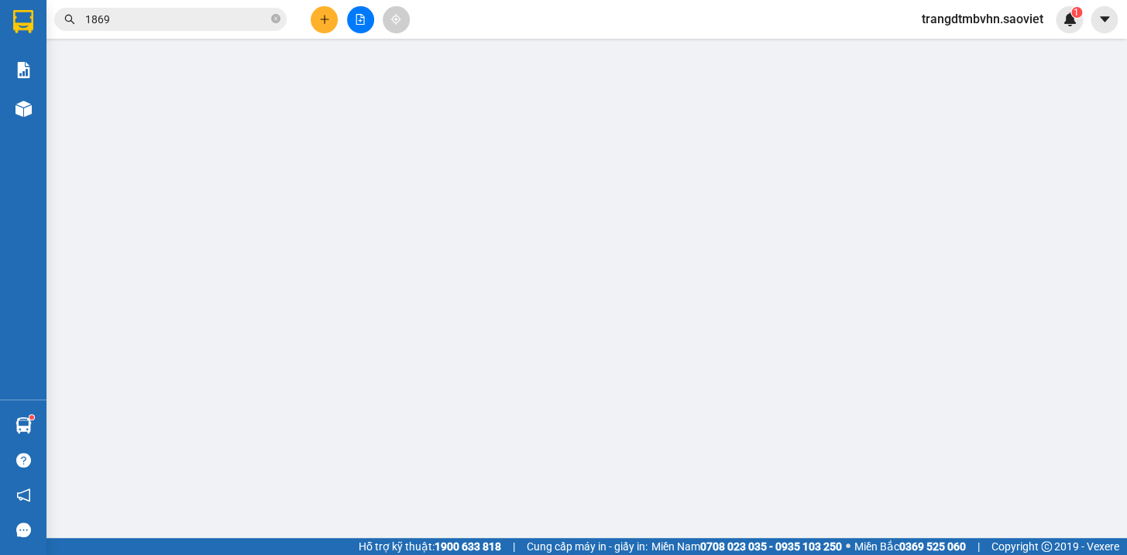
type input "0355995255"
type input "THẮNG"
type input "0936621869"
type input "MINH KG"
type input "50.000"
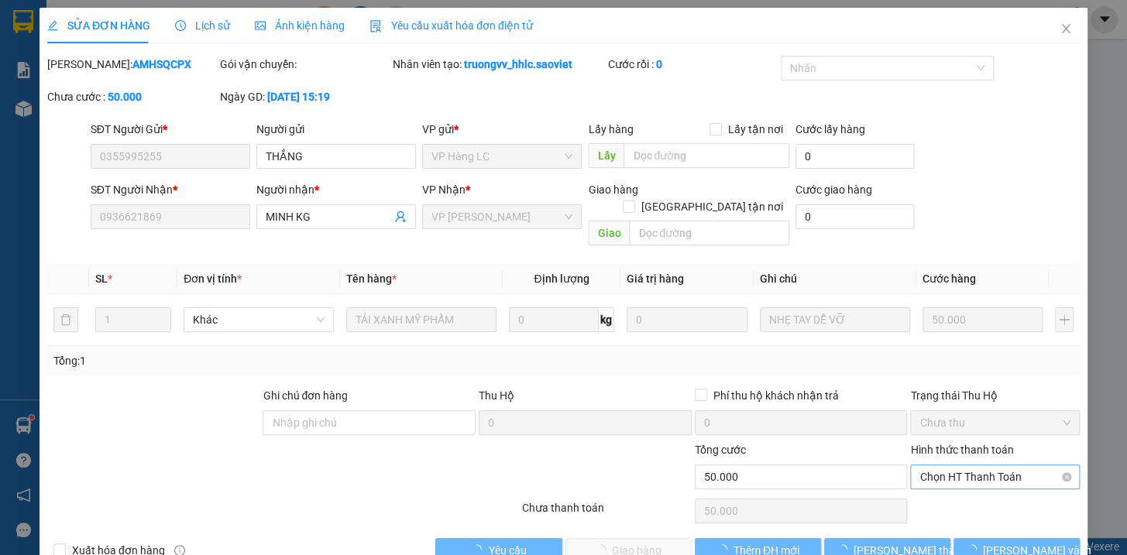
click at [991, 465] on span "Chọn HT Thanh Toán" at bounding box center [994, 476] width 151 height 23
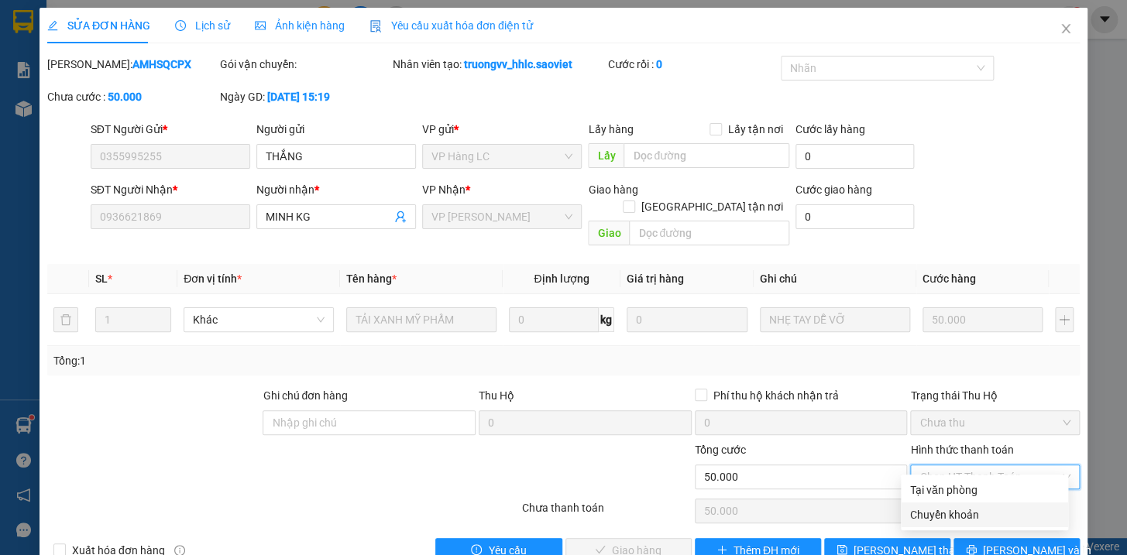
click at [963, 517] on div "Chuyển khoản" at bounding box center [984, 515] width 149 height 17
type input "0"
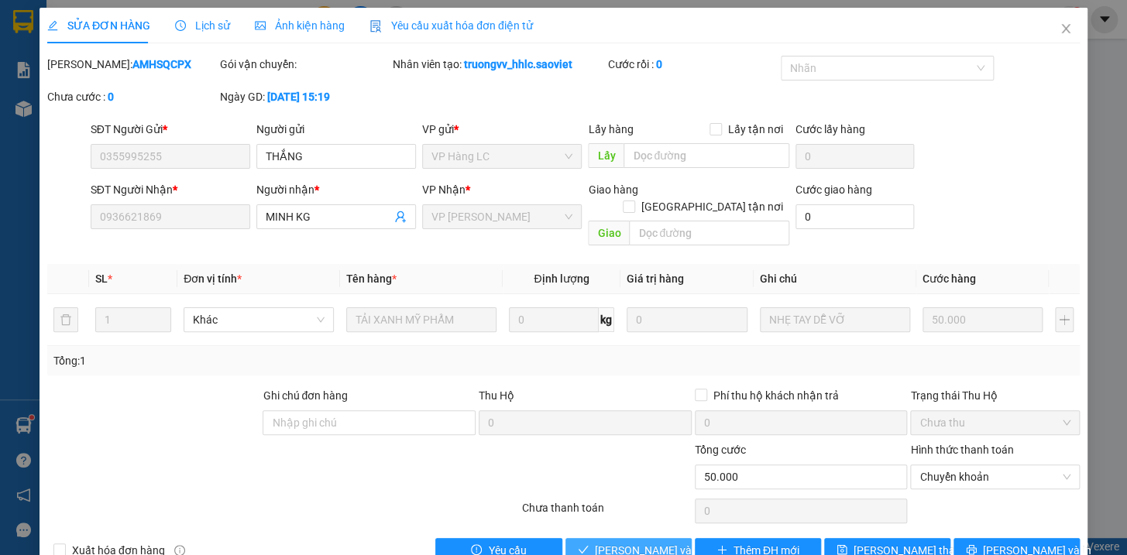
click at [658, 542] on span "[PERSON_NAME] và Giao hàng" at bounding box center [669, 550] width 149 height 17
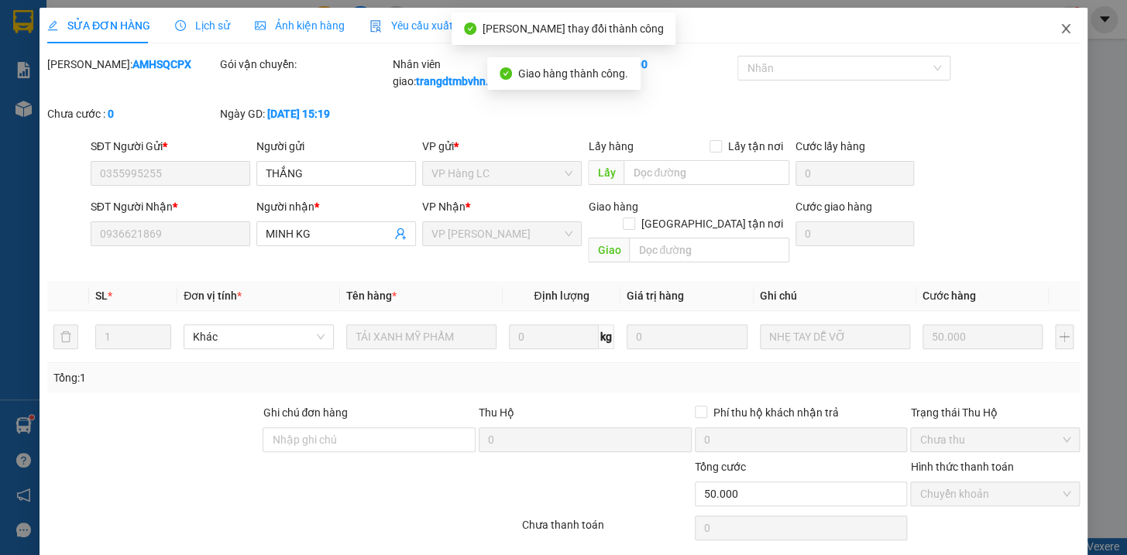
click at [1059, 29] on icon "close" at bounding box center [1065, 28] width 12 height 12
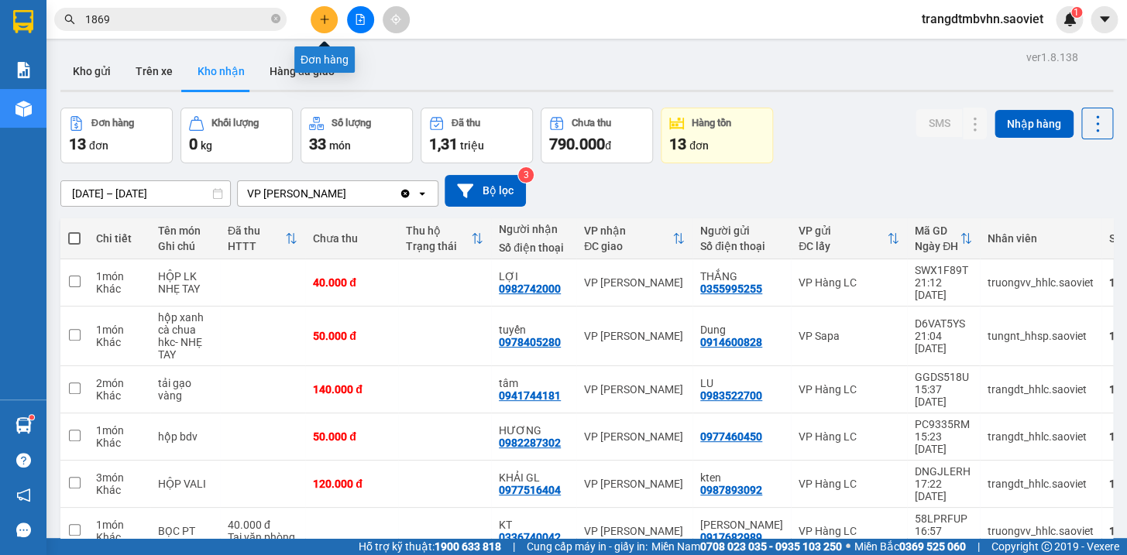
click at [320, 21] on icon "plus" at bounding box center [324, 19] width 11 height 11
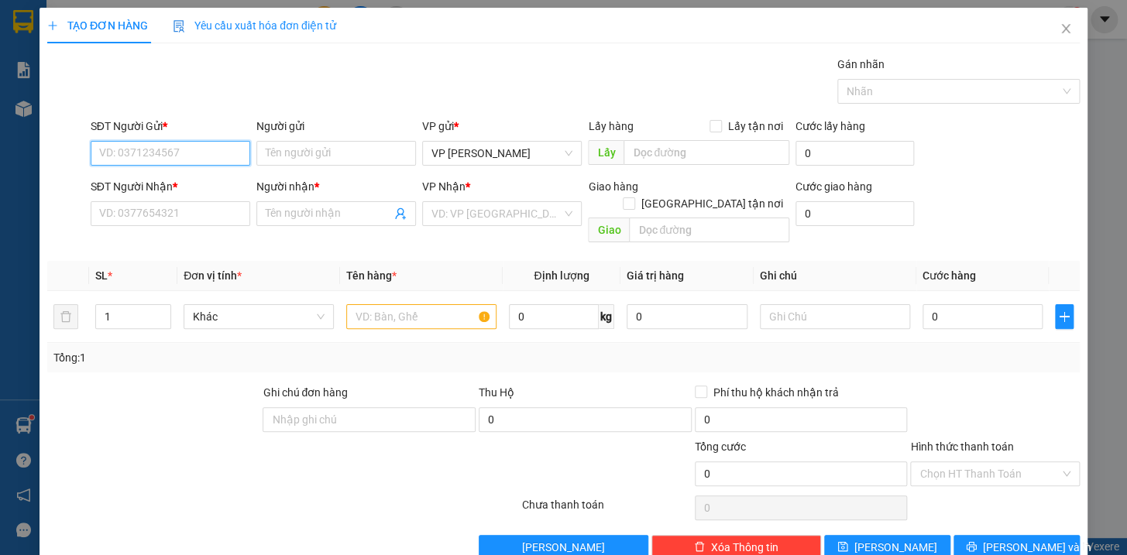
click at [214, 161] on input "SĐT Người Gửi *" at bounding box center [171, 153] width 160 height 25
click at [142, 305] on input "1" at bounding box center [133, 316] width 74 height 23
type input "6"
click at [170, 163] on input "SĐT Người Gửi *" at bounding box center [171, 153] width 160 height 25
type input "0974889068"
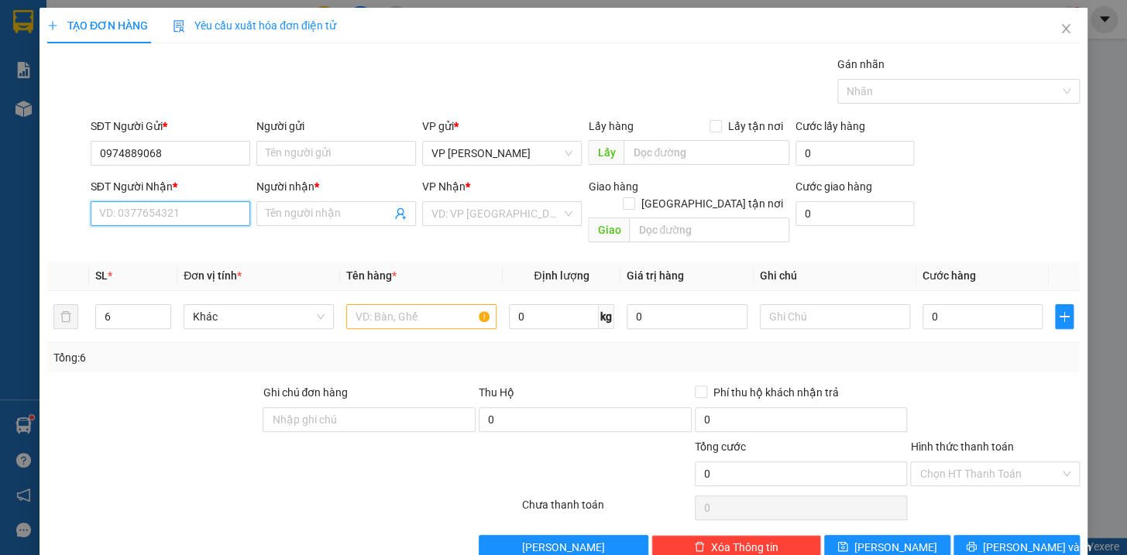
click at [145, 214] on input "SĐT Người Nhận *" at bounding box center [171, 213] width 160 height 25
click at [360, 306] on input "text" at bounding box center [421, 316] width 150 height 25
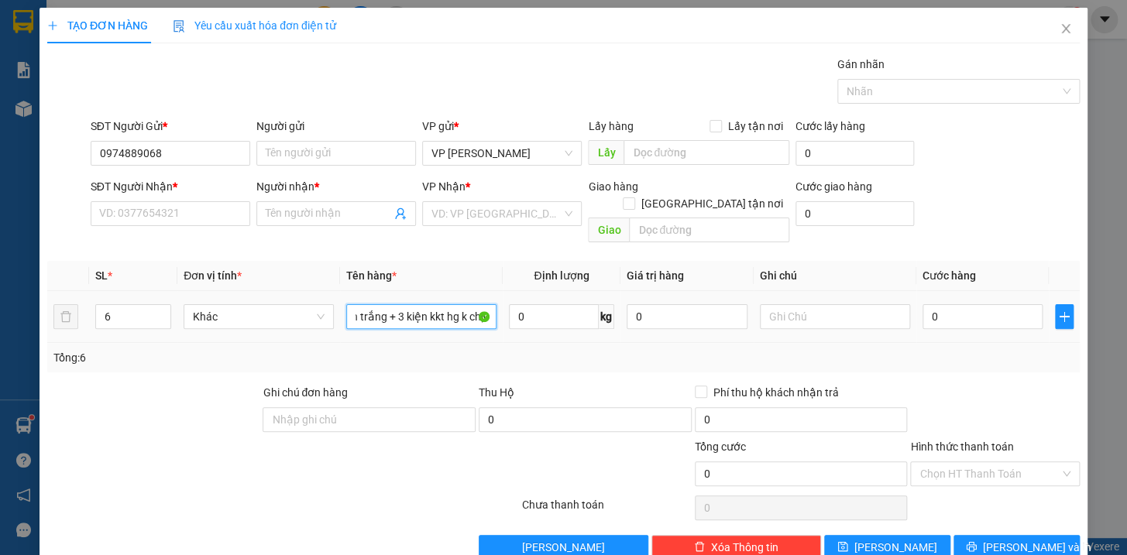
scroll to position [0, 33]
type input "3 kiện trắng + 3 kiện kkt hg k chịu"
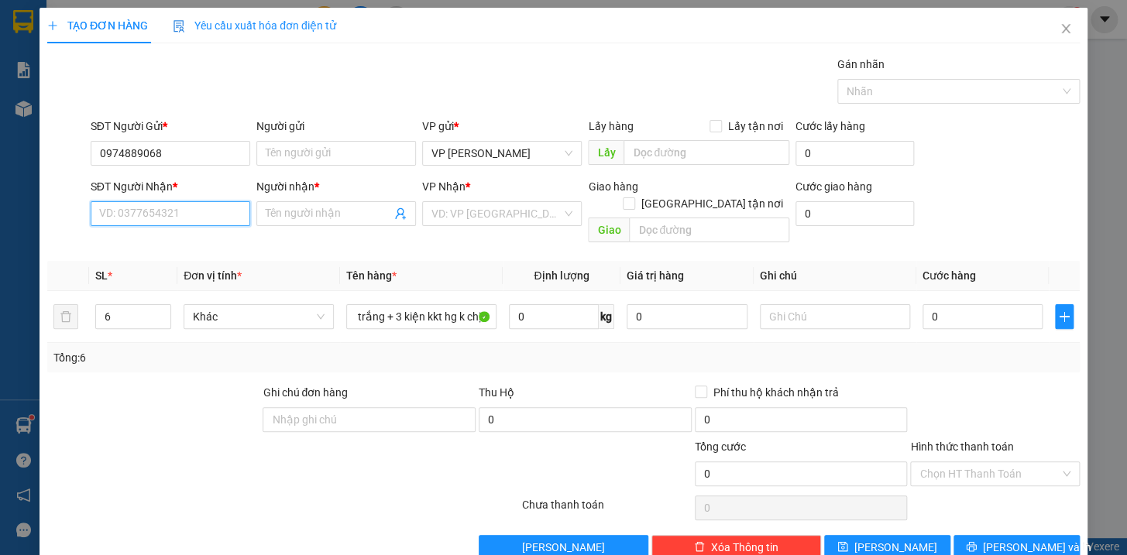
scroll to position [0, 0]
click at [232, 213] on input "SĐT Người Nhận *" at bounding box center [171, 213] width 160 height 25
type input "0968170328"
click at [177, 241] on div "0968170328 - Tình" at bounding box center [167, 244] width 139 height 17
type input "Tình"
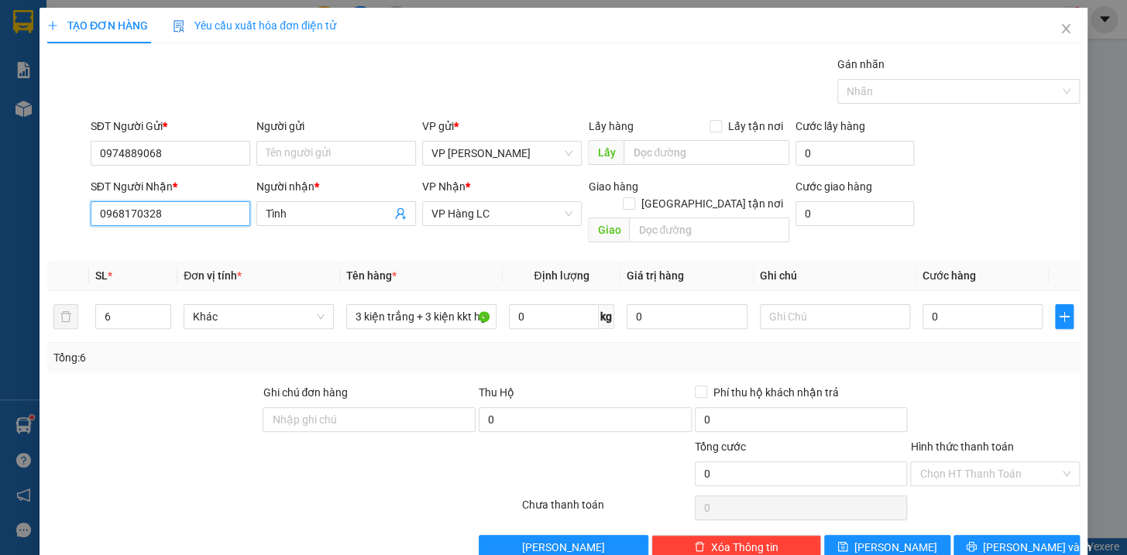
type input "0968170328"
click at [977, 309] on input "0" at bounding box center [982, 316] width 121 height 25
type input "2"
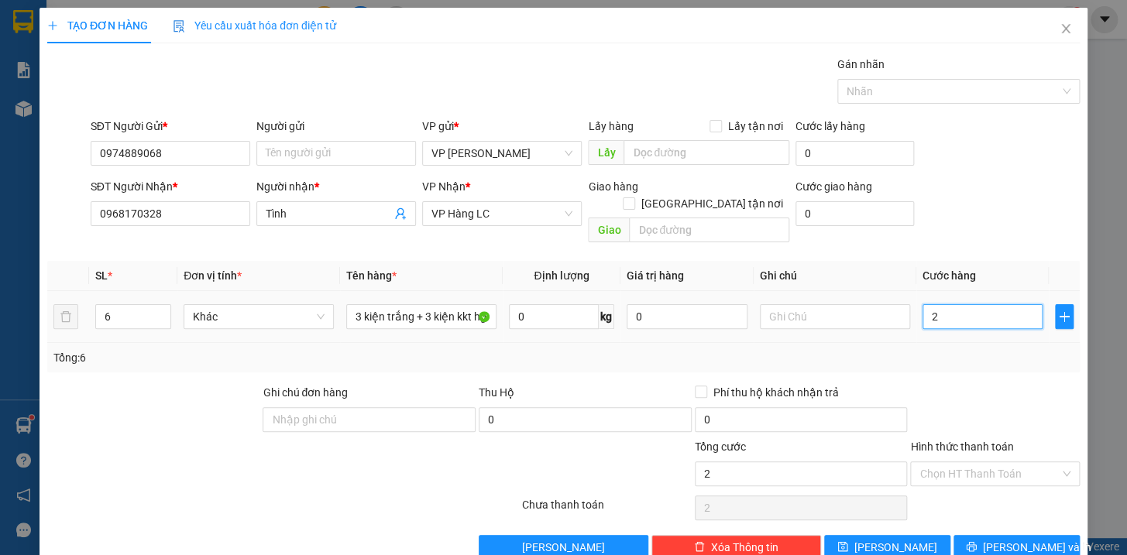
type input "25"
type input "250"
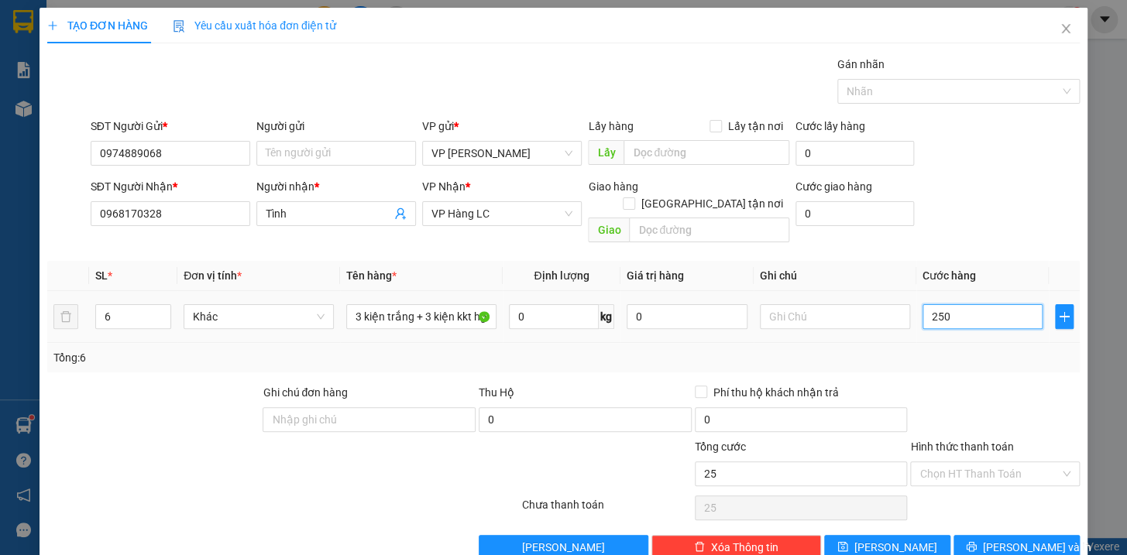
type input "250"
type input "2.500"
type input "25.000"
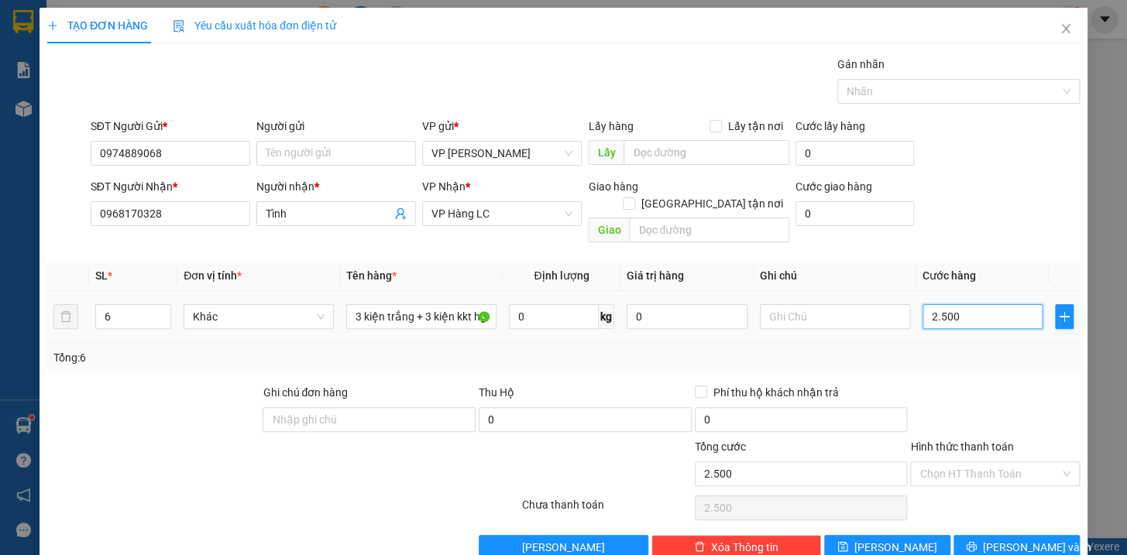
type input "25.000"
type input "250.000"
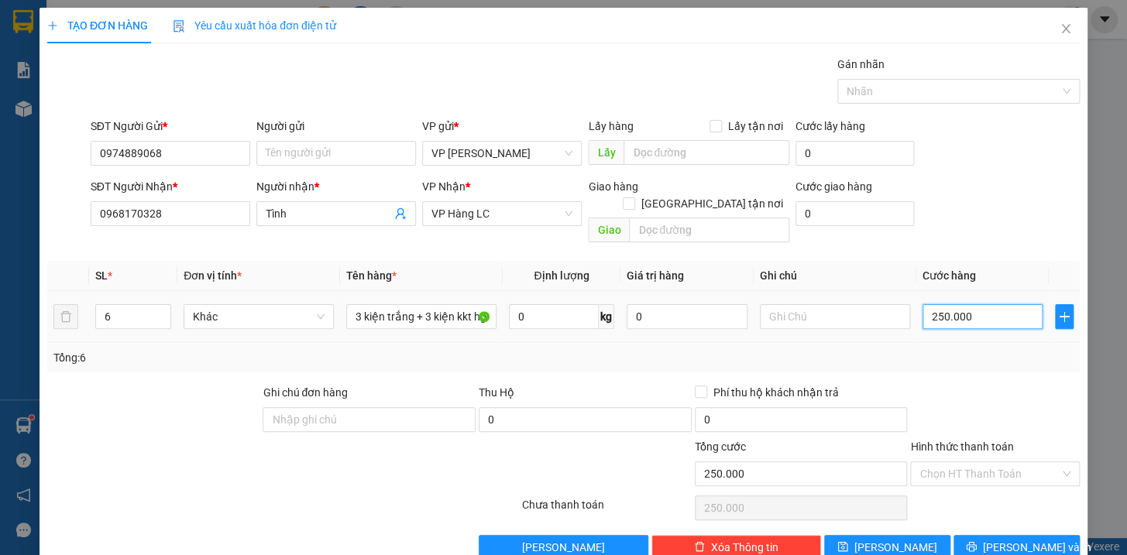
type input "25.000"
type input "2.500"
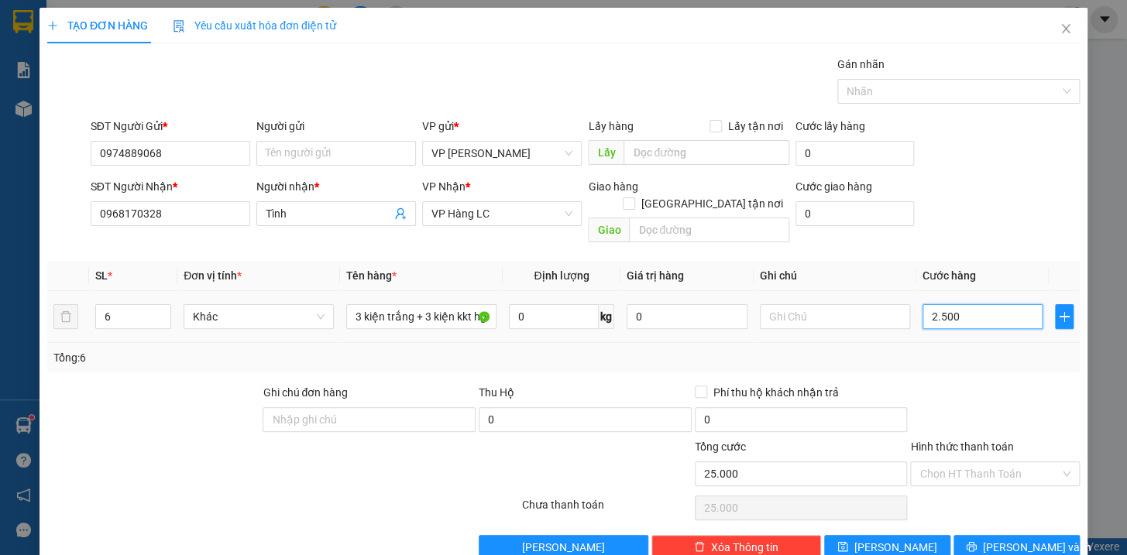
type input "2.500"
type input "250"
type input "25"
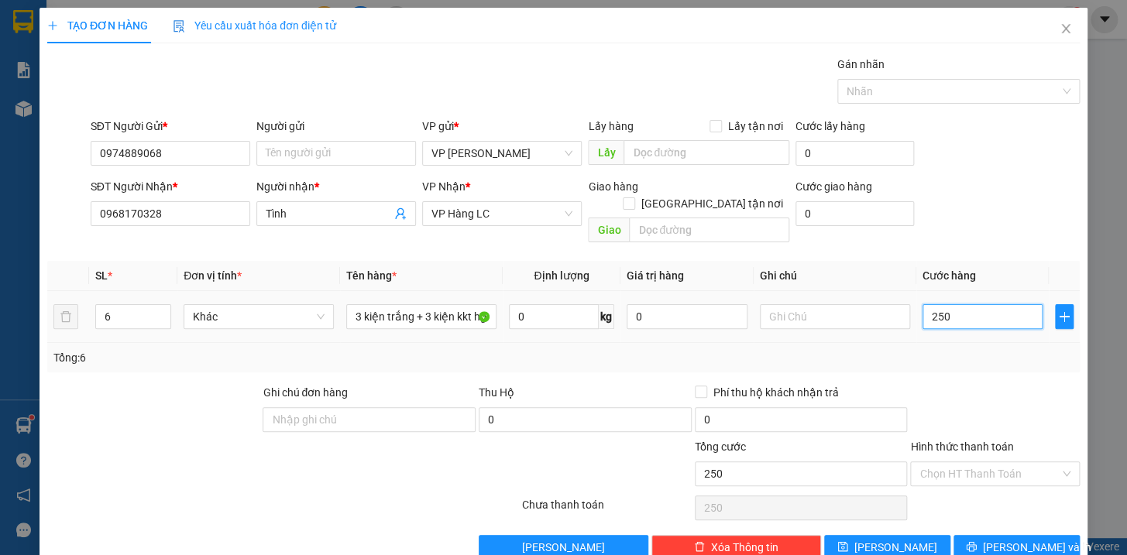
type input "25"
type input "2"
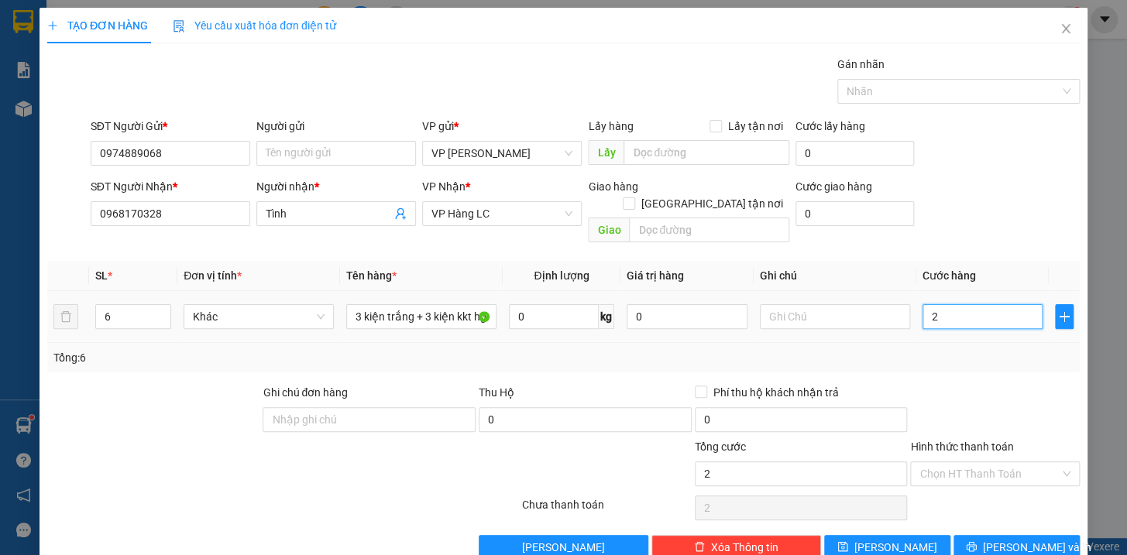
type input "23"
type input "230"
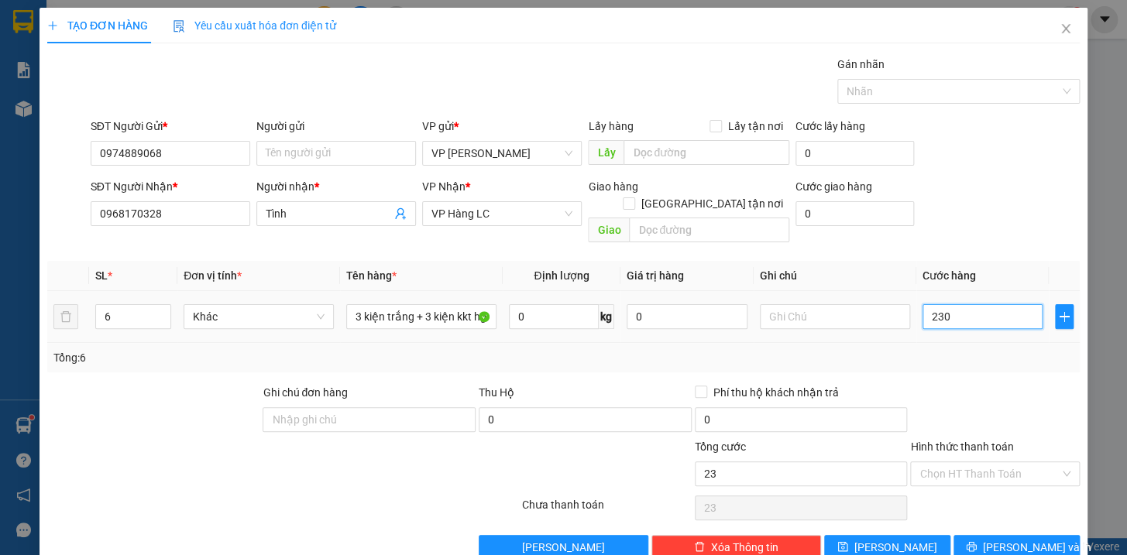
type input "230"
type input "2.300"
type input "23.000"
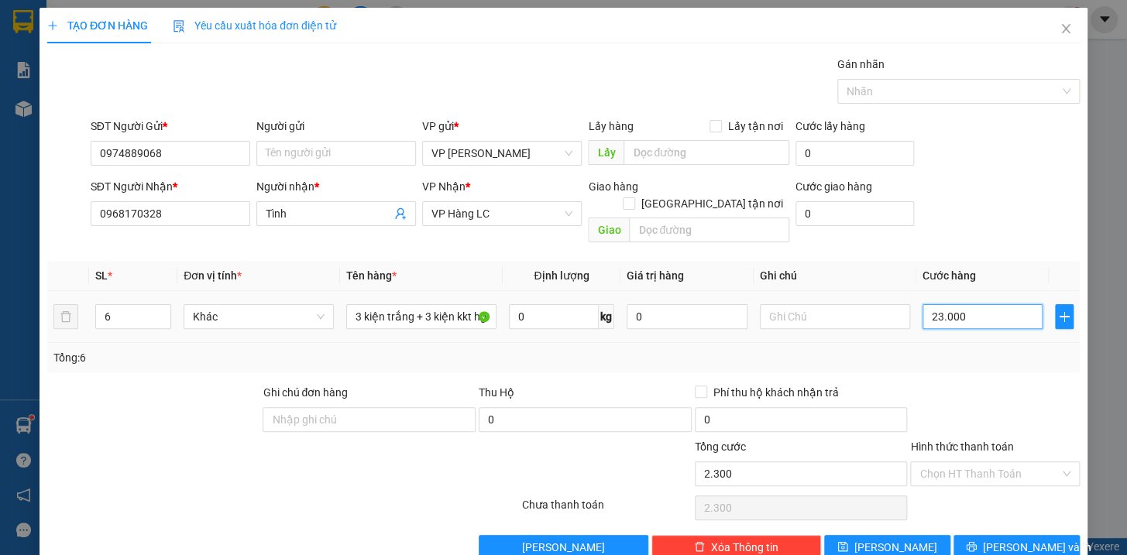
type input "23.000"
type input "230.000"
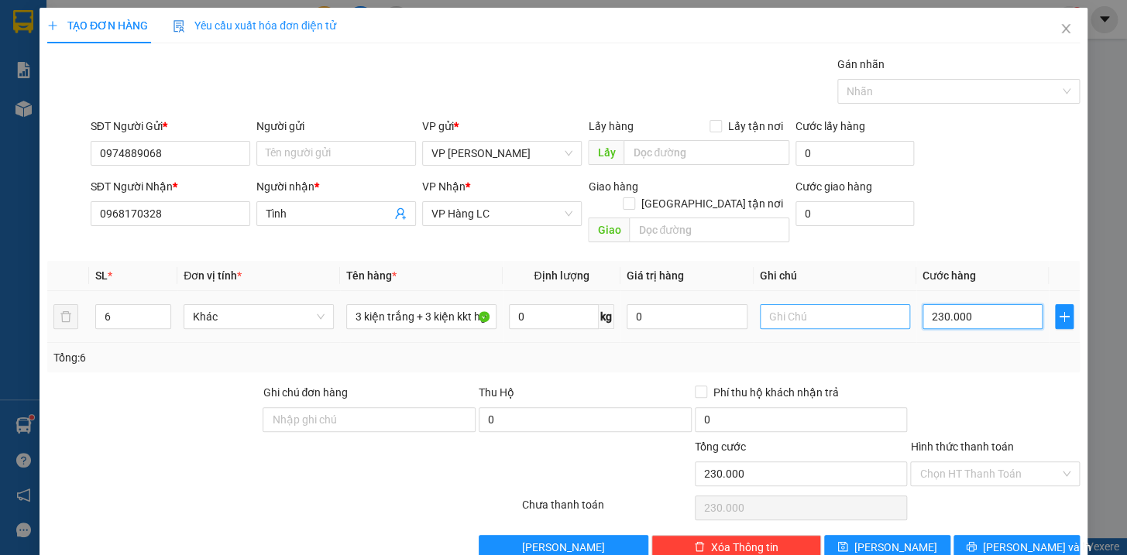
type input "230.000"
click at [763, 304] on input "text" at bounding box center [835, 316] width 150 height 25
type input "vỡ k chịu chưa đi ngay đã báo"
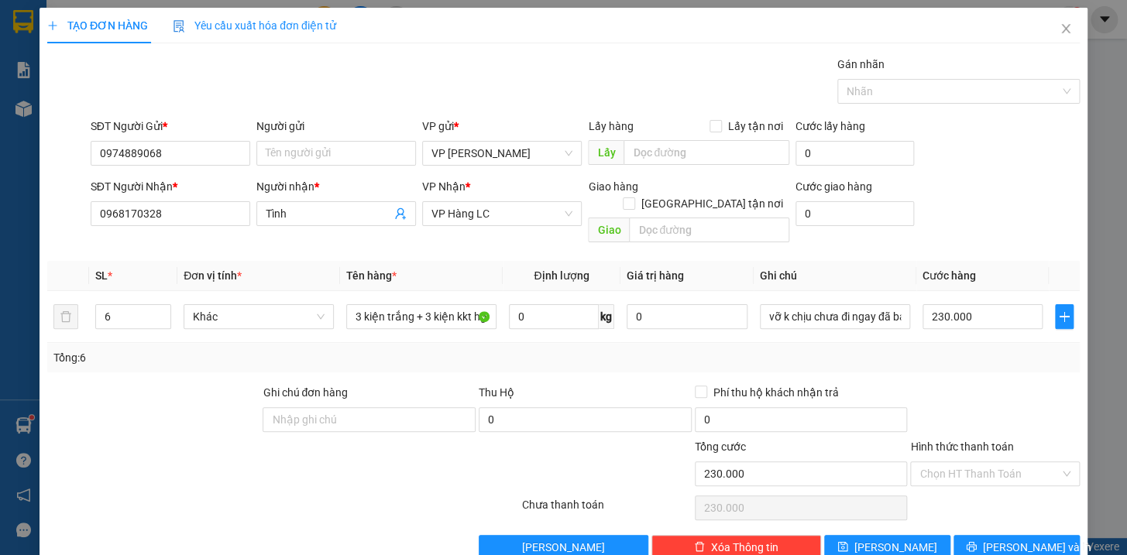
scroll to position [16, 0]
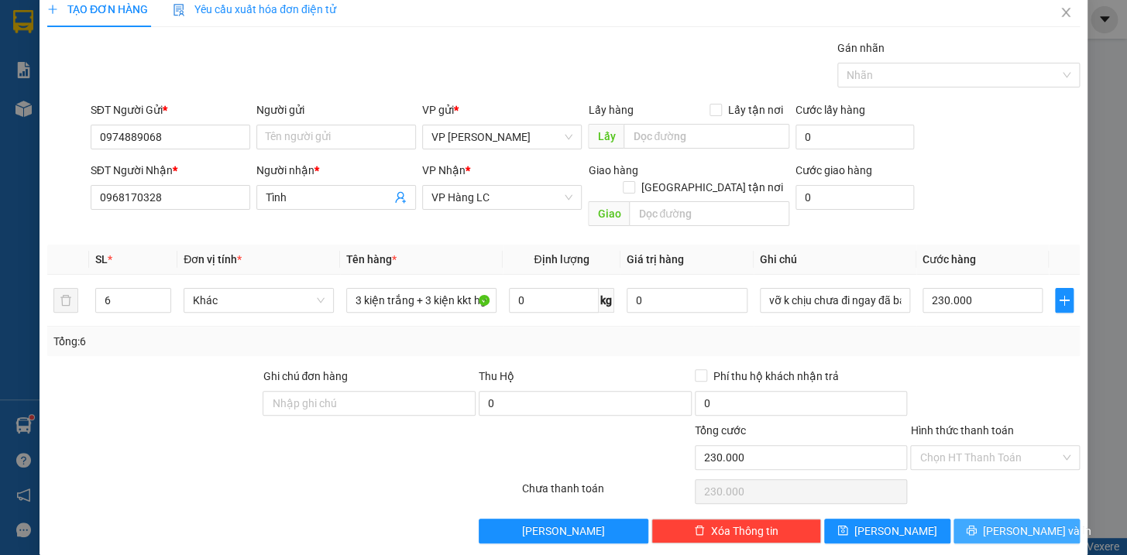
click at [1008, 523] on span "[PERSON_NAME] và In" at bounding box center [1037, 531] width 108 height 17
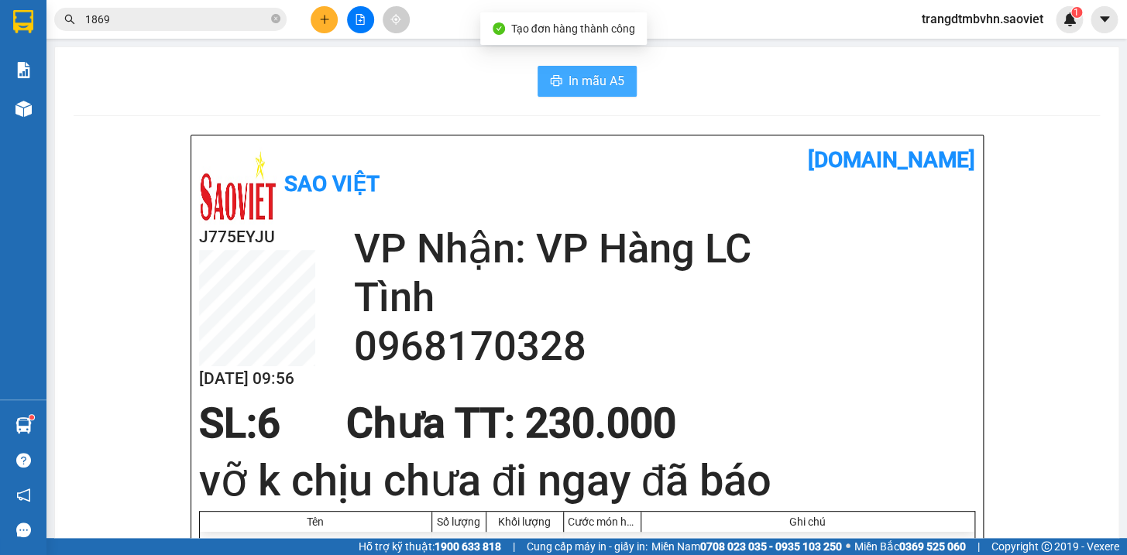
click at [571, 73] on span "In mẫu A5" at bounding box center [596, 80] width 56 height 19
click at [553, 81] on icon "printer" at bounding box center [556, 80] width 12 height 11
click at [273, 22] on icon "close-circle" at bounding box center [275, 18] width 9 height 9
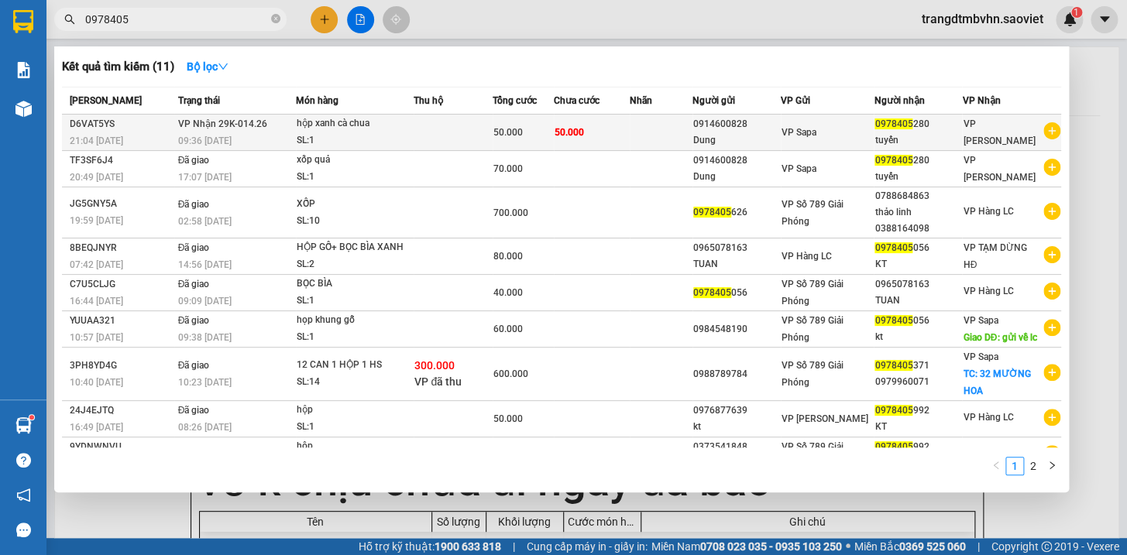
type input "0978405"
click at [919, 133] on div "tuyến" at bounding box center [917, 140] width 87 height 16
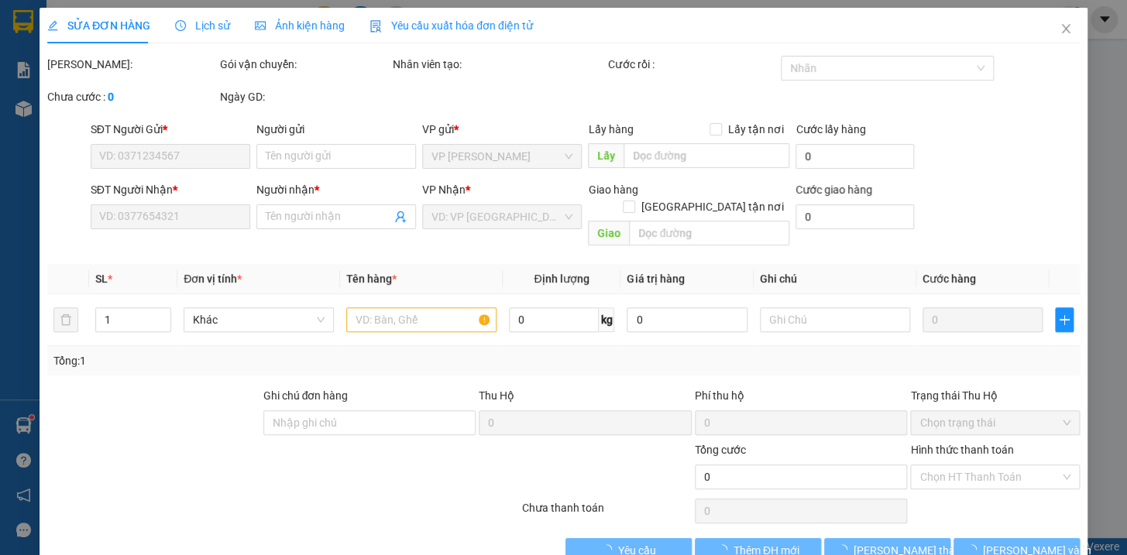
type input "0914600828"
type input "Dung"
type input "0978405280"
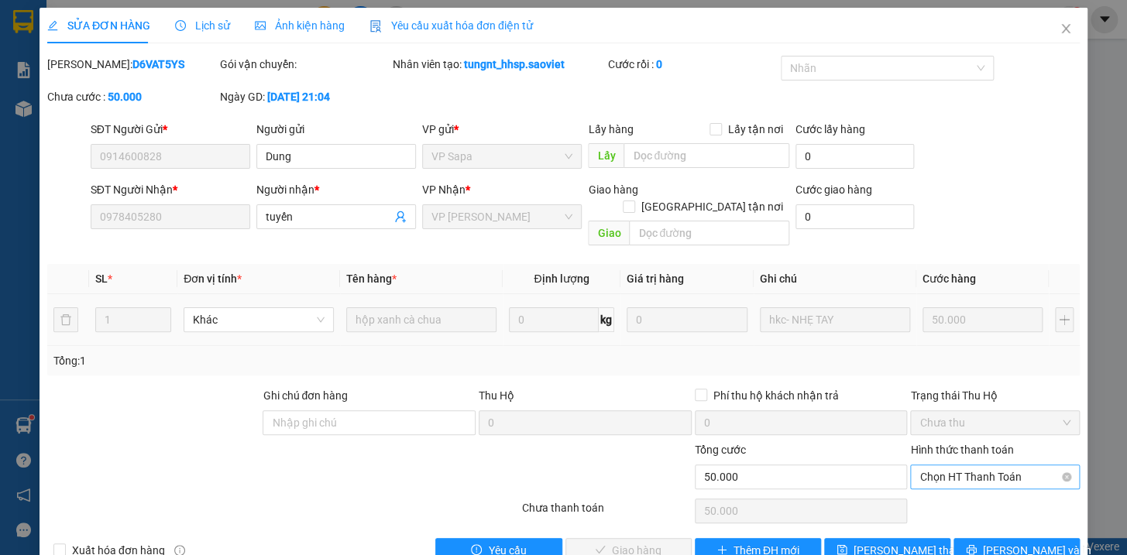
click at [1010, 465] on span "Chọn HT Thanh Toán" at bounding box center [994, 476] width 151 height 23
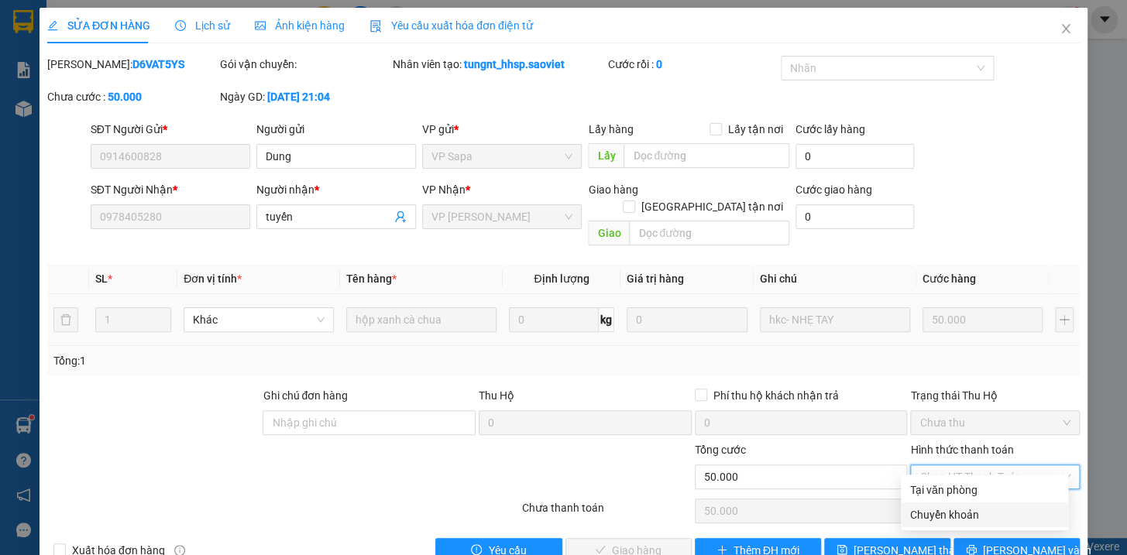
click at [967, 513] on div "Chuyển khoản" at bounding box center [984, 515] width 149 height 17
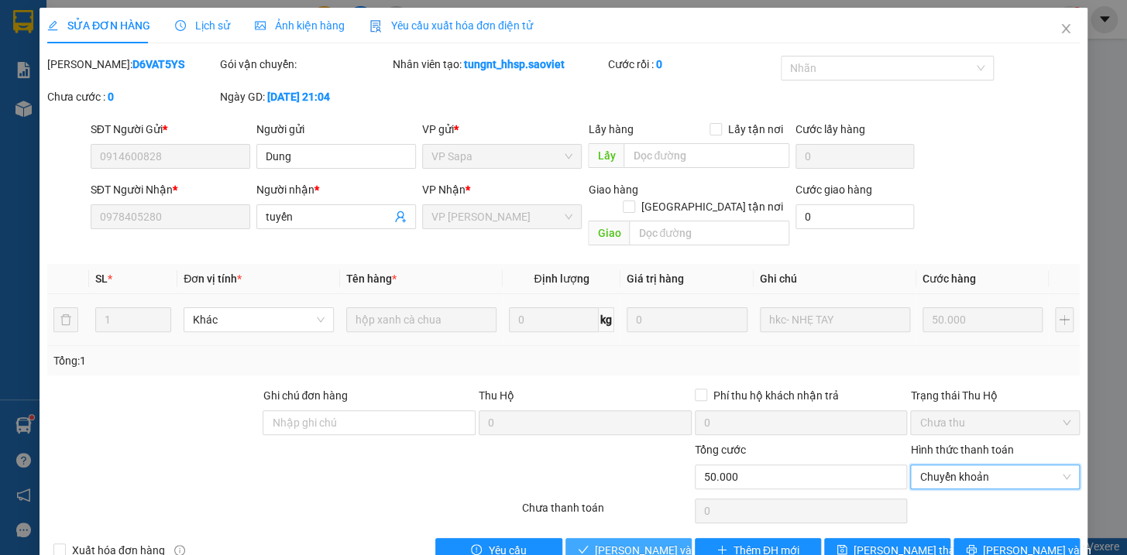
click at [638, 542] on span "[PERSON_NAME] và Giao hàng" at bounding box center [669, 550] width 149 height 17
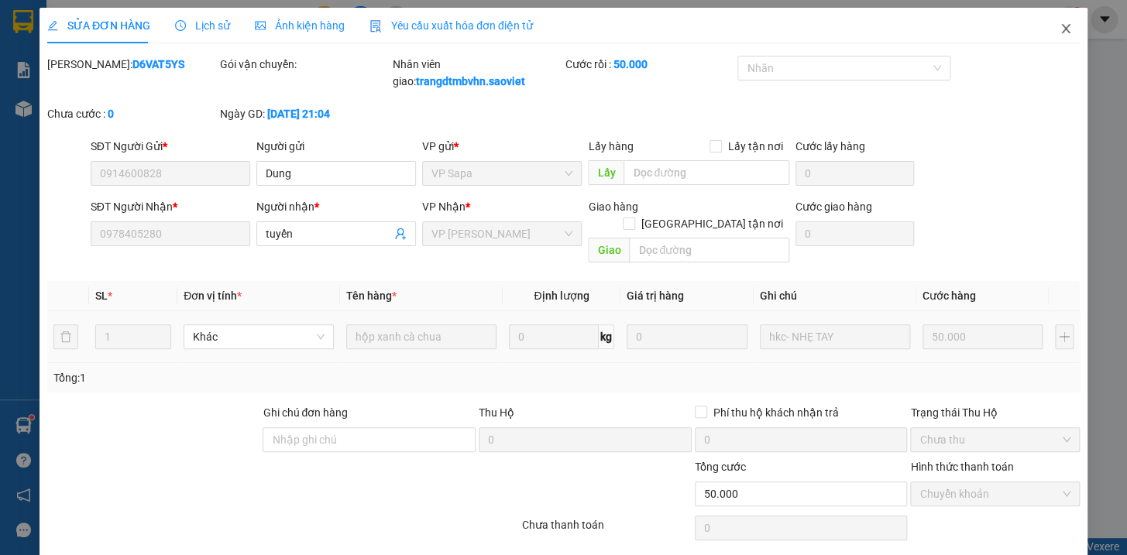
click at [1059, 29] on icon "close" at bounding box center [1065, 28] width 12 height 12
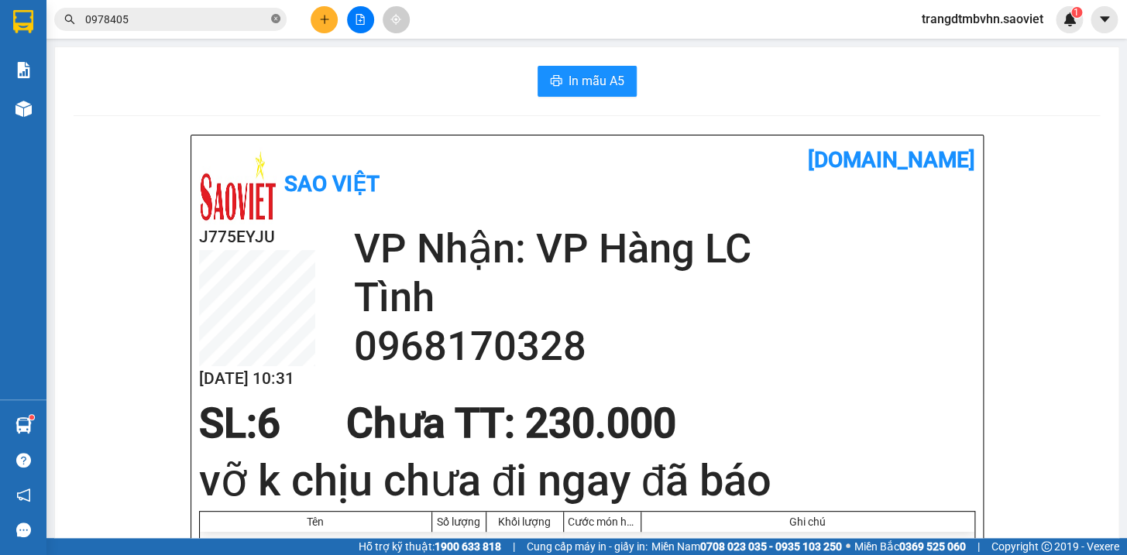
click at [276, 19] on icon "close-circle" at bounding box center [275, 18] width 9 height 9
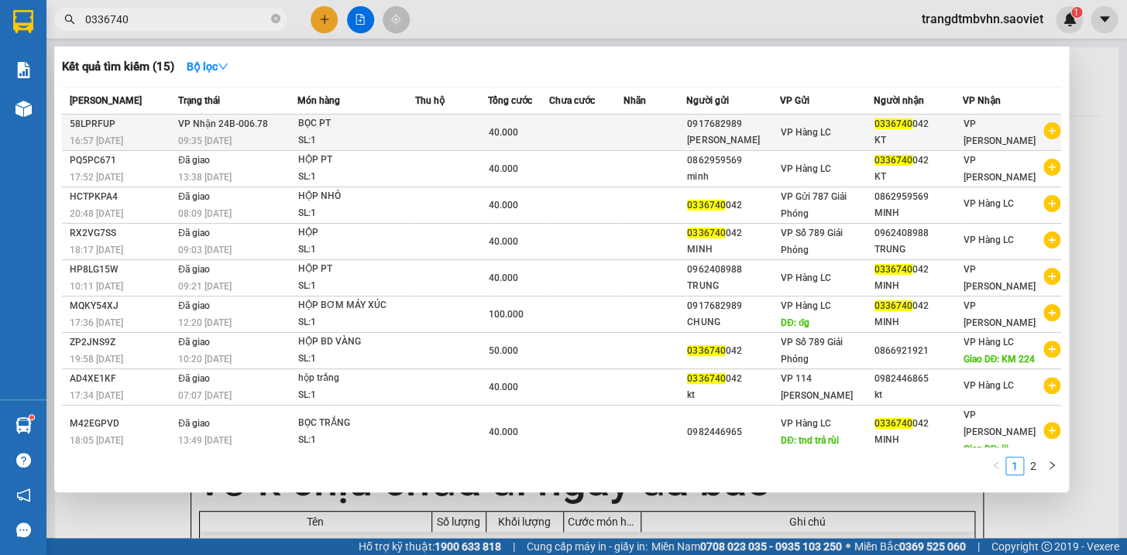
click at [925, 127] on div "0336740 042" at bounding box center [918, 124] width 88 height 16
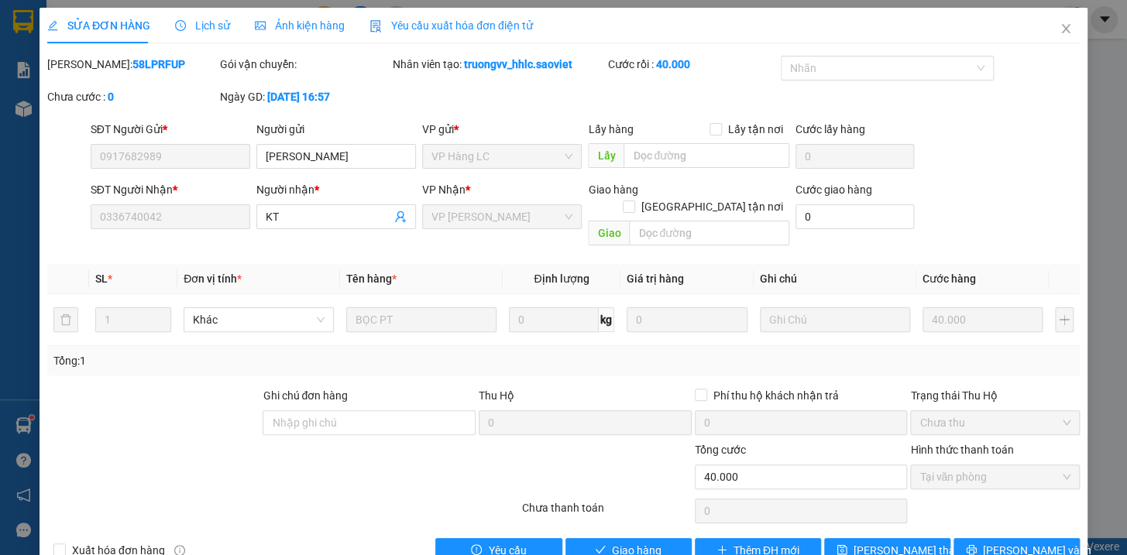
scroll to position [20, 0]
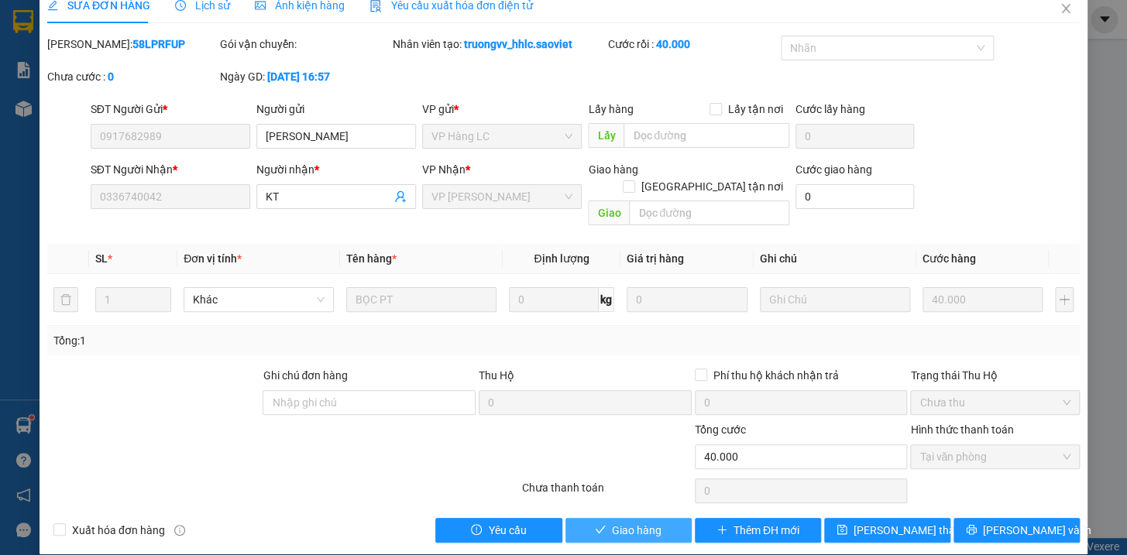
click at [626, 522] on span "Giao hàng" at bounding box center [637, 530] width 50 height 17
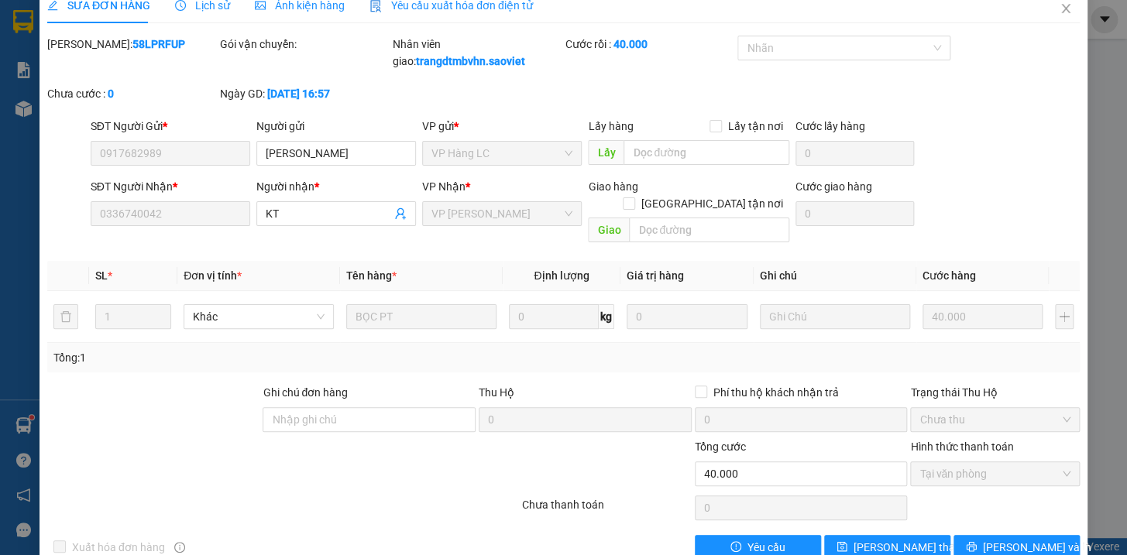
scroll to position [0, 0]
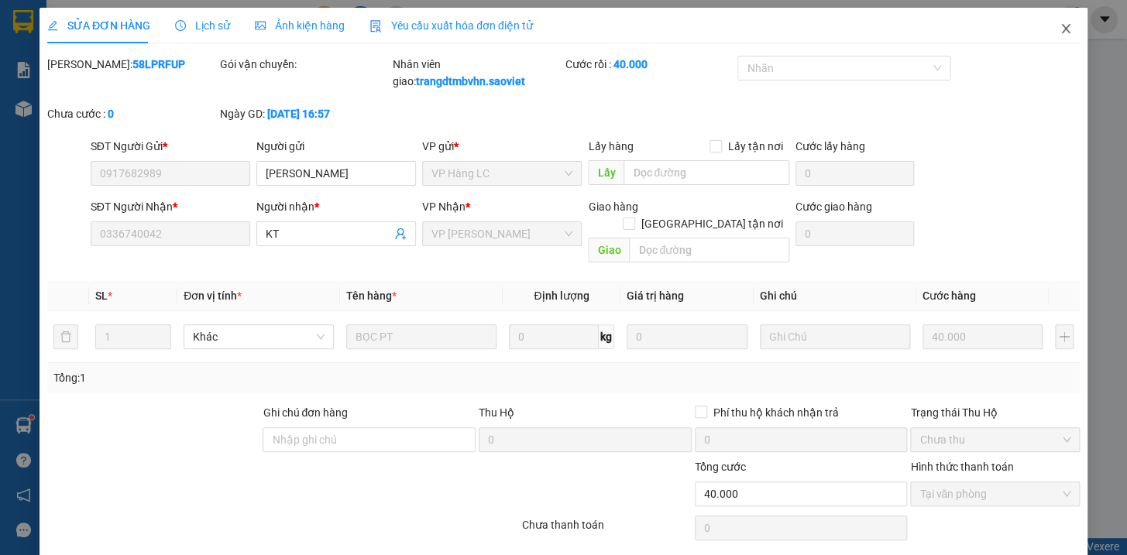
click at [1059, 25] on icon "close" at bounding box center [1065, 28] width 12 height 12
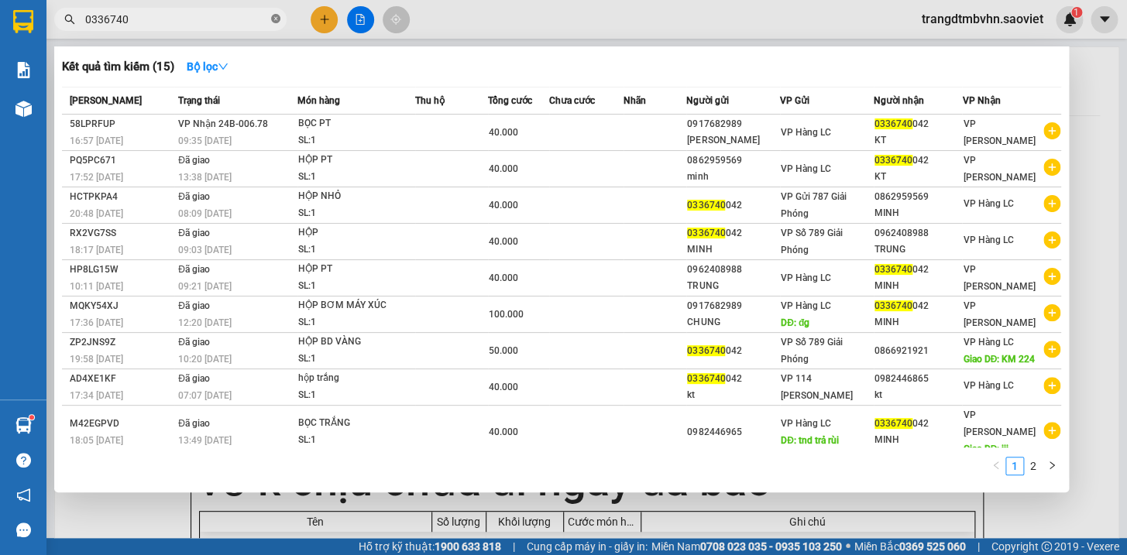
click at [271, 20] on icon "close-circle" at bounding box center [275, 18] width 9 height 9
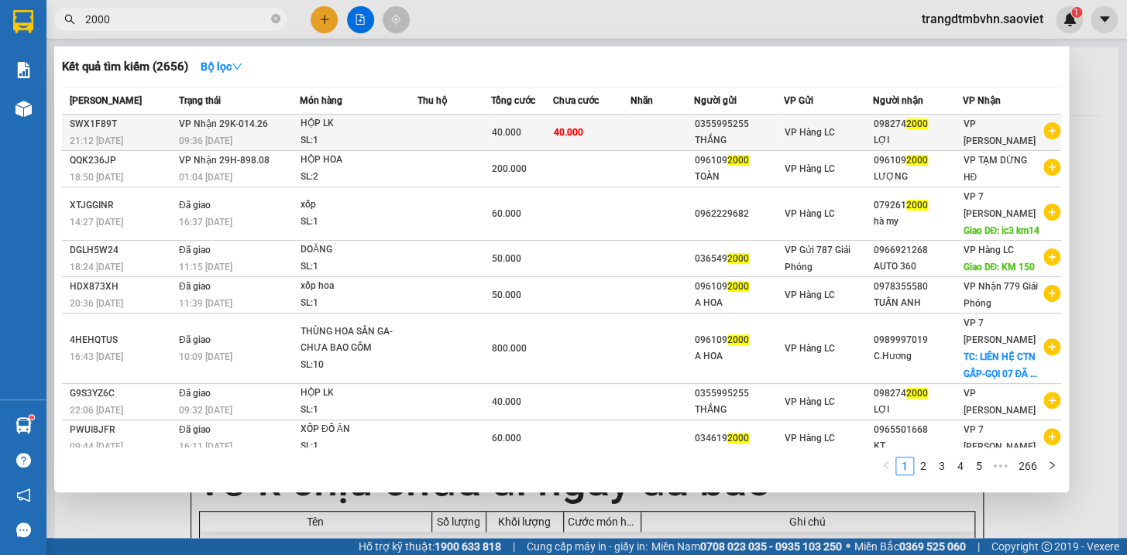
click at [874, 139] on td "098274 2000 LỢI" at bounding box center [917, 133] width 89 height 36
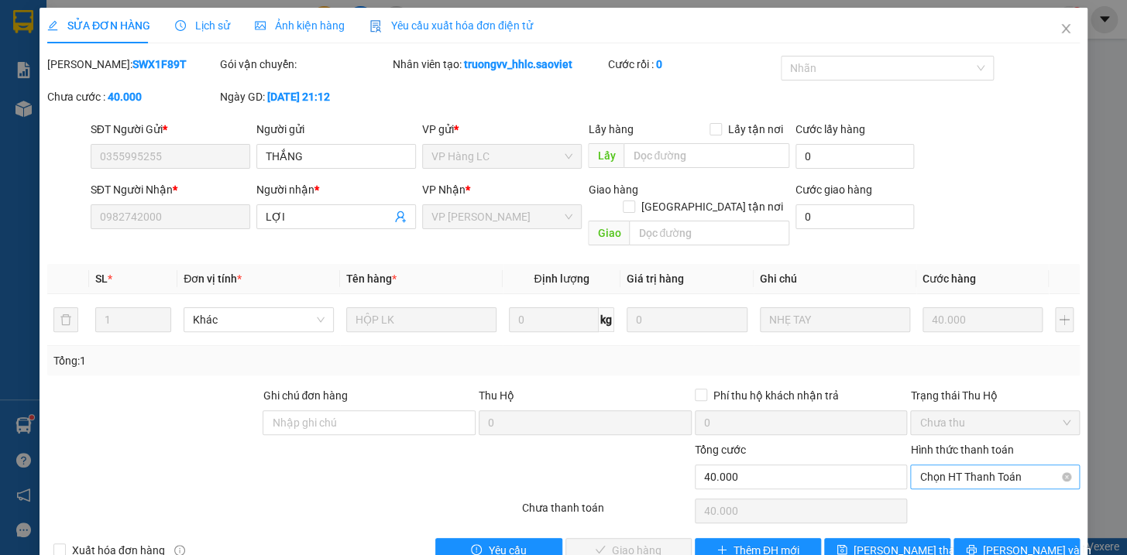
click at [991, 465] on span "Chọn HT Thanh Toán" at bounding box center [994, 476] width 151 height 23
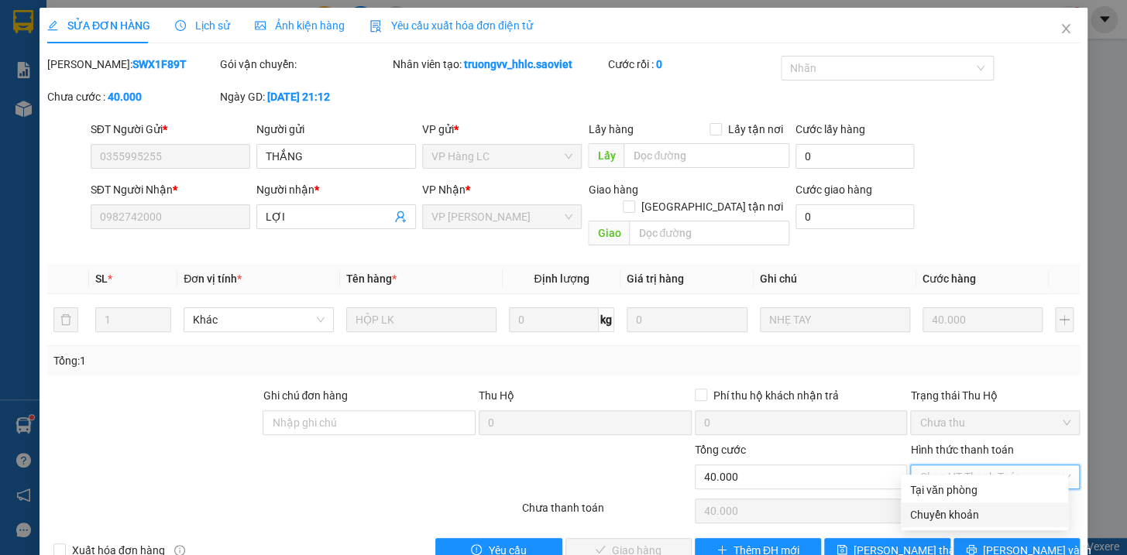
click at [958, 512] on div "Chuyển khoản" at bounding box center [984, 515] width 149 height 17
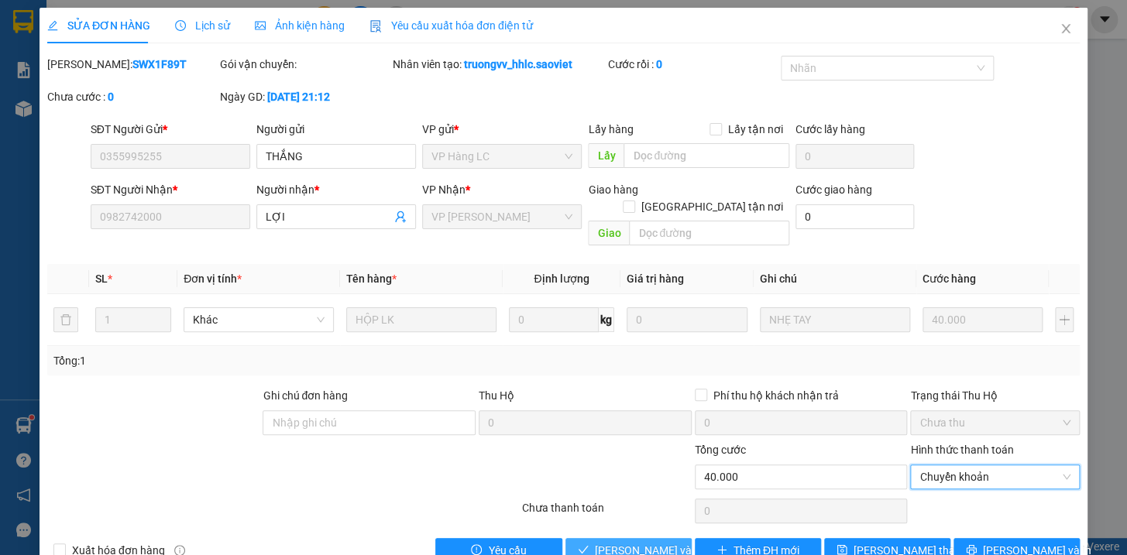
click at [663, 542] on span "[PERSON_NAME] và Giao hàng" at bounding box center [669, 550] width 149 height 17
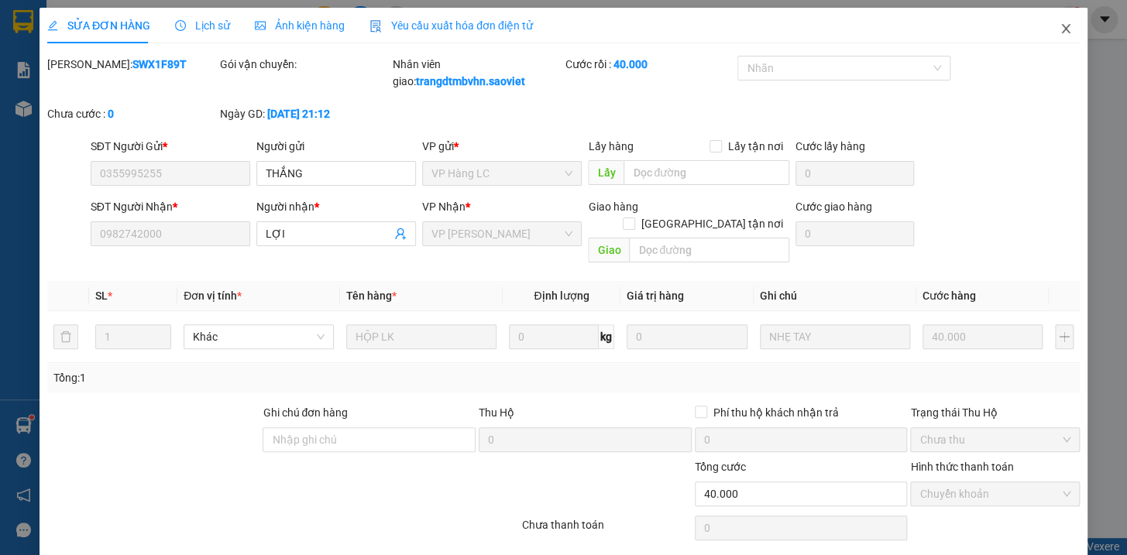
click at [1061, 30] on icon "close" at bounding box center [1065, 28] width 9 height 9
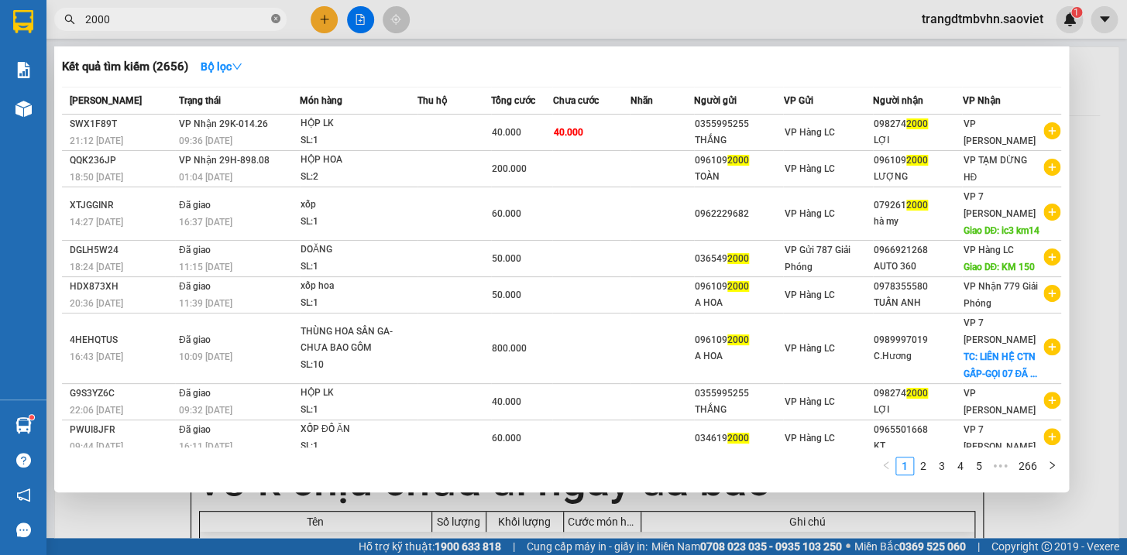
click at [272, 21] on icon "close-circle" at bounding box center [275, 18] width 9 height 9
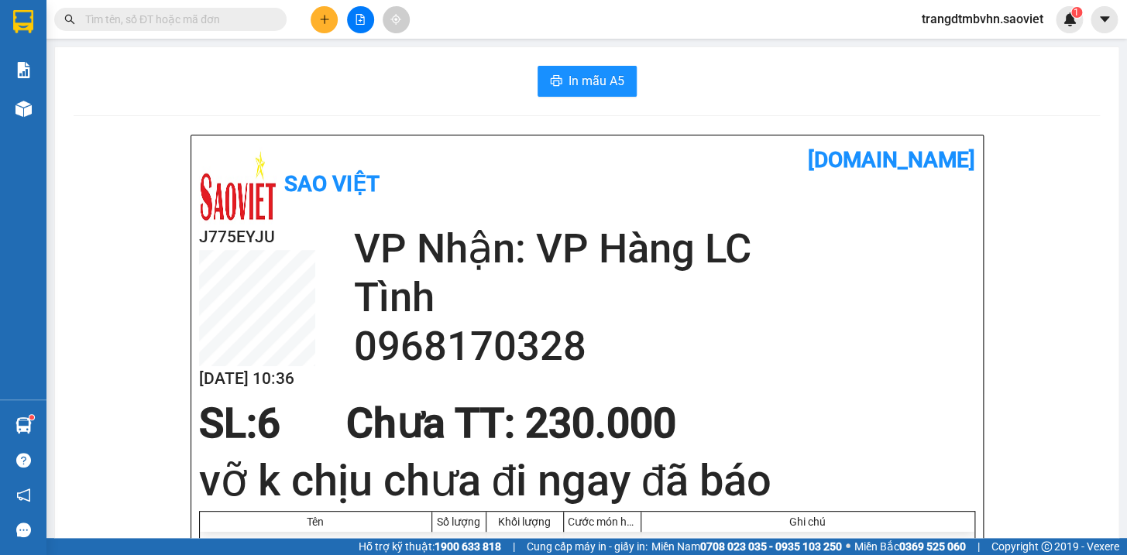
paste input "0987 083 369"
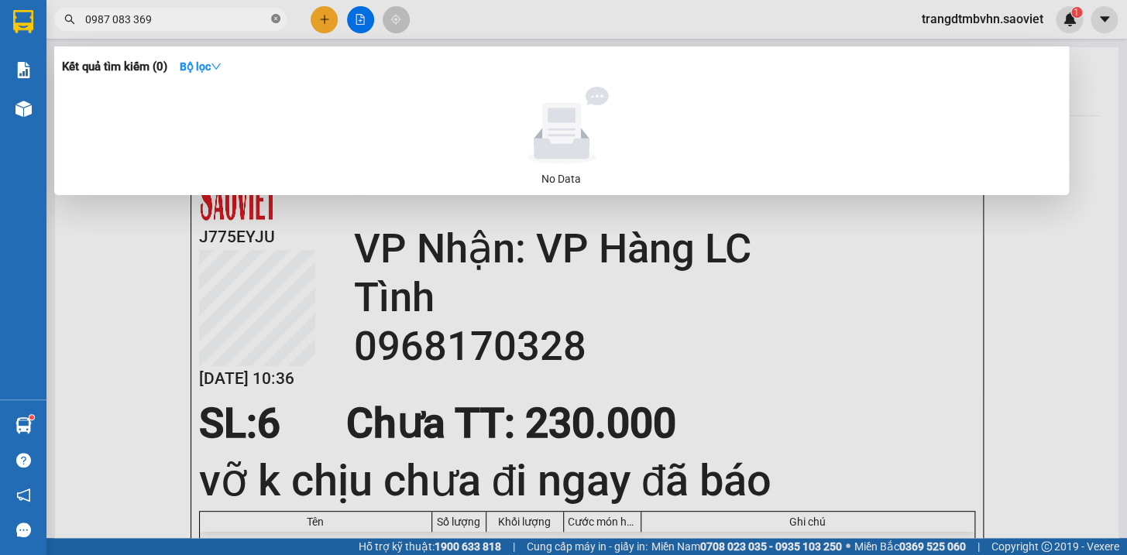
click at [273, 19] on icon "close-circle" at bounding box center [275, 18] width 9 height 9
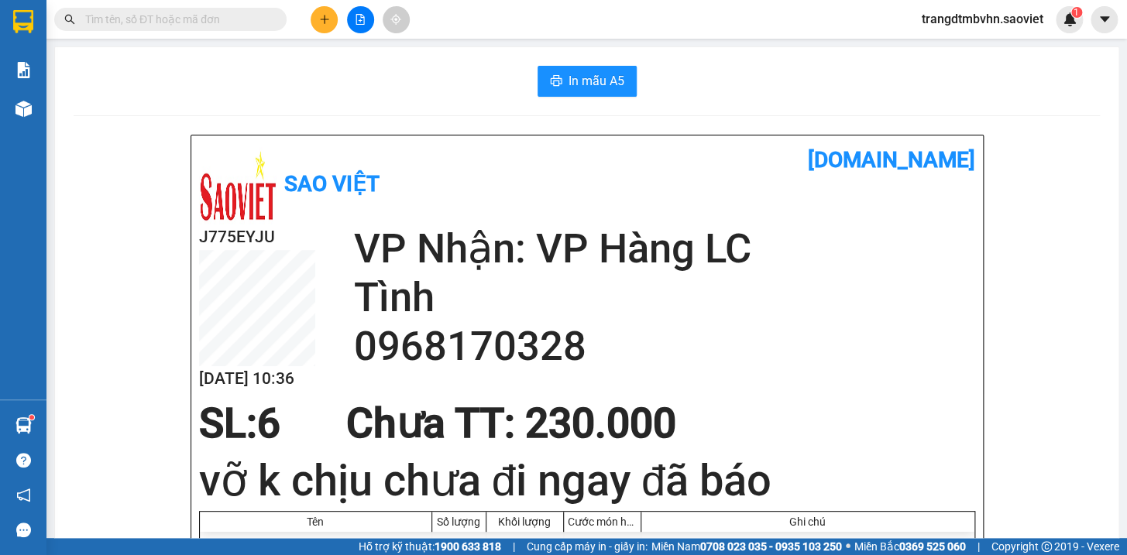
click at [247, 25] on input "text" at bounding box center [176, 19] width 183 height 17
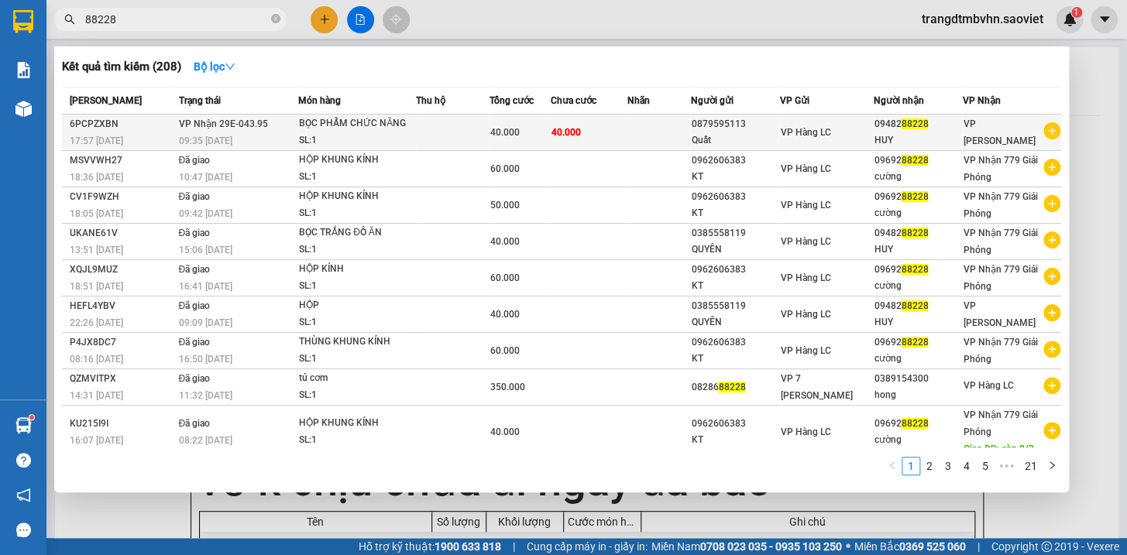
click at [898, 139] on div "HUY" at bounding box center [918, 140] width 88 height 16
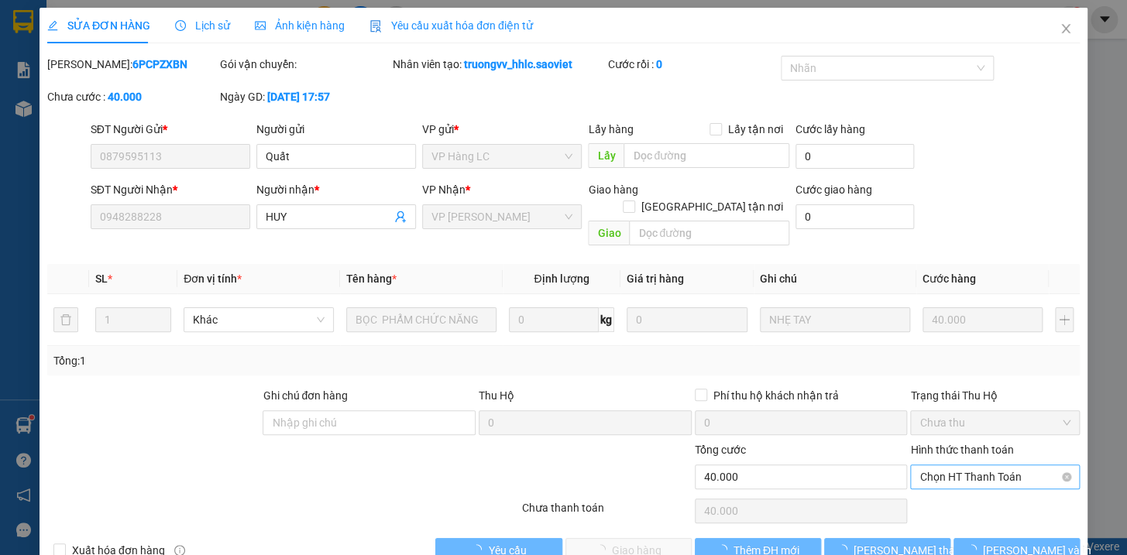
click at [988, 465] on span "Chọn HT Thanh Toán" at bounding box center [994, 476] width 151 height 23
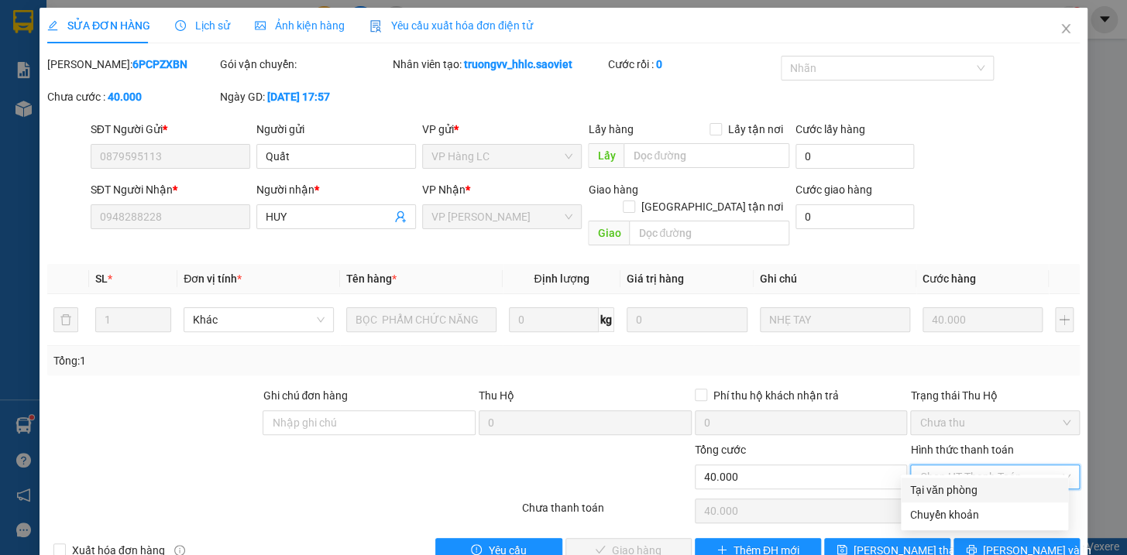
click at [953, 494] on div "Tại văn phòng" at bounding box center [984, 490] width 149 height 17
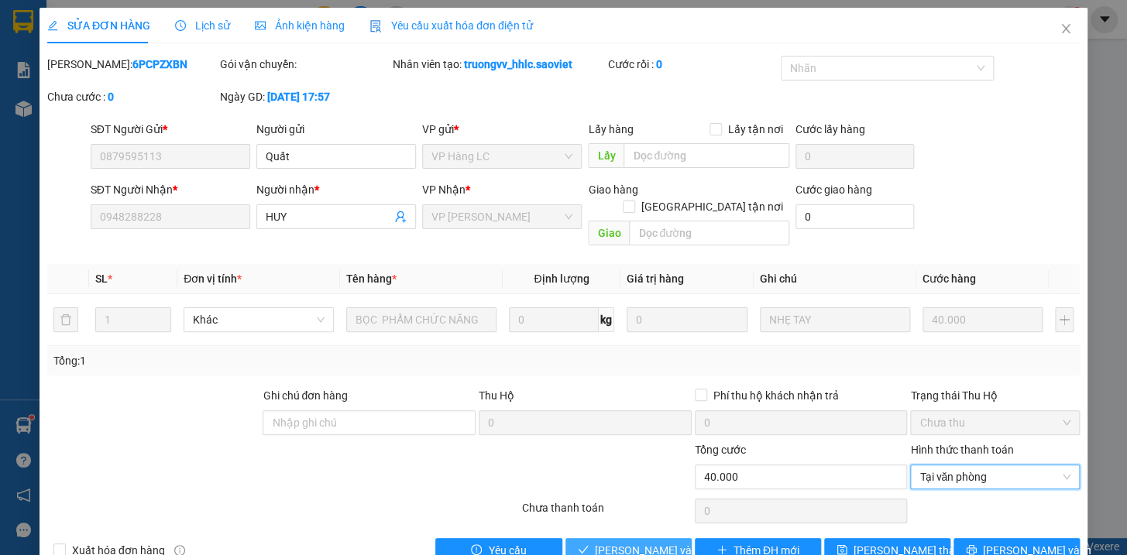
click at [645, 542] on span "[PERSON_NAME] và Giao hàng" at bounding box center [669, 550] width 149 height 17
click at [667, 542] on span "[PERSON_NAME] và Giao hàng" at bounding box center [669, 550] width 149 height 17
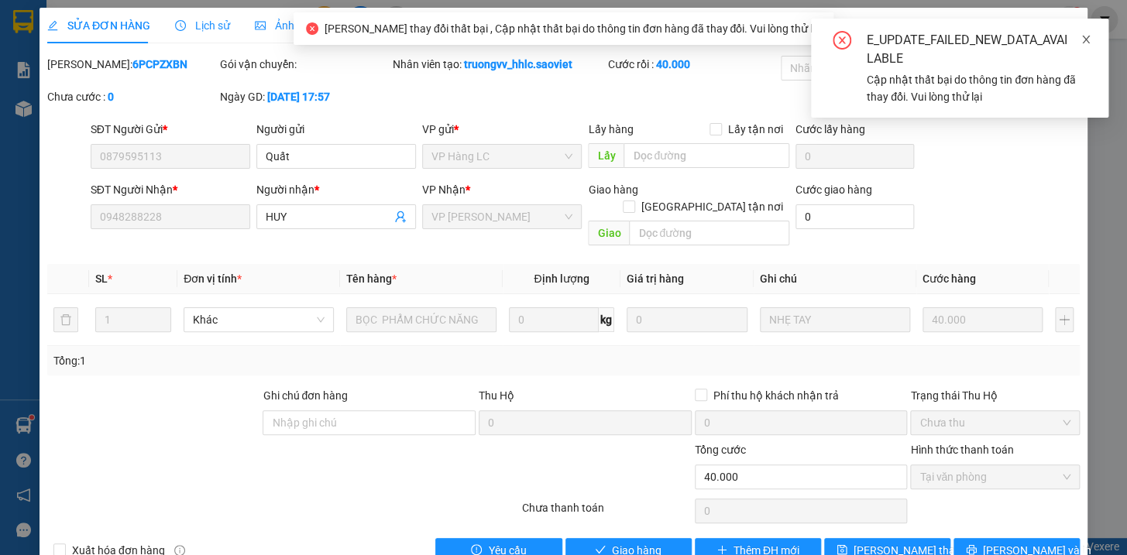
click at [1085, 38] on icon "close" at bounding box center [1085, 39] width 11 height 11
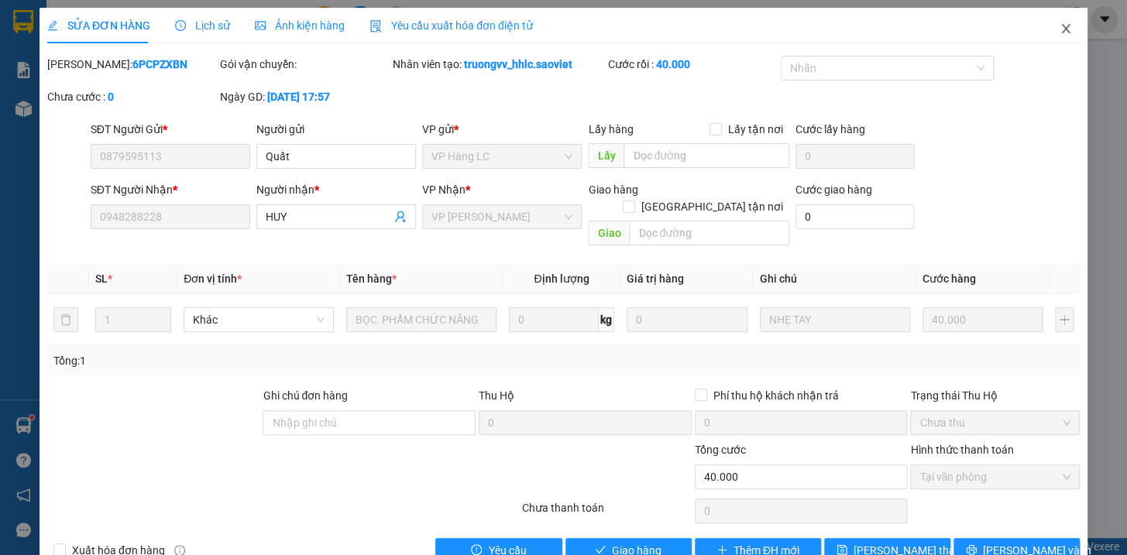
click at [1061, 31] on icon "close" at bounding box center [1065, 28] width 9 height 9
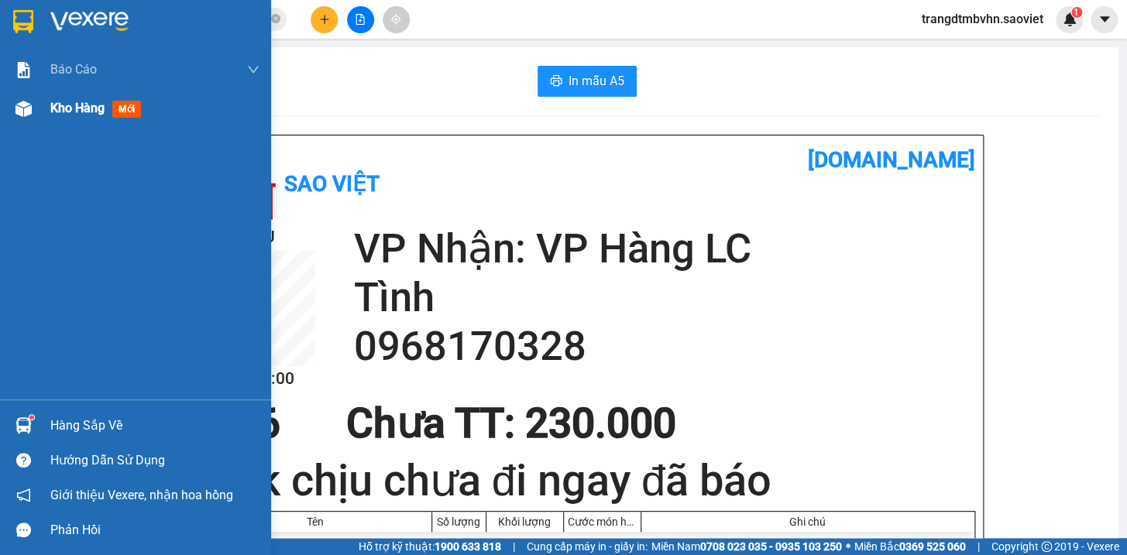
click at [88, 114] on span "Kho hàng" at bounding box center [77, 108] width 54 height 15
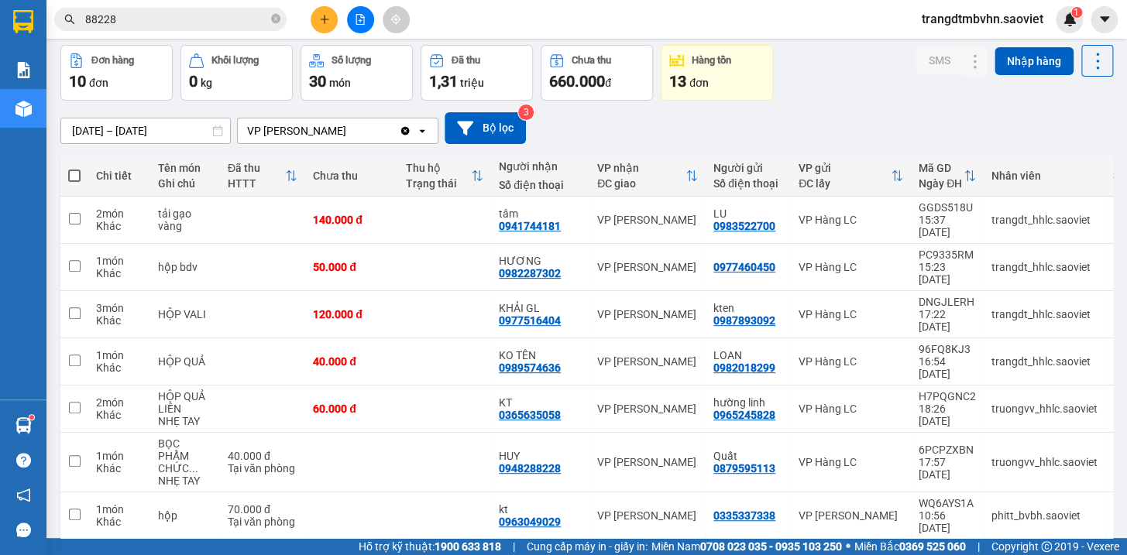
scroll to position [187, 0]
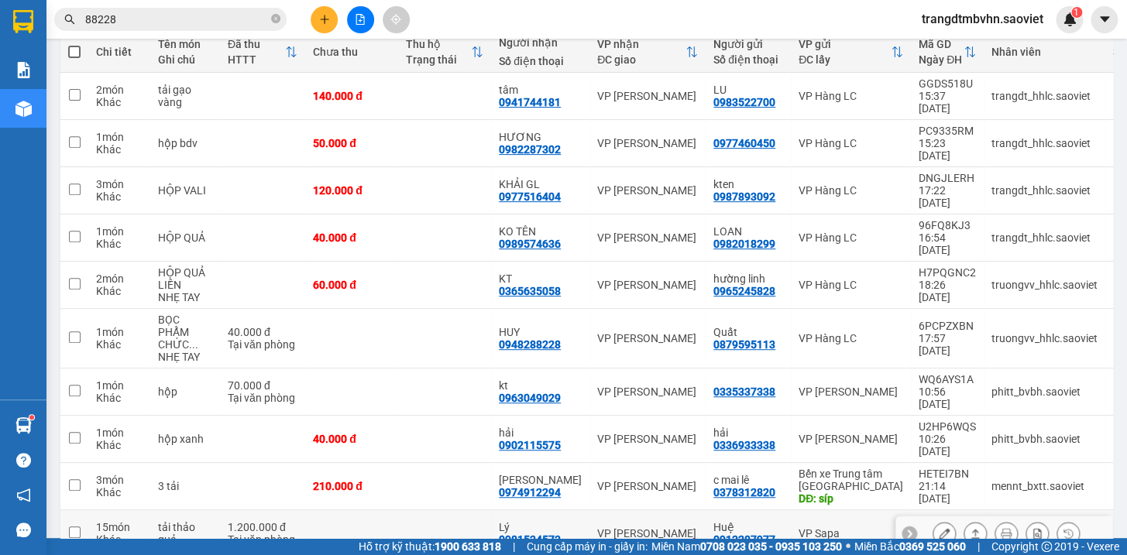
click at [939, 528] on icon at bounding box center [944, 533] width 11 height 11
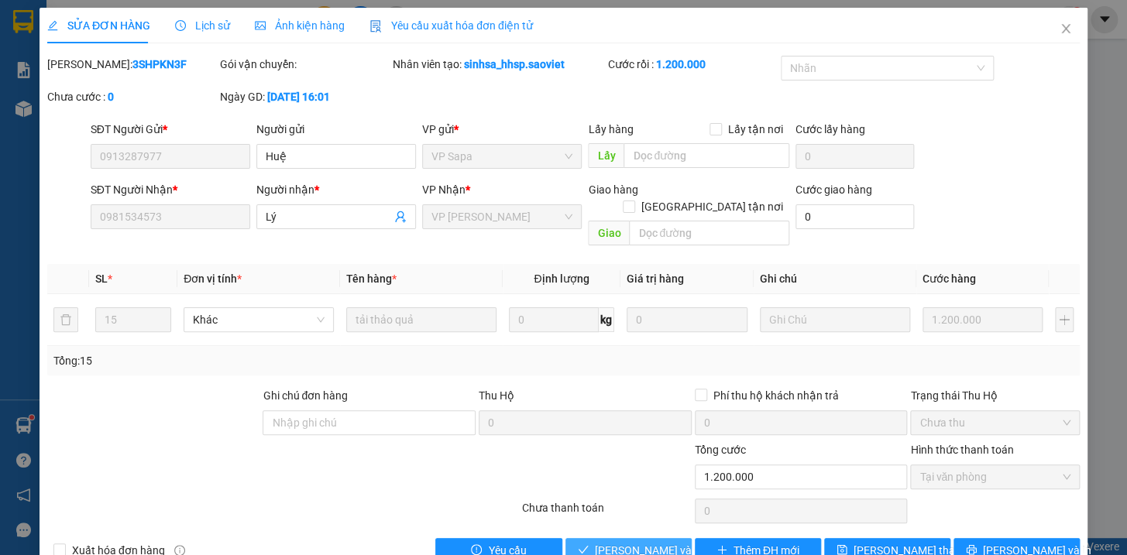
click at [627, 542] on span "[PERSON_NAME] và Giao hàng" at bounding box center [669, 550] width 149 height 17
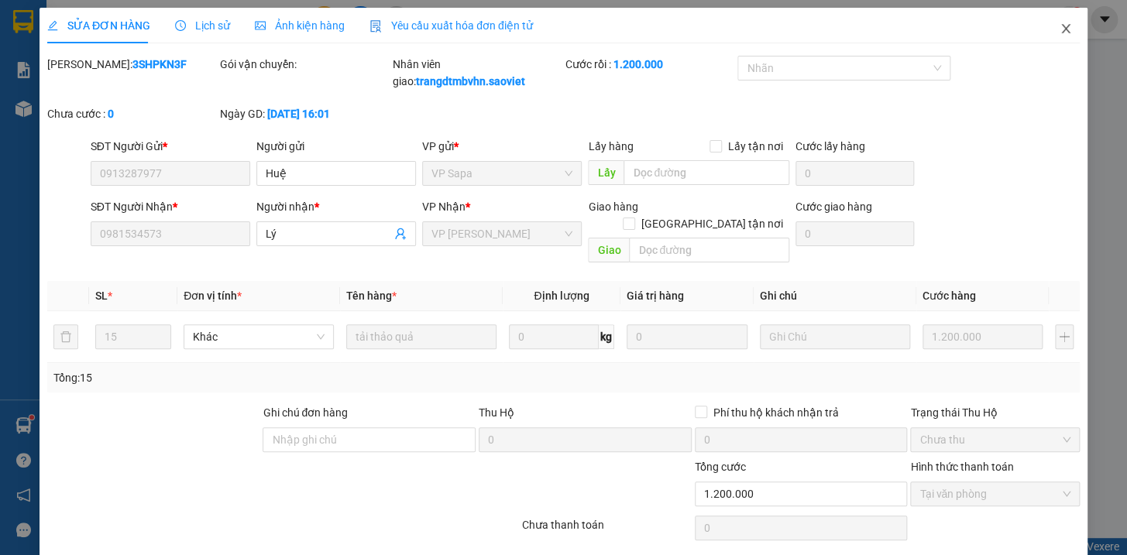
click at [1059, 31] on icon "close" at bounding box center [1065, 28] width 12 height 12
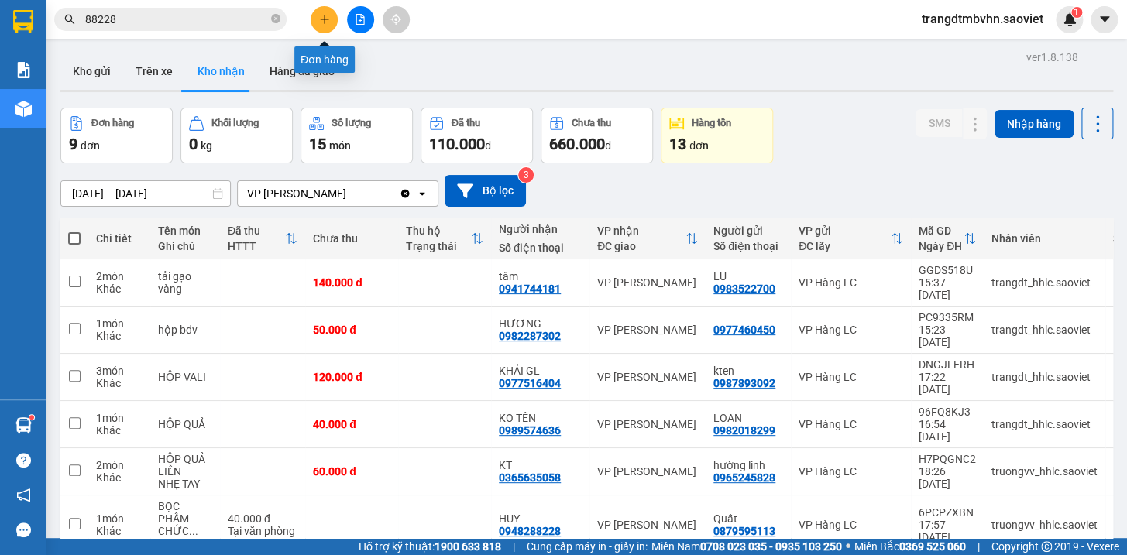
click at [322, 24] on icon "plus" at bounding box center [324, 19] width 11 height 11
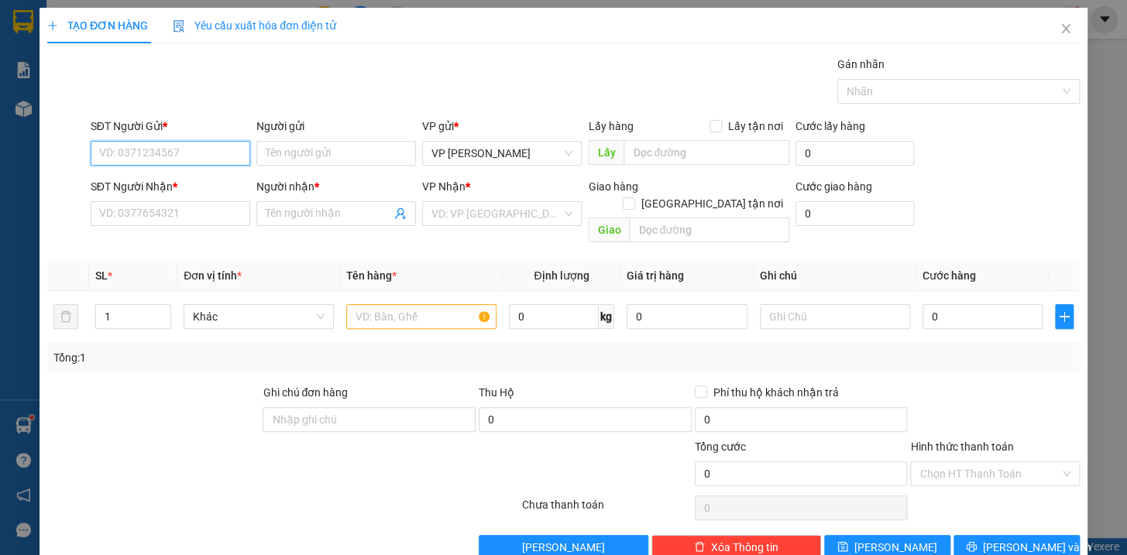
click at [225, 161] on input "SĐT Người Gửi *" at bounding box center [171, 153] width 160 height 25
click at [193, 215] on input "SĐT Người Nhận *" at bounding box center [171, 213] width 160 height 25
click at [200, 215] on input "SĐT Người Nhận *" at bounding box center [171, 213] width 160 height 25
drag, startPoint x: 177, startPoint y: 146, endPoint x: 91, endPoint y: 156, distance: 86.6
click at [91, 156] on input "0347773774" at bounding box center [171, 153] width 160 height 25
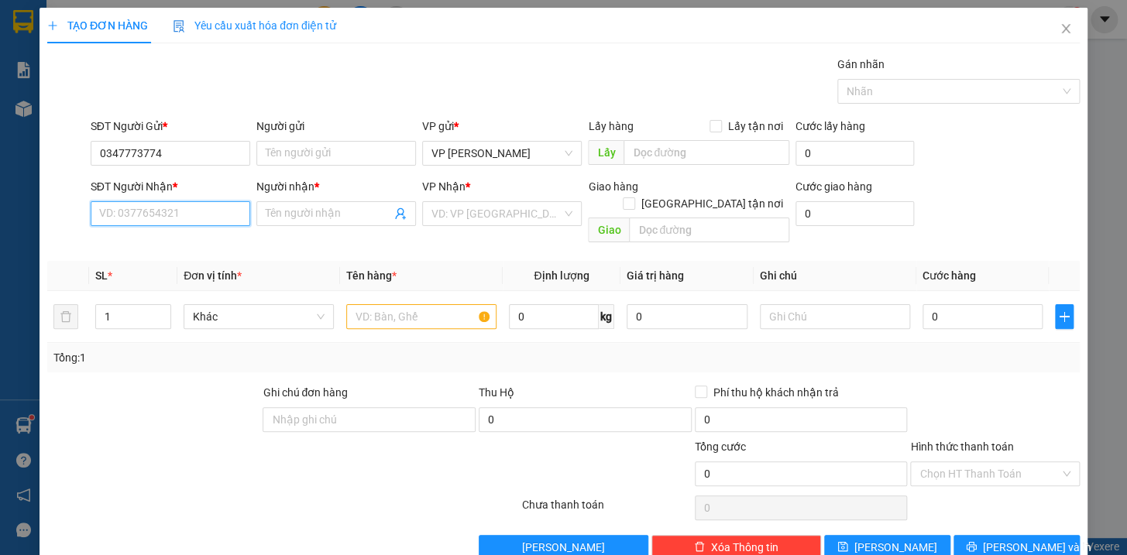
click at [108, 216] on input "SĐT Người Nhận *" at bounding box center [171, 213] width 160 height 25
paste input "0347773774"
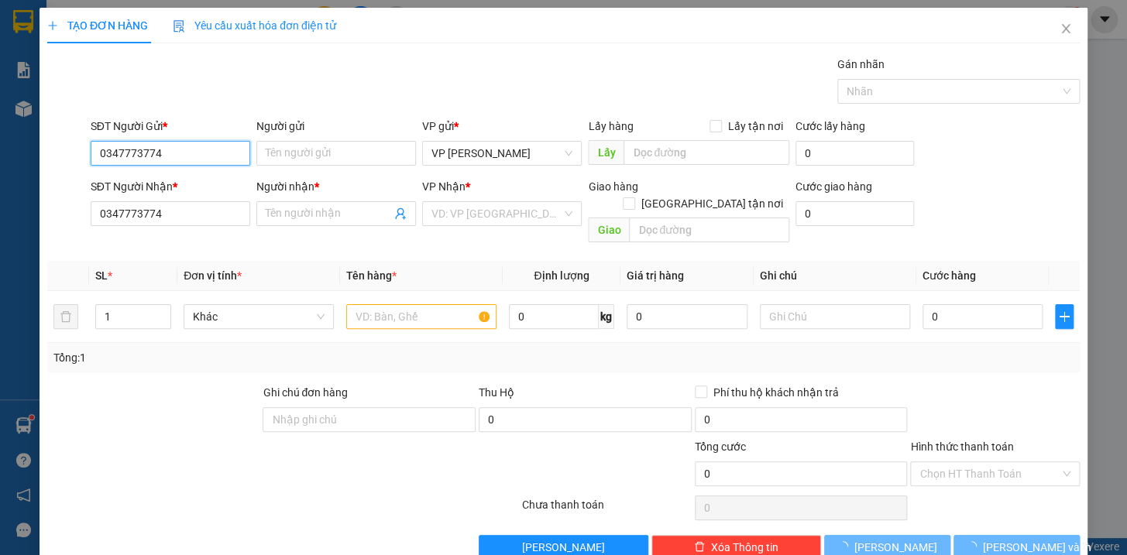
click at [185, 146] on input "0347773774" at bounding box center [171, 153] width 160 height 25
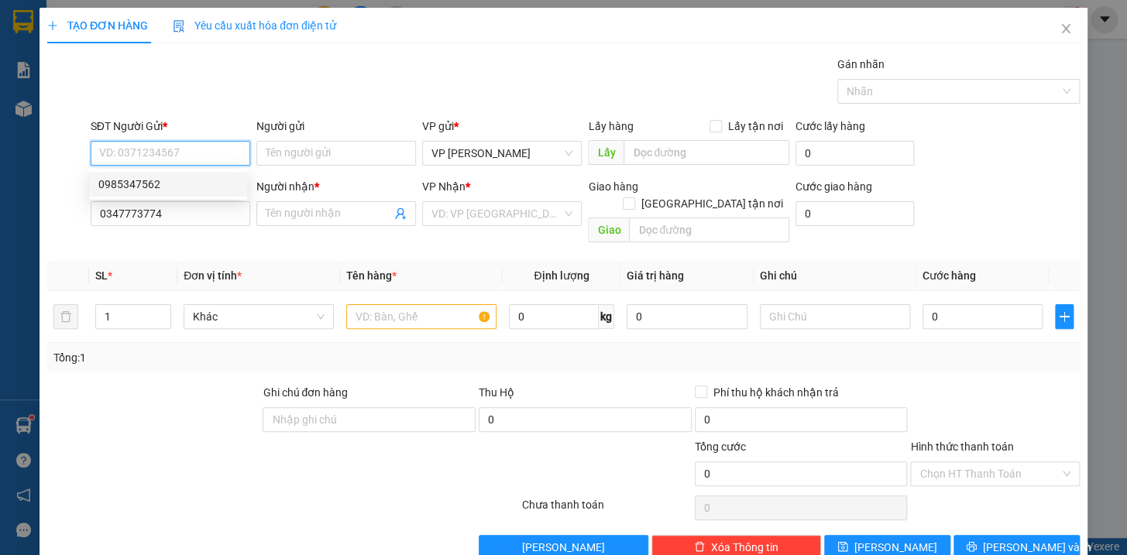
click at [166, 184] on div "0985347562" at bounding box center [167, 184] width 139 height 17
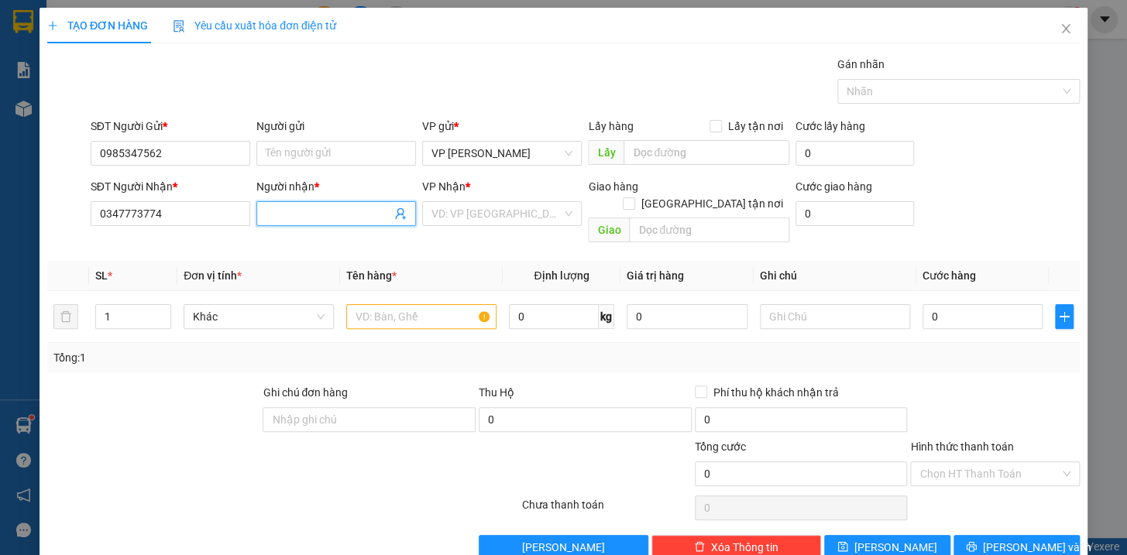
click at [287, 215] on input "Người nhận *" at bounding box center [328, 213] width 125 height 17
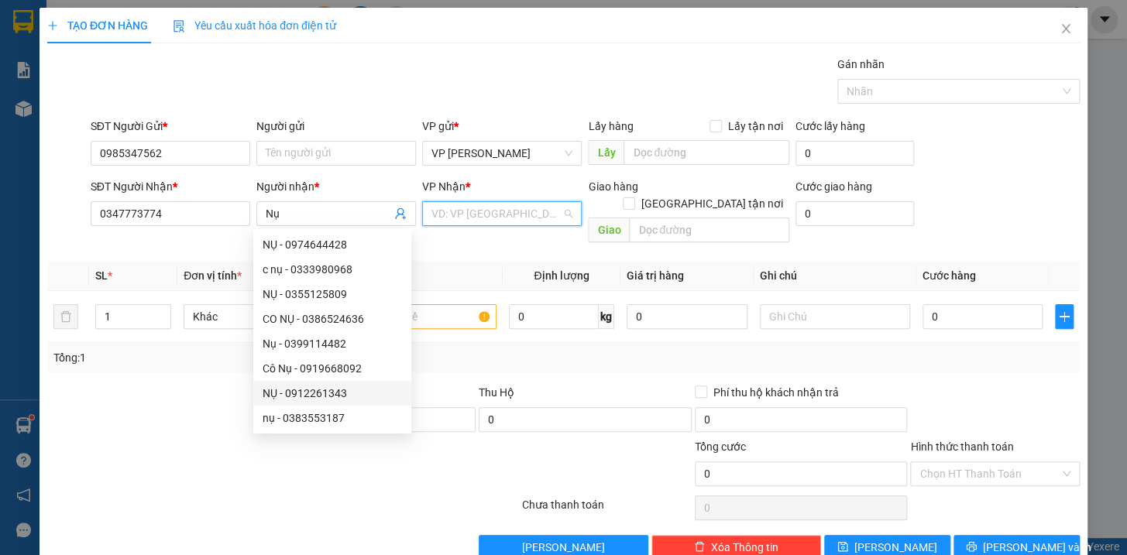
click at [480, 222] on input "search" at bounding box center [496, 213] width 130 height 23
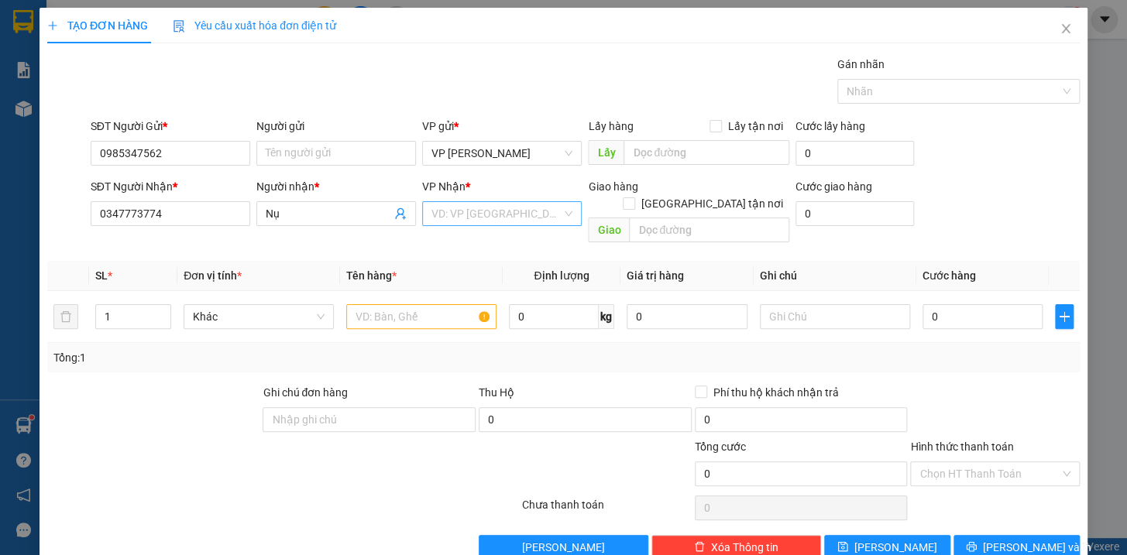
click at [472, 215] on input "search" at bounding box center [496, 213] width 130 height 23
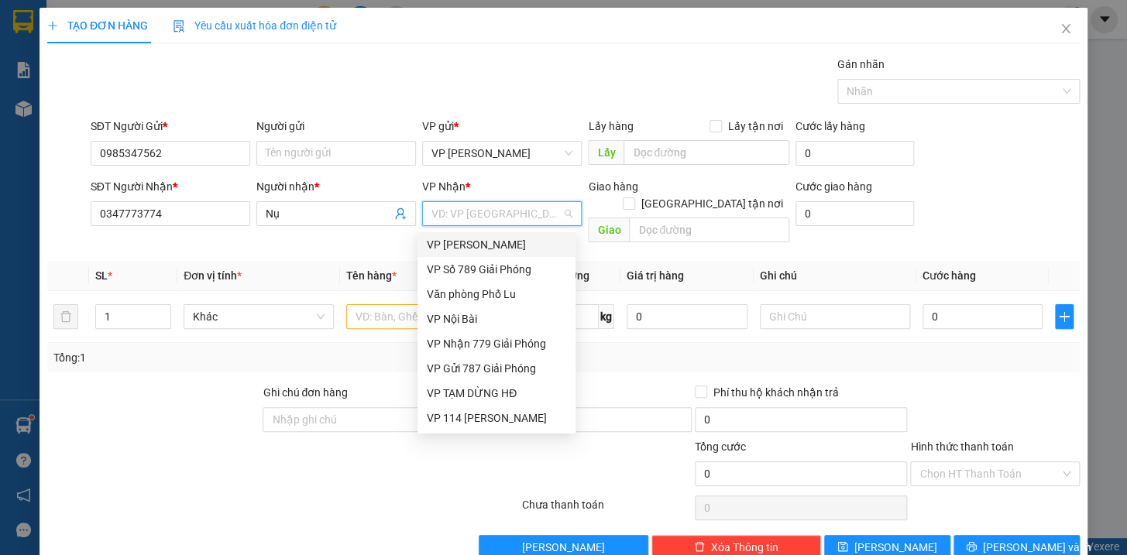
click at [486, 212] on input "search" at bounding box center [496, 213] width 130 height 23
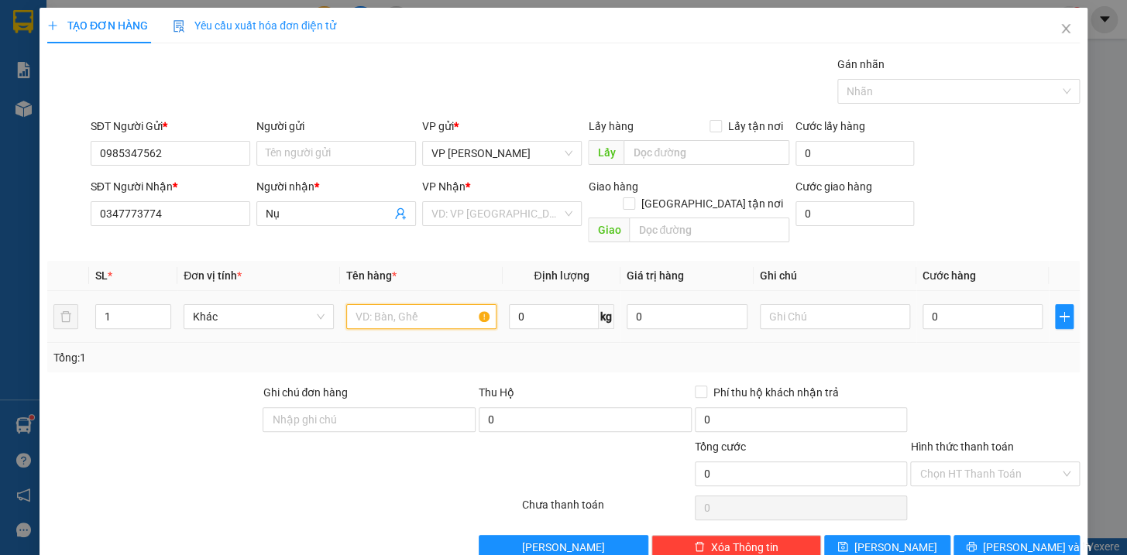
click at [363, 304] on input "text" at bounding box center [421, 316] width 150 height 25
click at [495, 209] on input "search" at bounding box center [496, 213] width 130 height 23
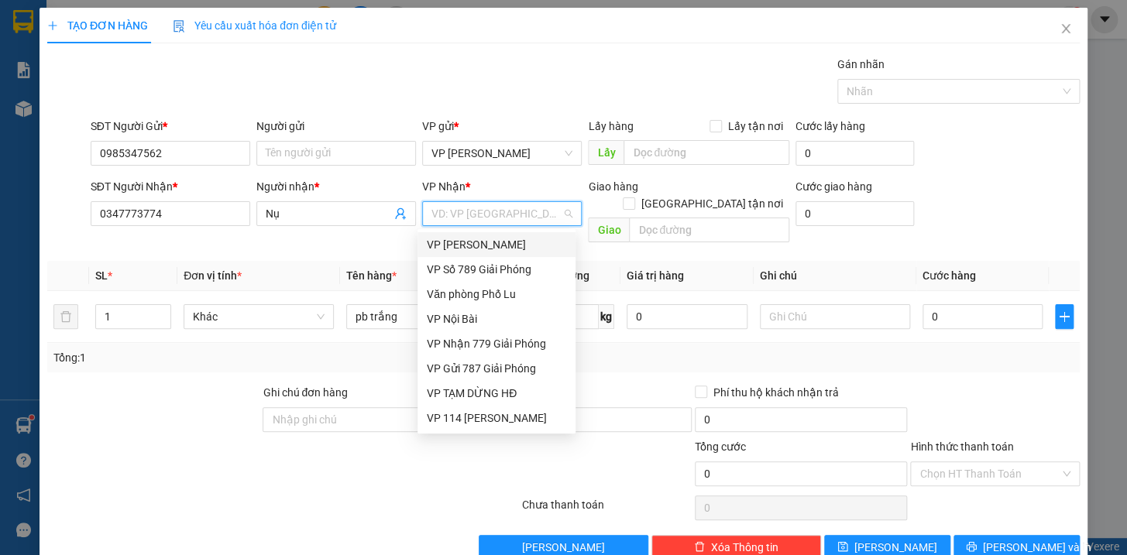
click at [503, 206] on input "search" at bounding box center [496, 213] width 130 height 23
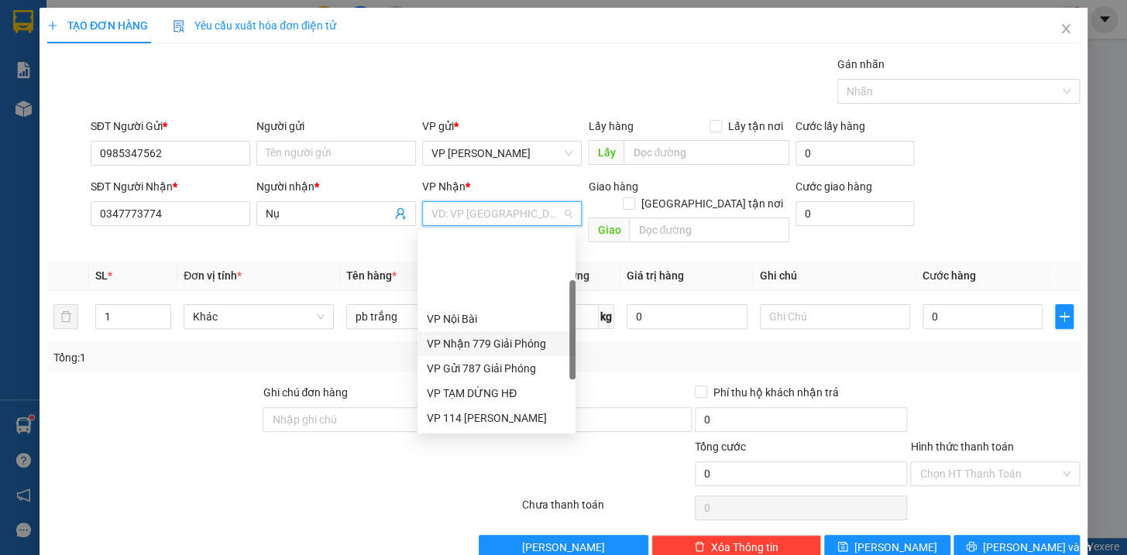
scroll to position [77, 0]
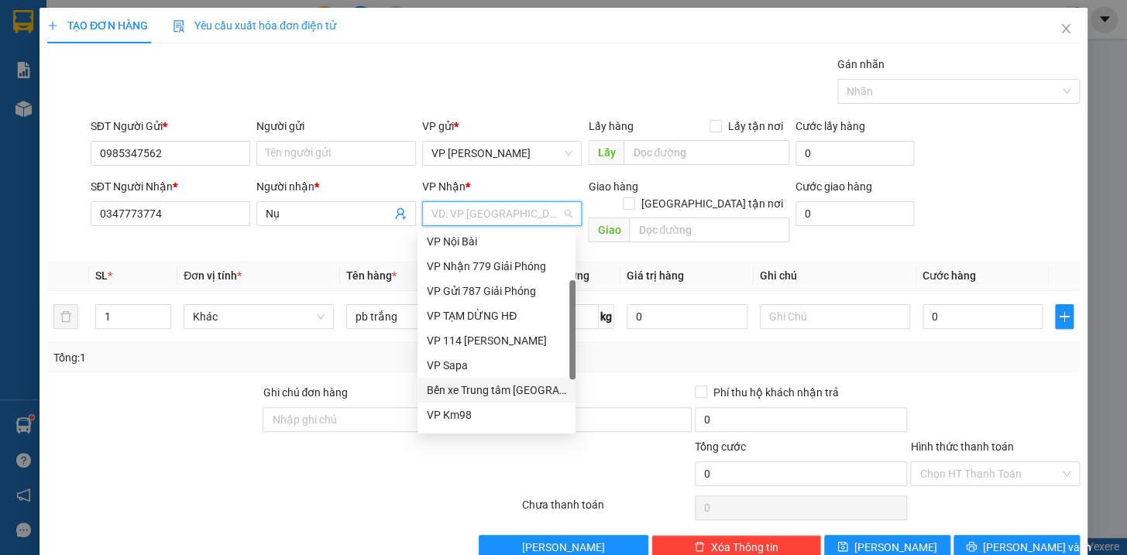
click at [495, 395] on div "Bến xe Trung tâm [GEOGRAPHIC_DATA]" at bounding box center [496, 390] width 139 height 17
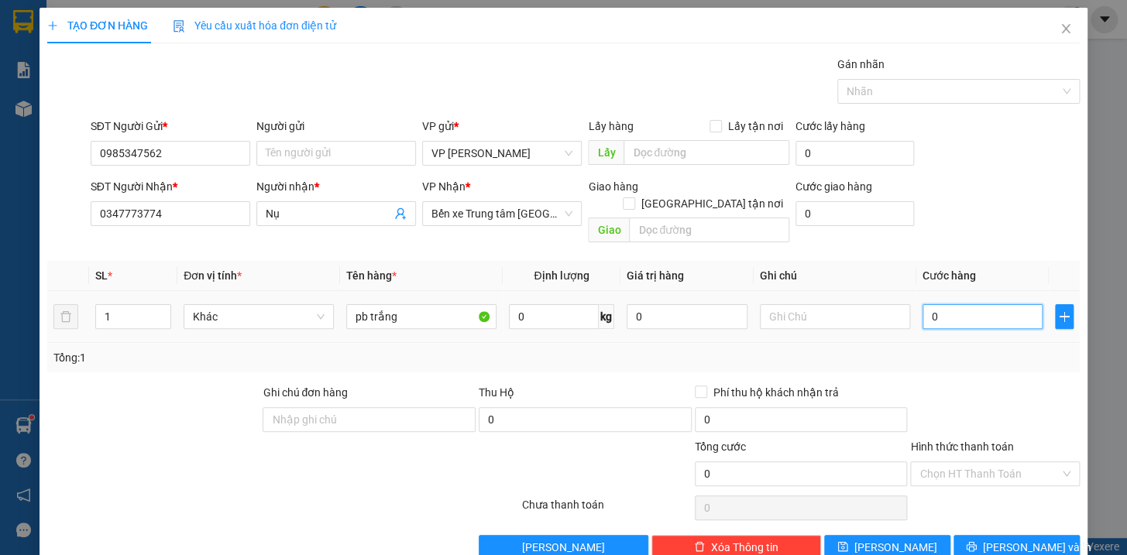
click at [974, 304] on input "0" at bounding box center [982, 316] width 121 height 25
click at [989, 535] on button "[PERSON_NAME] và In" at bounding box center [1016, 547] width 126 height 25
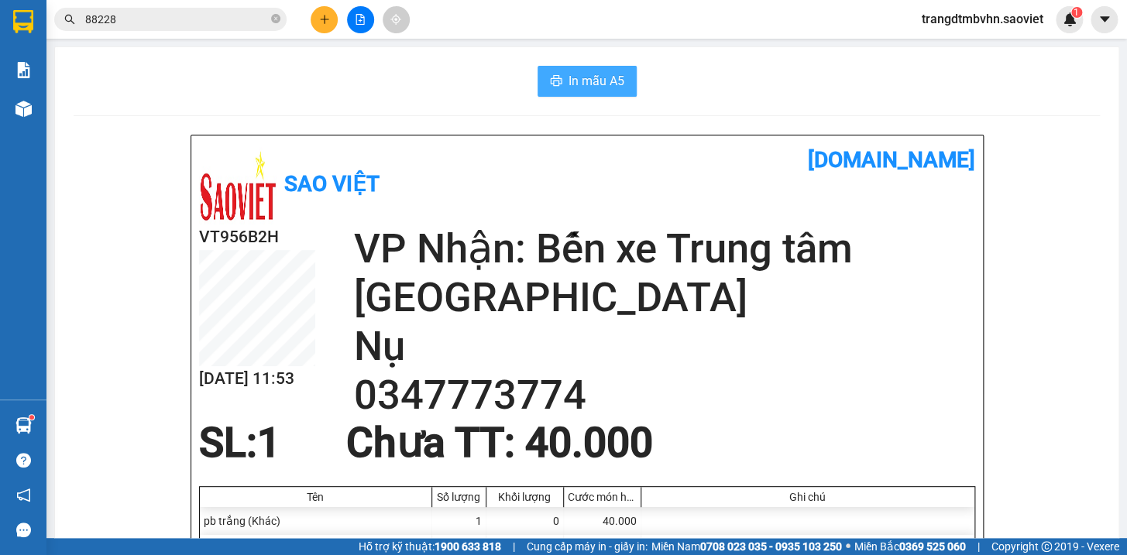
click at [581, 81] on span "In mẫu A5" at bounding box center [596, 80] width 56 height 19
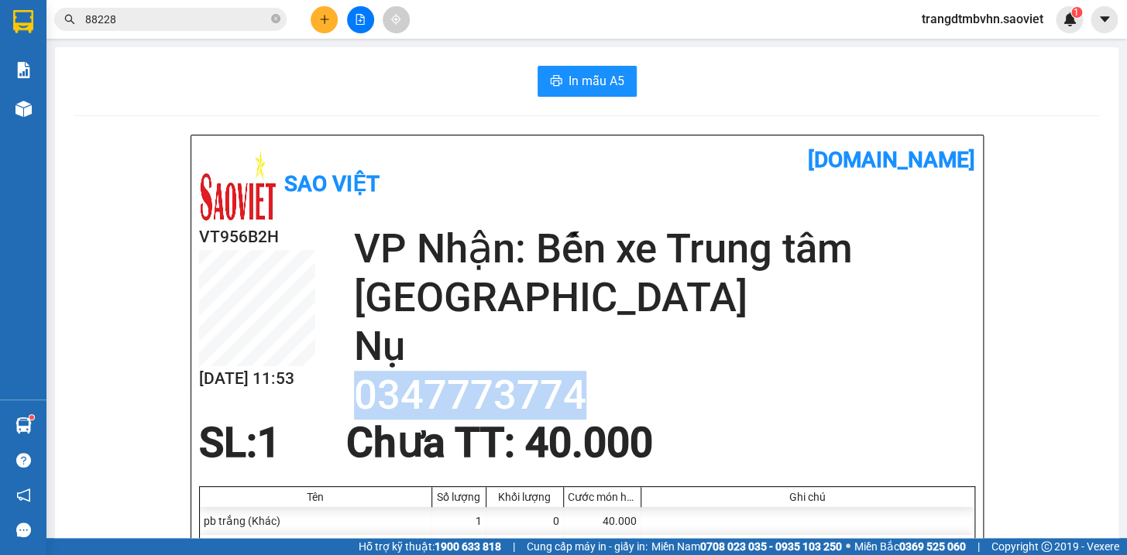
drag, startPoint x: 577, startPoint y: 391, endPoint x: 348, endPoint y: 403, distance: 229.5
click at [354, 403] on h2 "0347773774" at bounding box center [664, 395] width 621 height 49
copy h2 "0347773774"
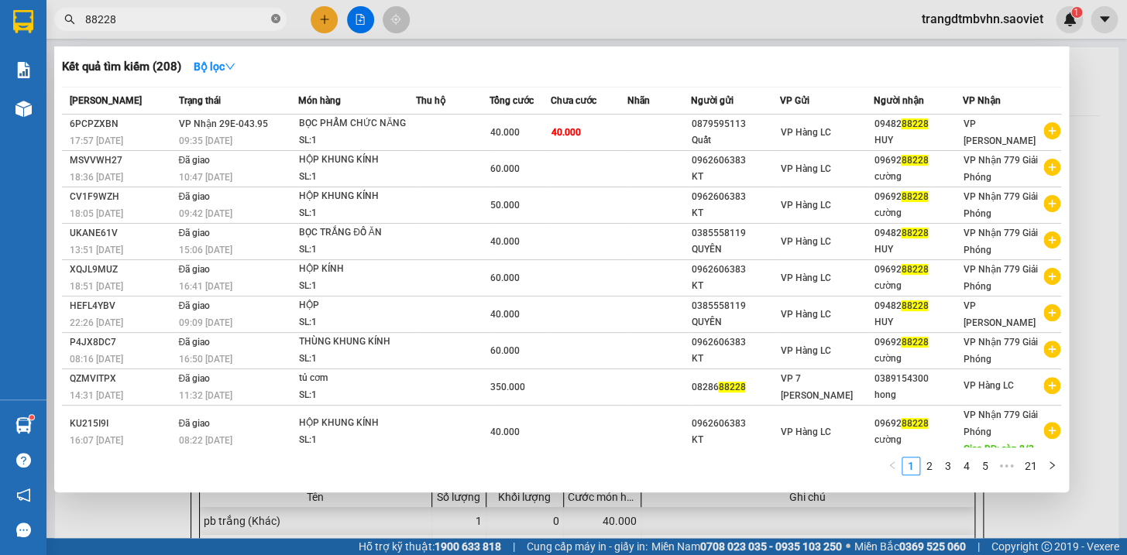
click at [272, 16] on icon "close-circle" at bounding box center [275, 18] width 9 height 9
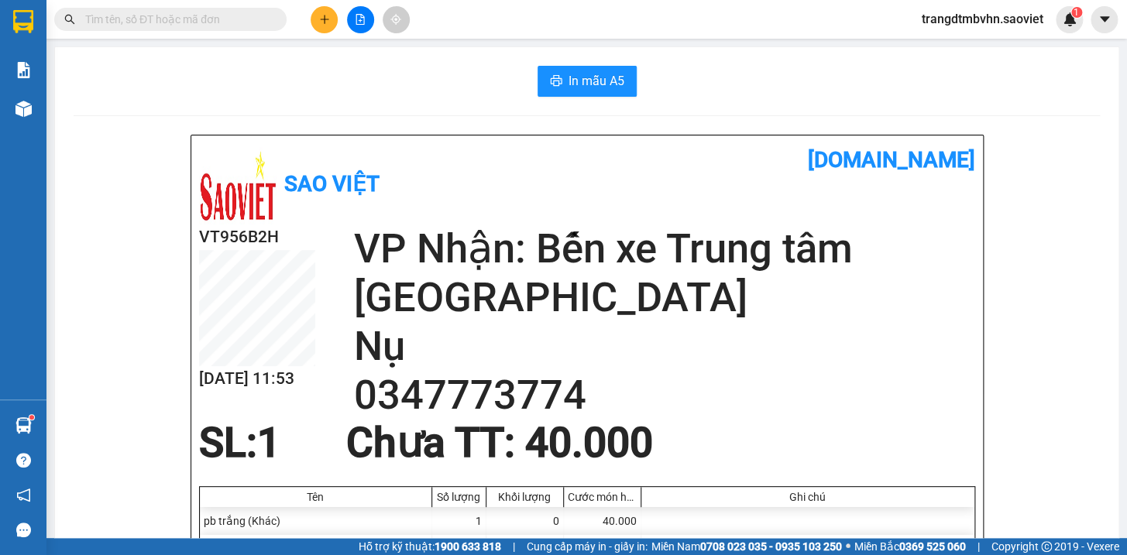
drag, startPoint x: 272, startPoint y: 16, endPoint x: 219, endPoint y: 20, distance: 52.8
click at [219, 20] on input "text" at bounding box center [176, 19] width 183 height 17
paste input "0347773774"
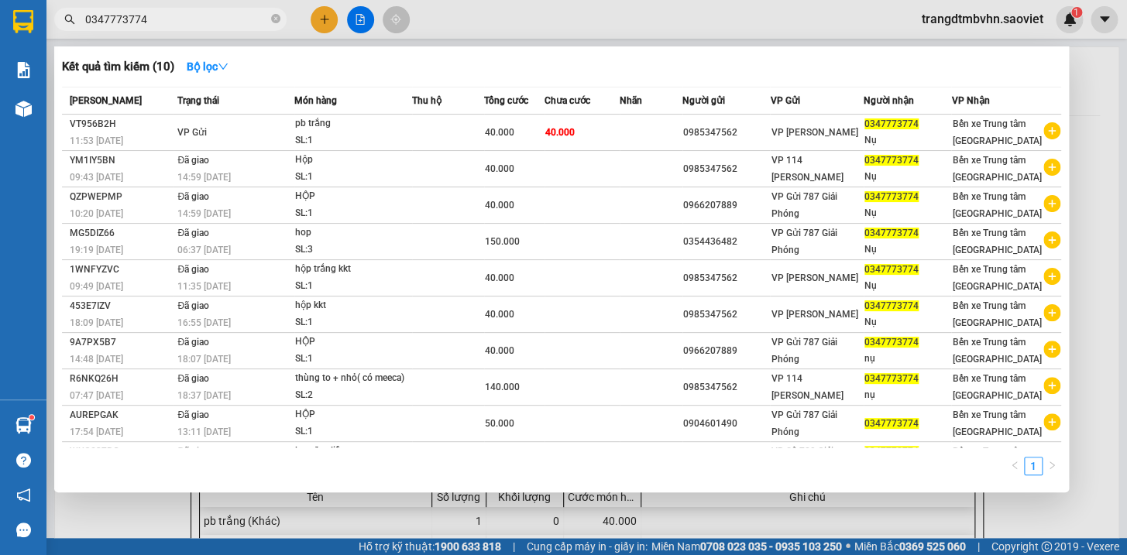
click at [1085, 77] on div at bounding box center [563, 277] width 1127 height 555
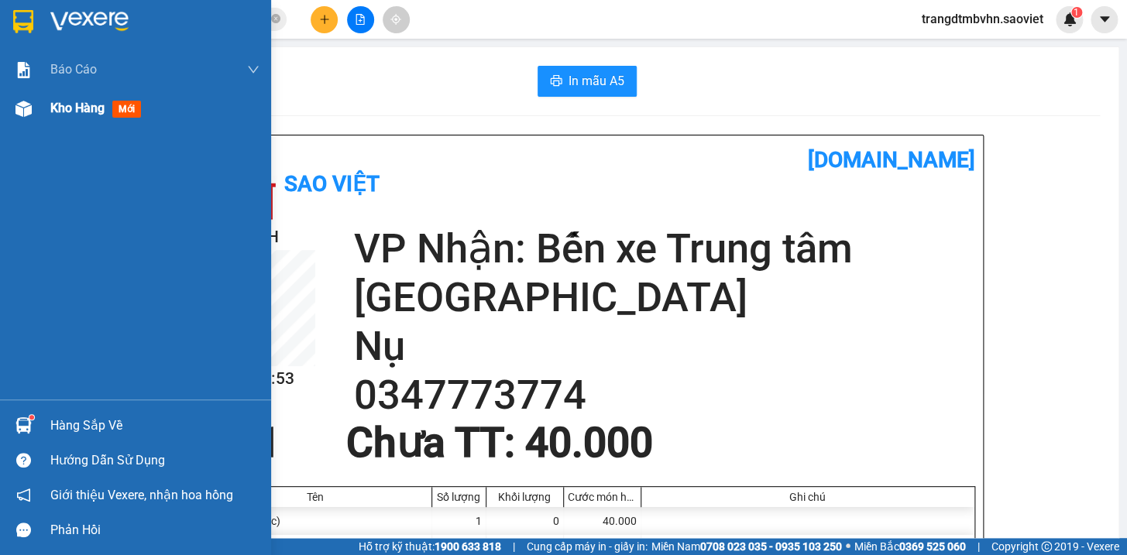
click at [61, 110] on span "Kho hàng" at bounding box center [77, 108] width 54 height 15
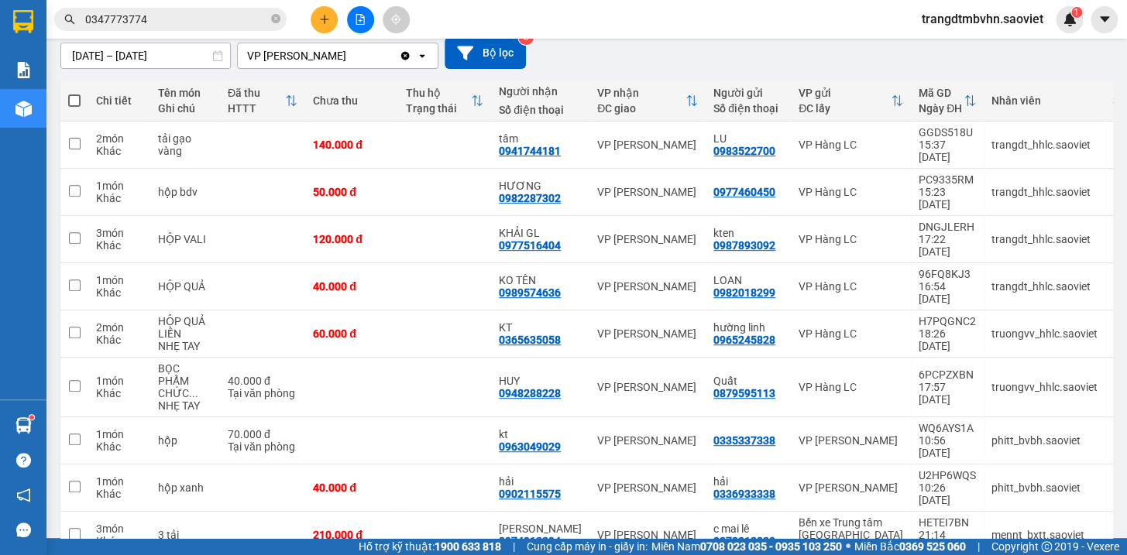
scroll to position [152, 0]
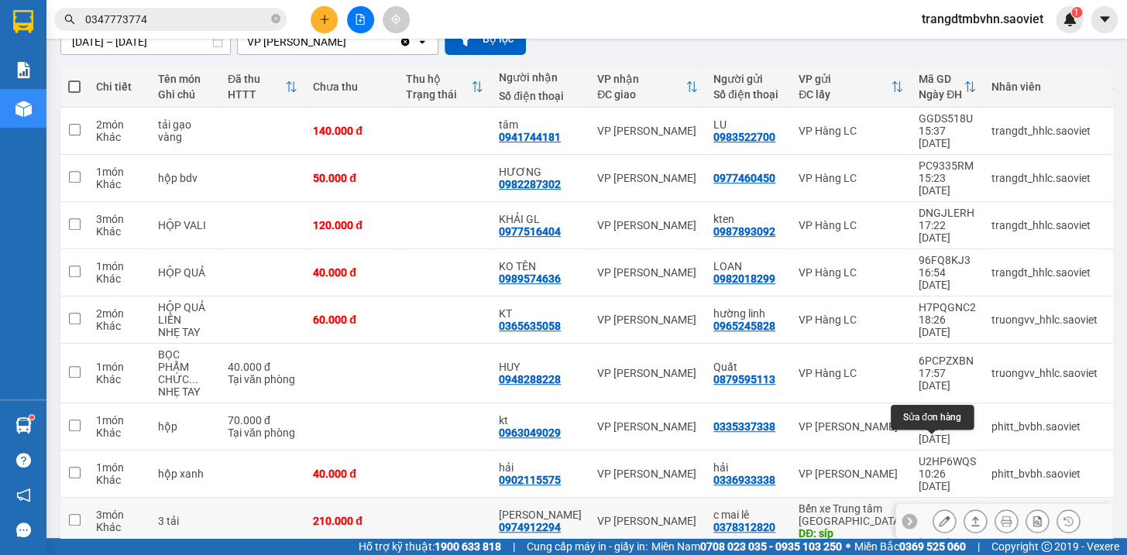
click at [939, 516] on icon at bounding box center [944, 521] width 11 height 11
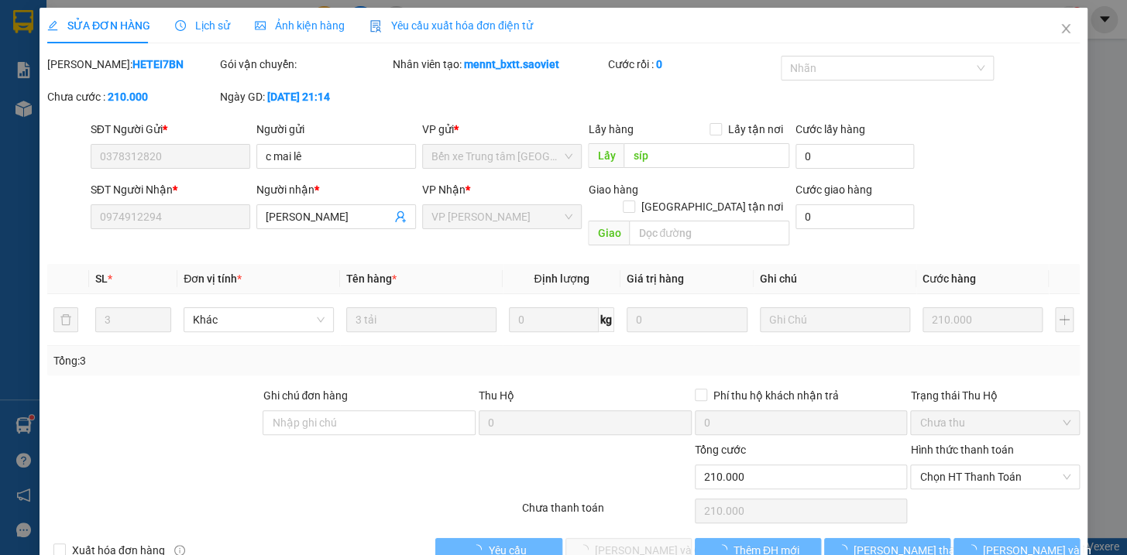
scroll to position [20, 0]
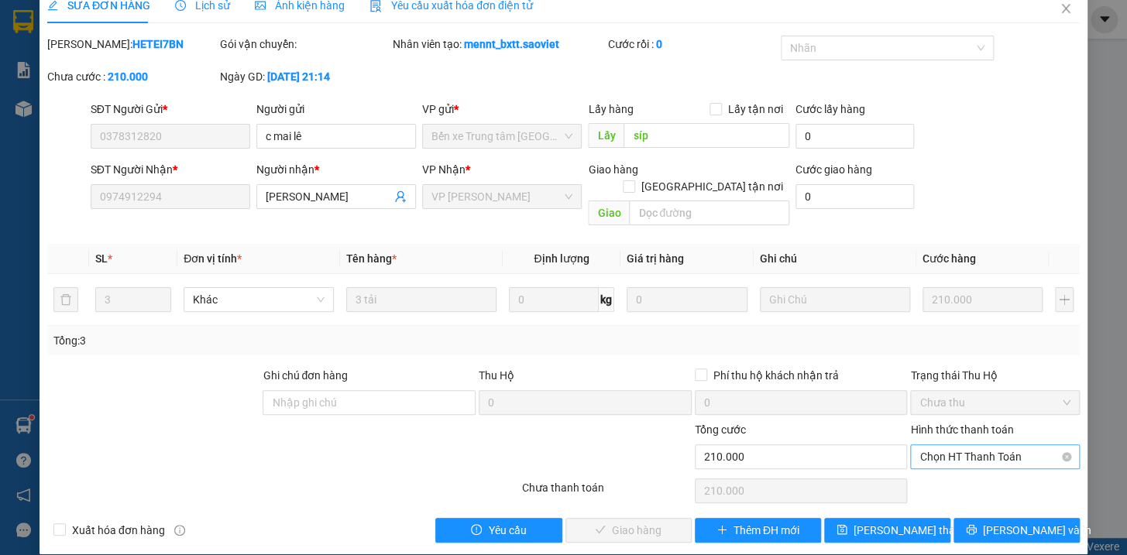
click at [950, 445] on span "Chọn HT Thanh Toán" at bounding box center [994, 456] width 151 height 23
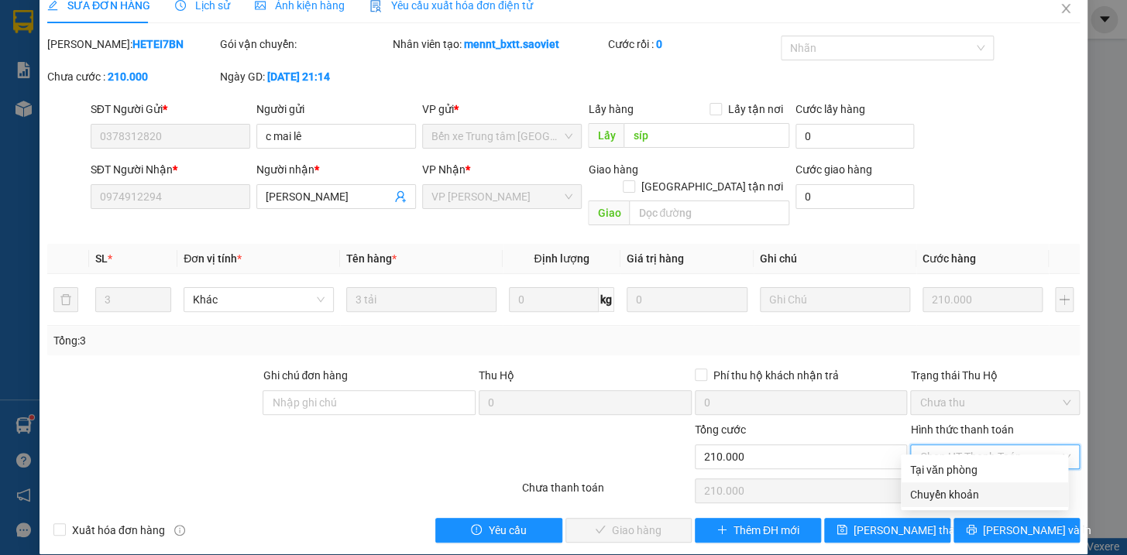
click at [955, 493] on div "Chuyển khoản" at bounding box center [984, 494] width 149 height 17
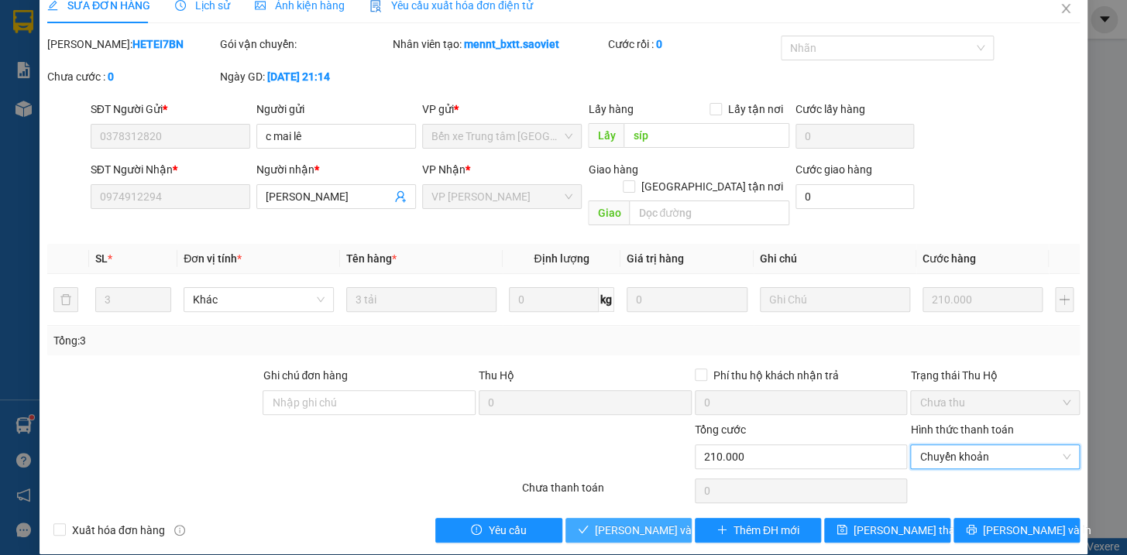
click at [658, 522] on span "[PERSON_NAME] và Giao hàng" at bounding box center [669, 530] width 149 height 17
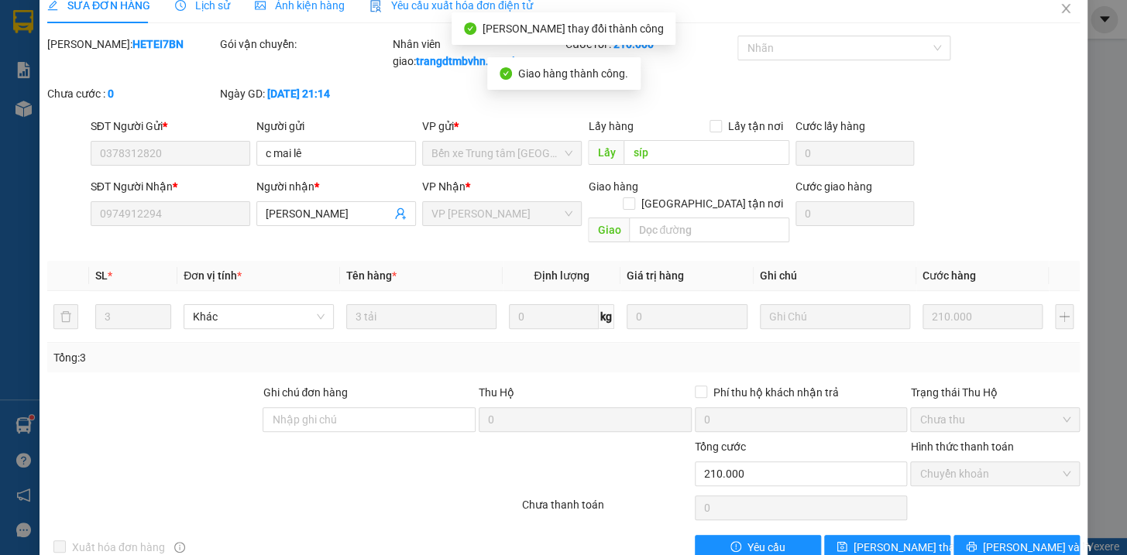
scroll to position [0, 0]
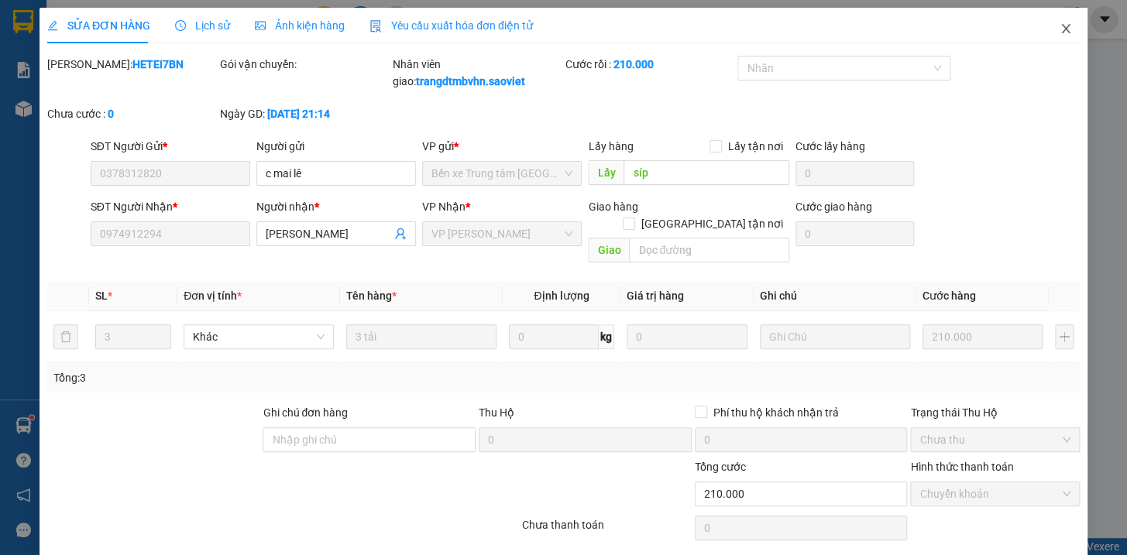
click at [1059, 22] on icon "close" at bounding box center [1065, 28] width 12 height 12
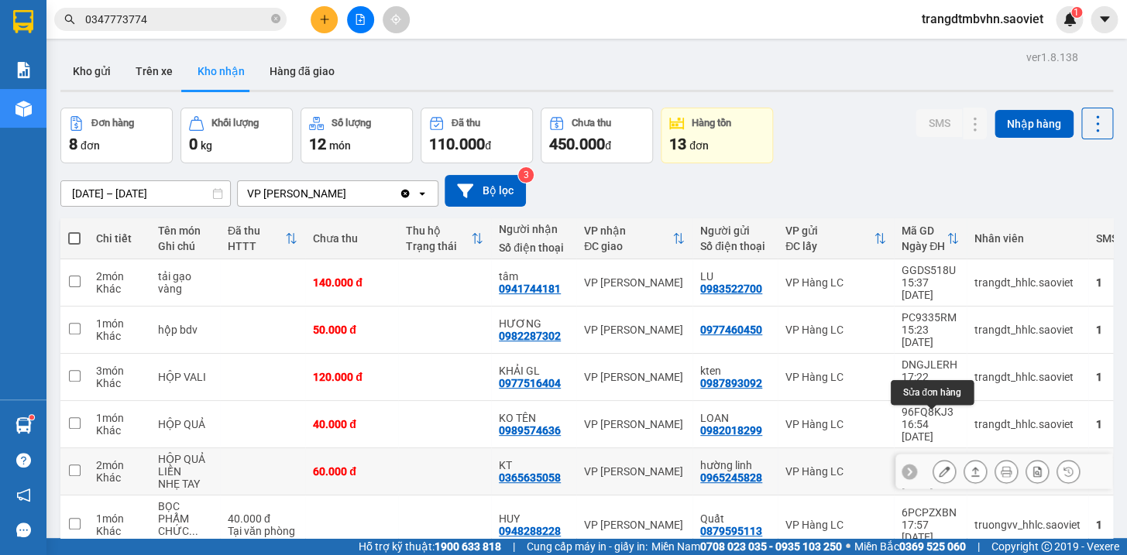
click at [939, 466] on icon at bounding box center [944, 471] width 11 height 11
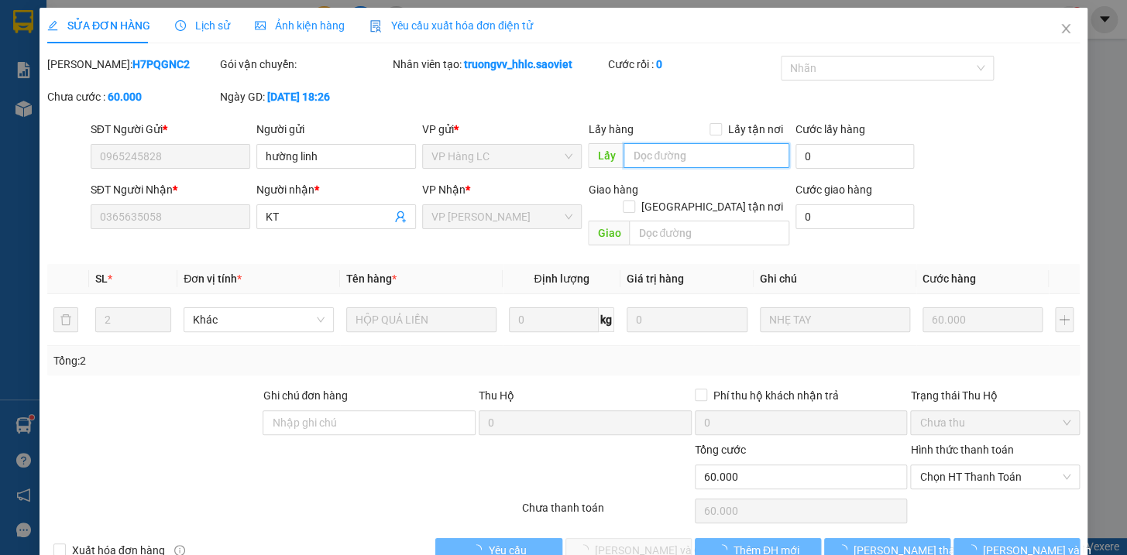
click at [731, 160] on input "text" at bounding box center [706, 155] width 166 height 25
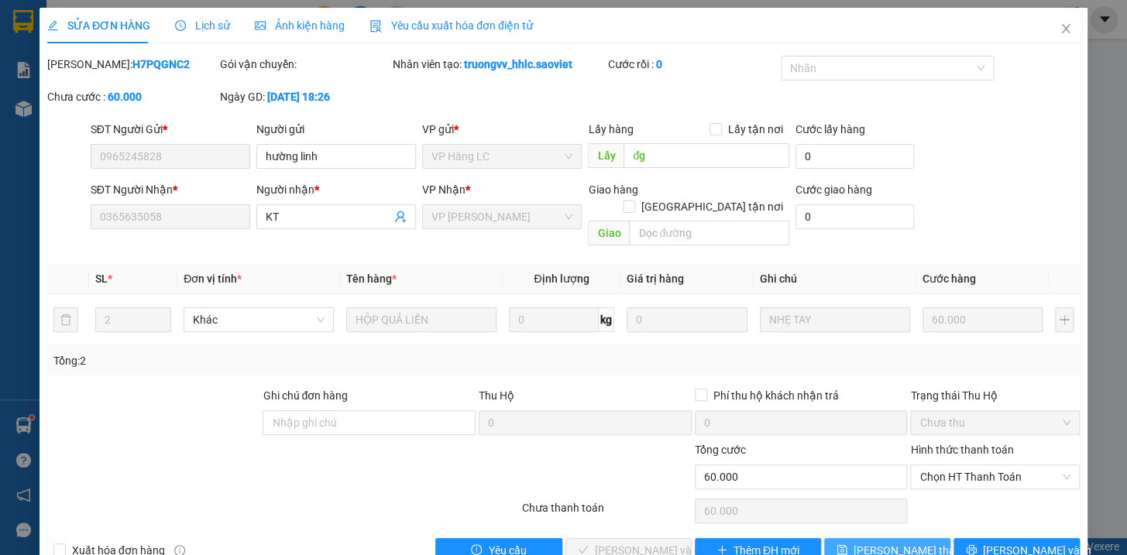
click at [927, 539] on button "[PERSON_NAME] thay đổi" at bounding box center [887, 550] width 126 height 25
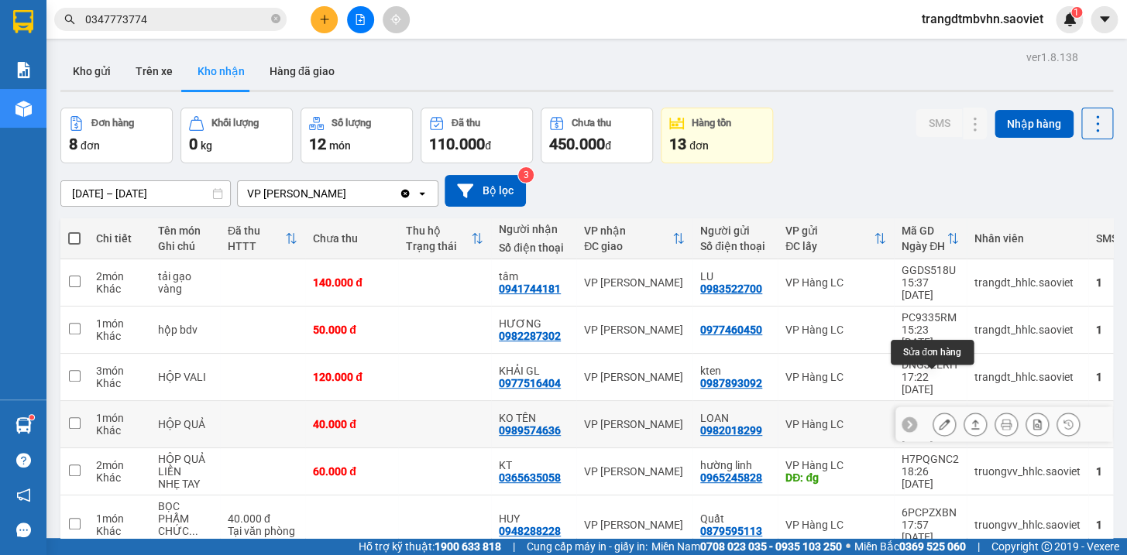
click at [939, 419] on icon at bounding box center [944, 424] width 11 height 11
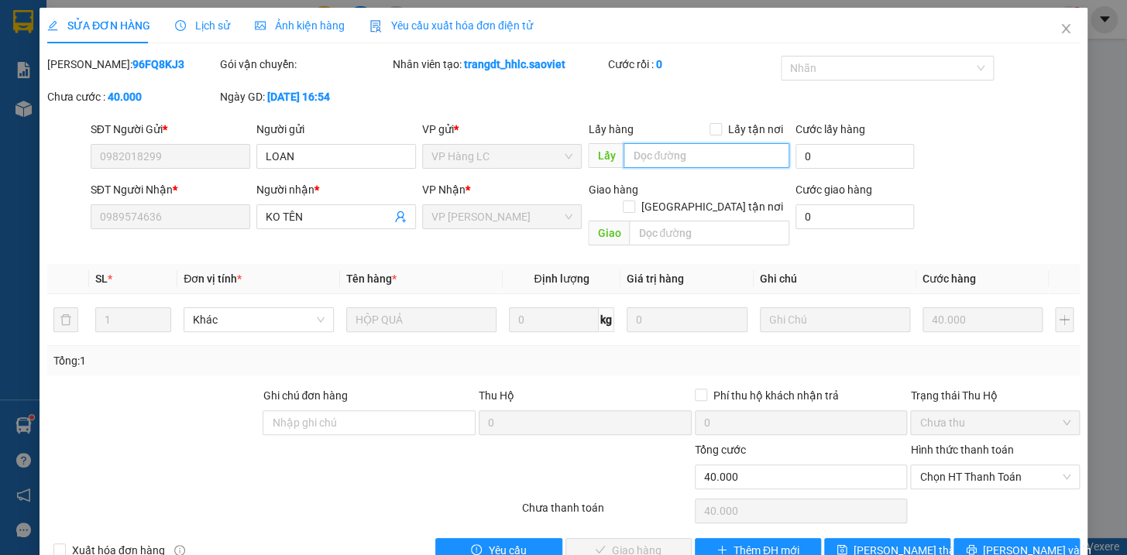
click at [660, 163] on input "text" at bounding box center [706, 155] width 166 height 25
click at [890, 542] on span "[PERSON_NAME] thay đổi" at bounding box center [915, 550] width 124 height 17
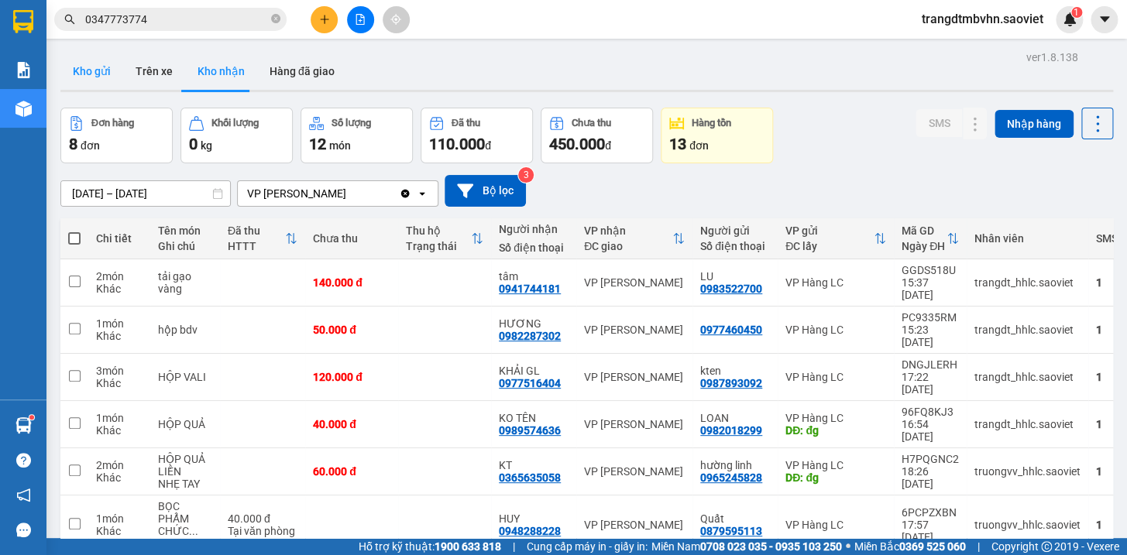
click at [94, 72] on button "Kho gửi" at bounding box center [91, 71] width 63 height 37
